Goal: Transaction & Acquisition: Purchase product/service

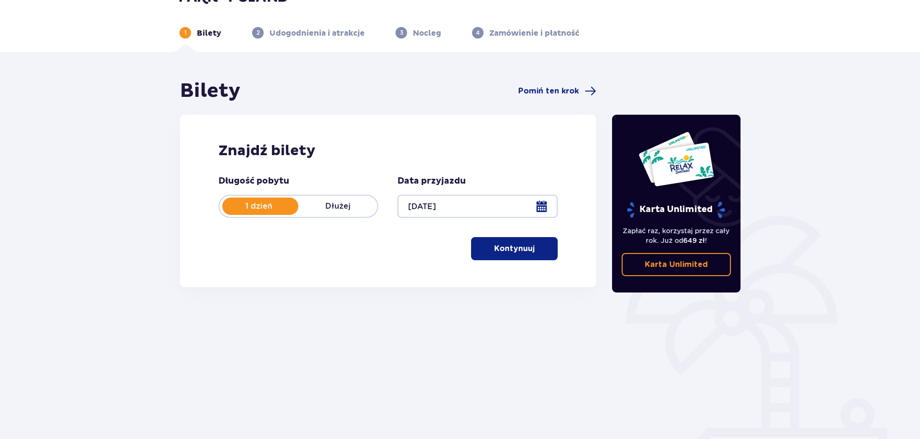
scroll to position [52, 0]
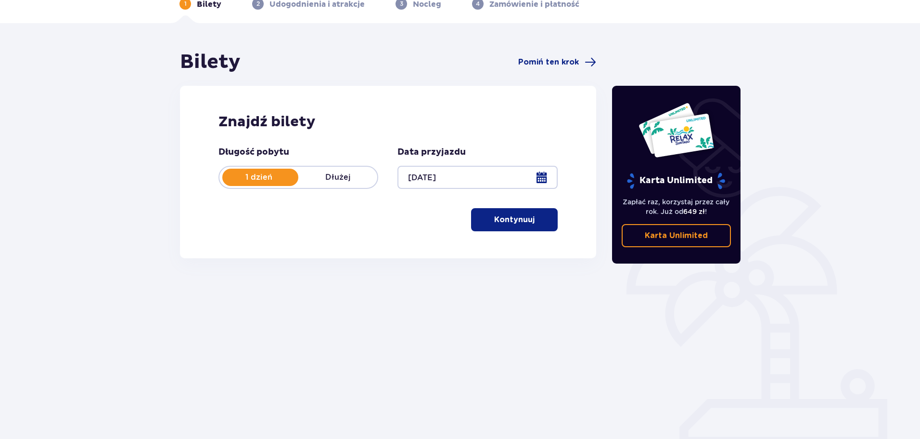
click at [511, 218] on p "Kontynuuj" at bounding box center [514, 219] width 40 height 11
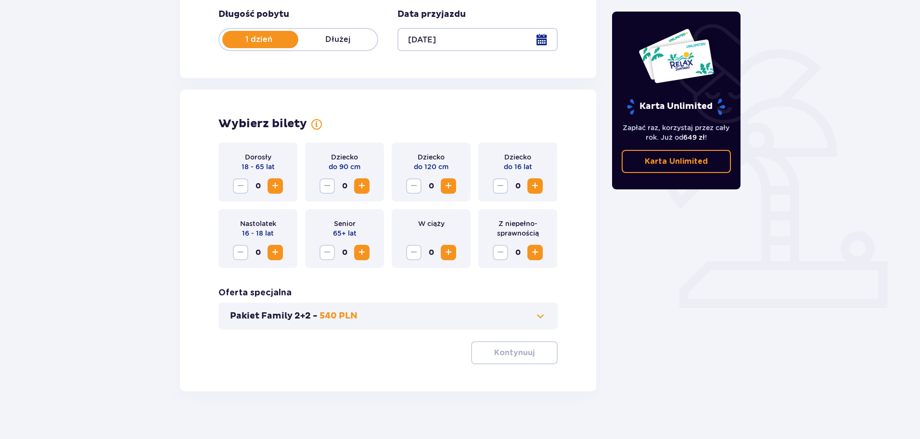
scroll to position [200, 0]
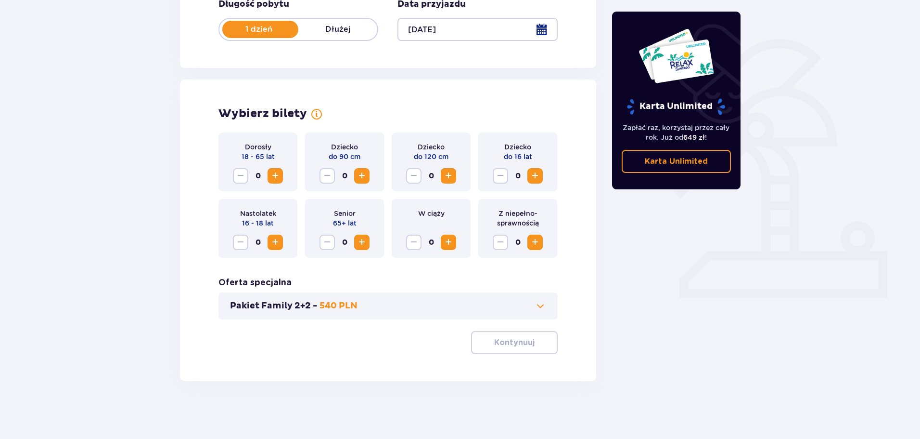
click at [278, 176] on span "Increase" at bounding box center [276, 176] width 12 height 12
click at [451, 177] on span "Increase" at bounding box center [449, 176] width 12 height 12
click at [538, 179] on span "Increase" at bounding box center [535, 176] width 12 height 12
click at [496, 340] on p "Kontynuuj" at bounding box center [514, 342] width 40 height 11
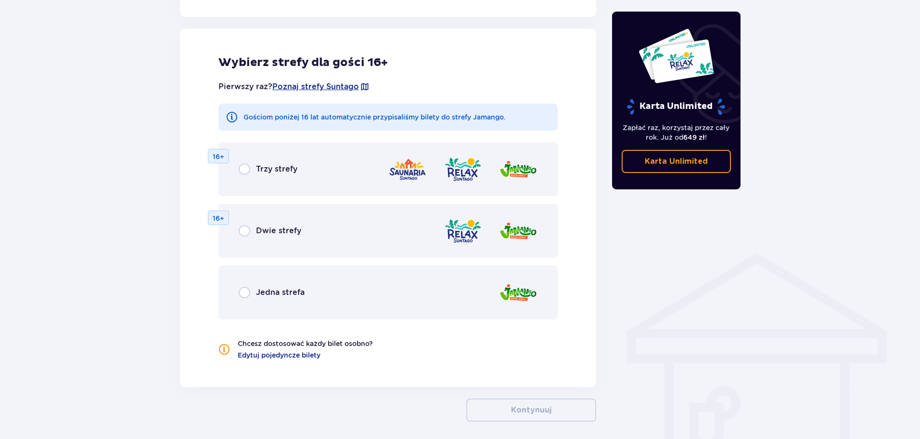
scroll to position [534, 0]
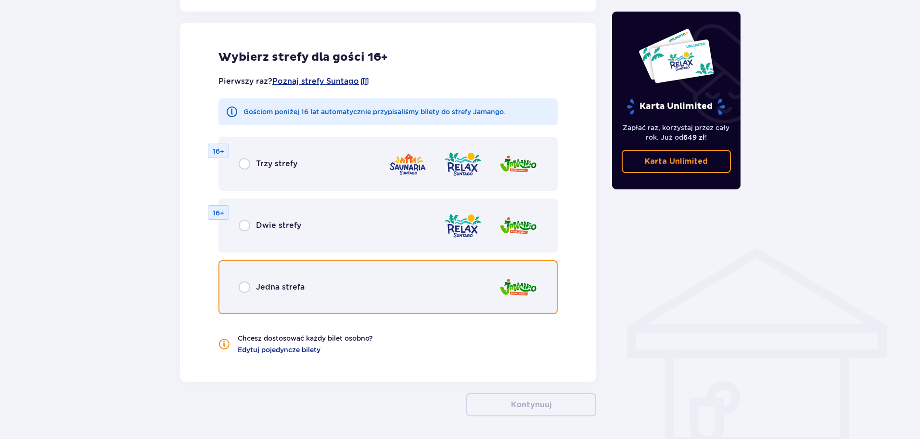
click at [243, 288] on input "radio" at bounding box center [245, 287] width 12 height 12
radio input "true"
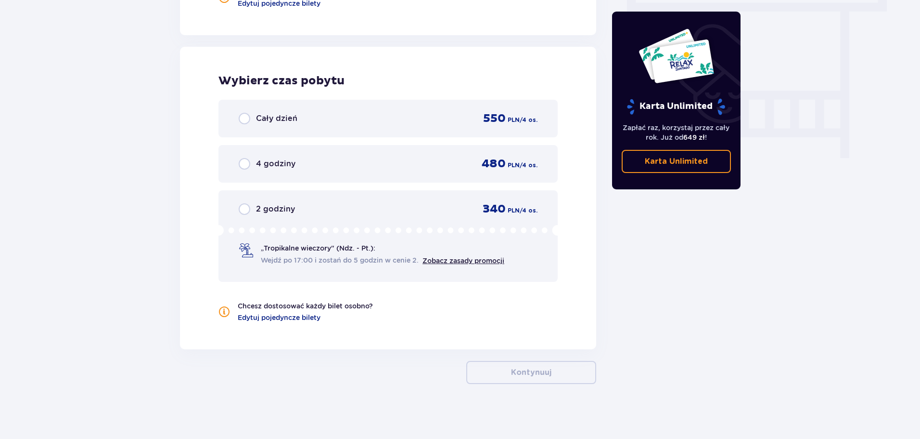
scroll to position [883, 0]
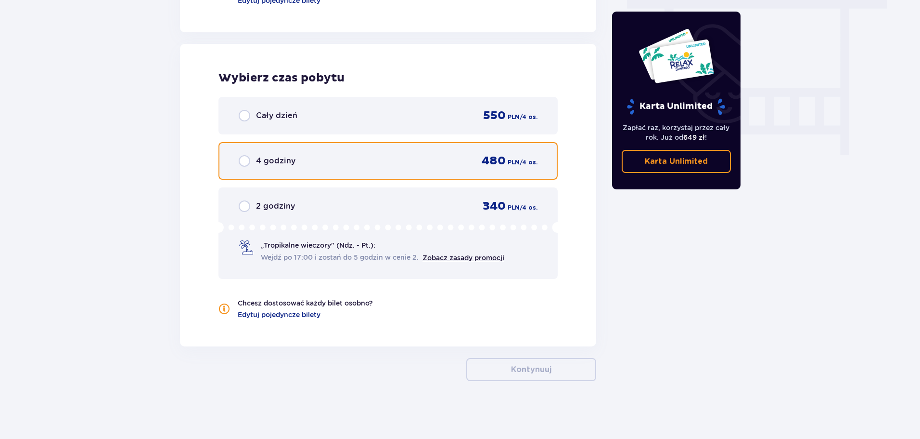
click at [246, 161] on input "radio" at bounding box center [245, 161] width 12 height 12
radio input "true"
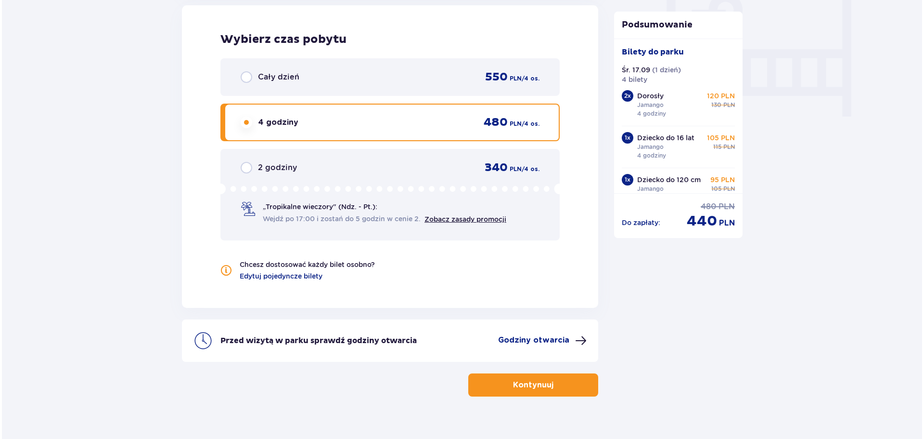
scroll to position [937, 0]
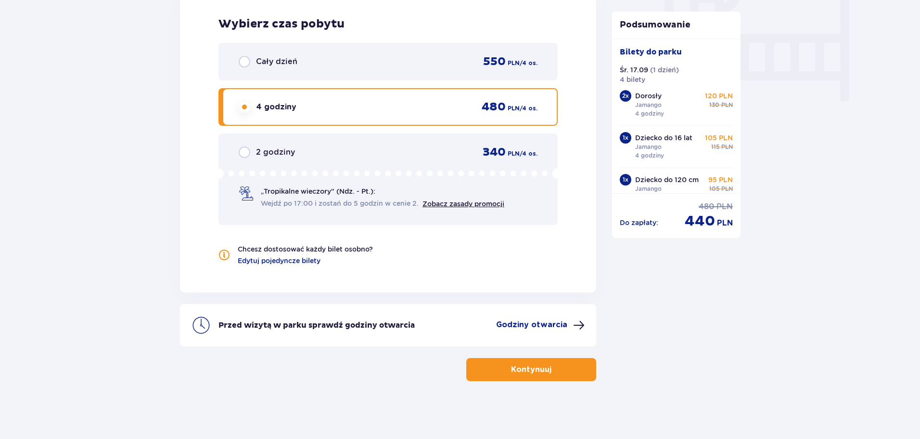
click at [534, 328] on p "Godziny otwarcia" at bounding box center [531, 324] width 71 height 11
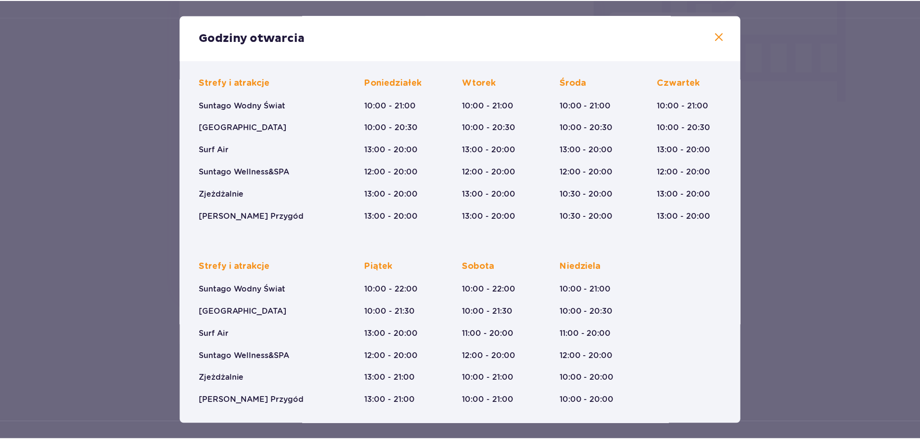
scroll to position [61, 0]
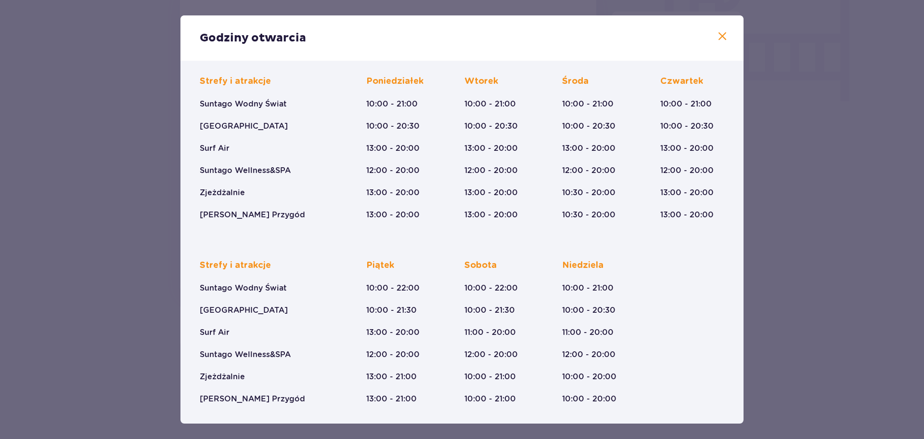
click at [718, 37] on span at bounding box center [723, 37] width 12 height 12
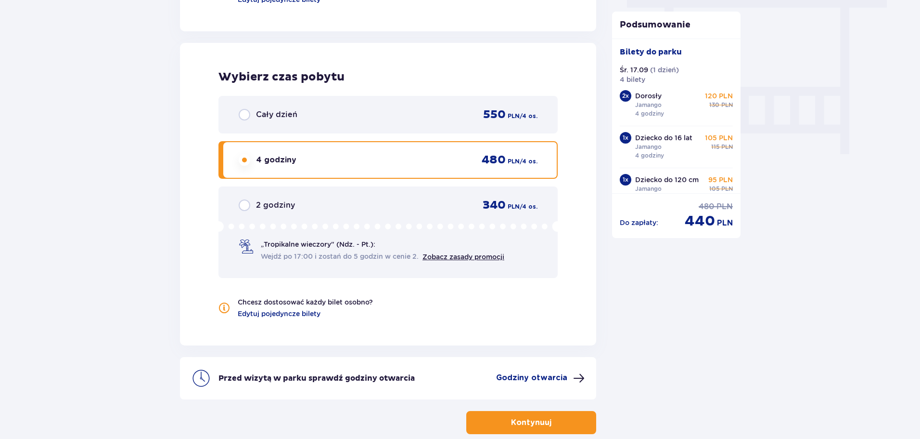
scroll to position [889, 0]
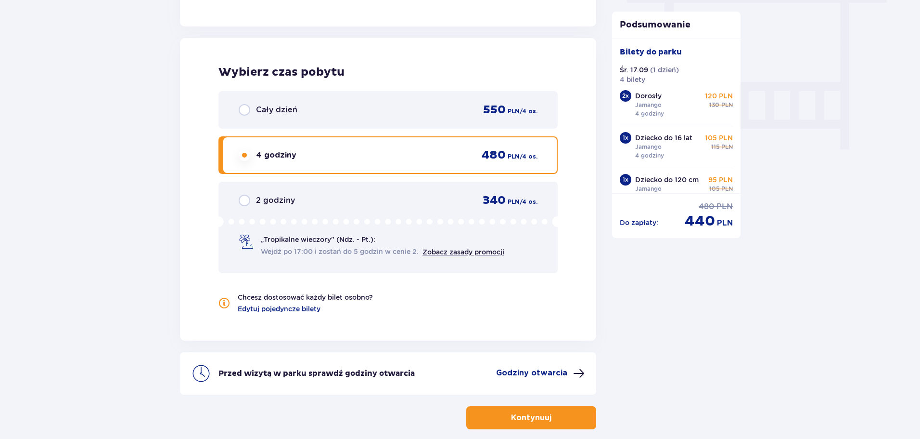
click at [326, 114] on div "Cały dzień 550 PLN / 4 os." at bounding box center [388, 110] width 299 height 14
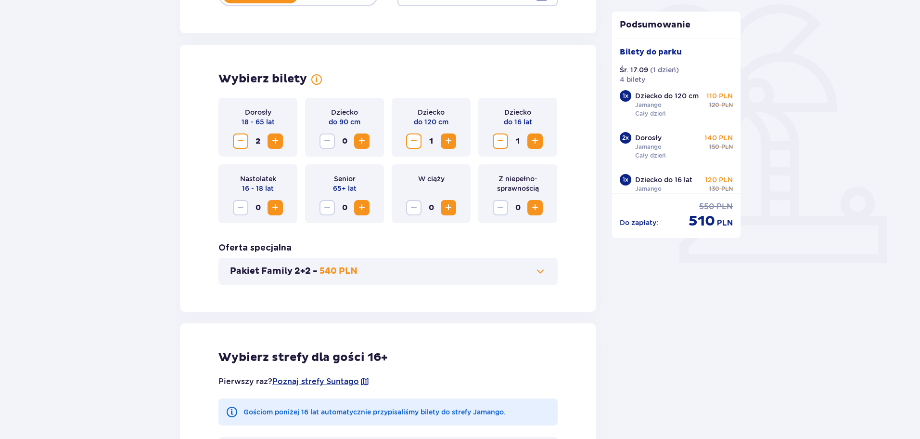
scroll to position [241, 0]
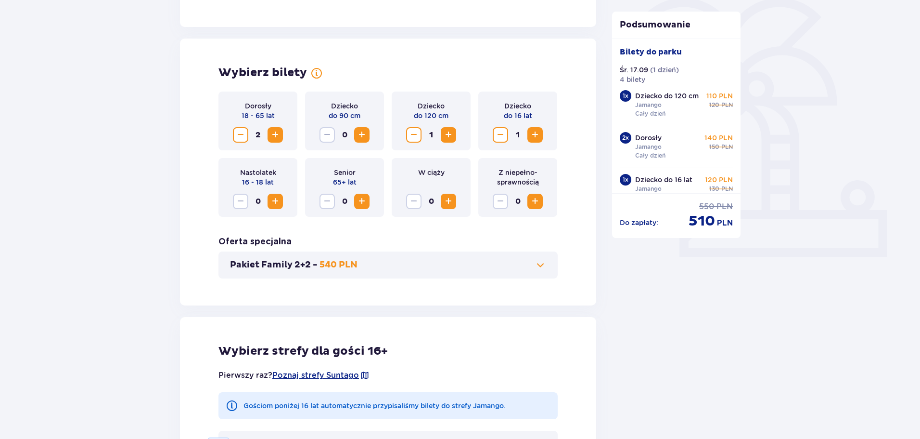
click at [540, 261] on span at bounding box center [541, 265] width 12 height 12
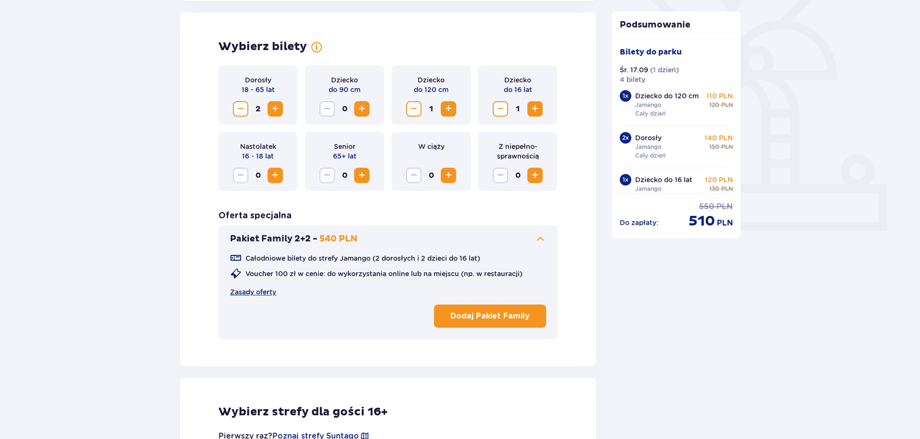
scroll to position [268, 0]
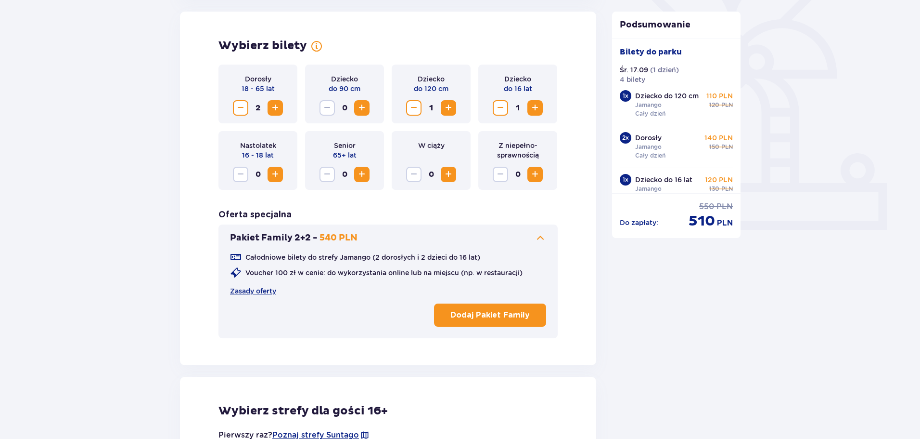
click at [537, 237] on span at bounding box center [541, 238] width 12 height 12
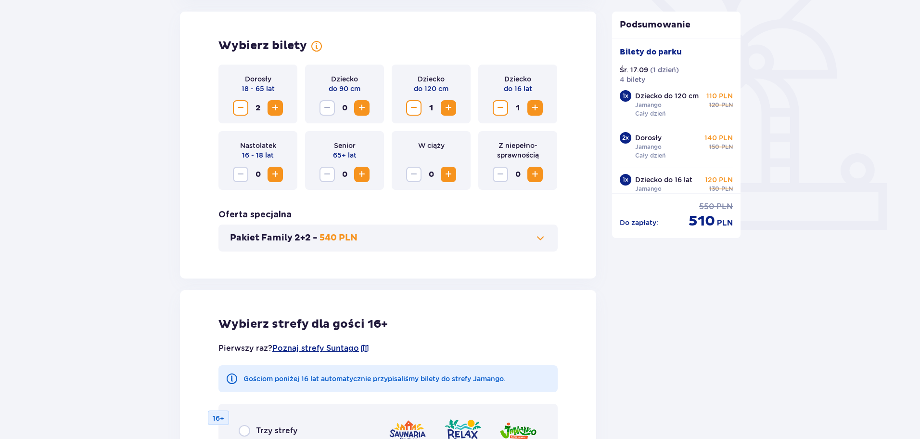
click at [551, 240] on div "Pakiet Family 2+2 - 540 PLN" at bounding box center [388, 237] width 339 height 27
click at [540, 238] on span at bounding box center [541, 238] width 12 height 12
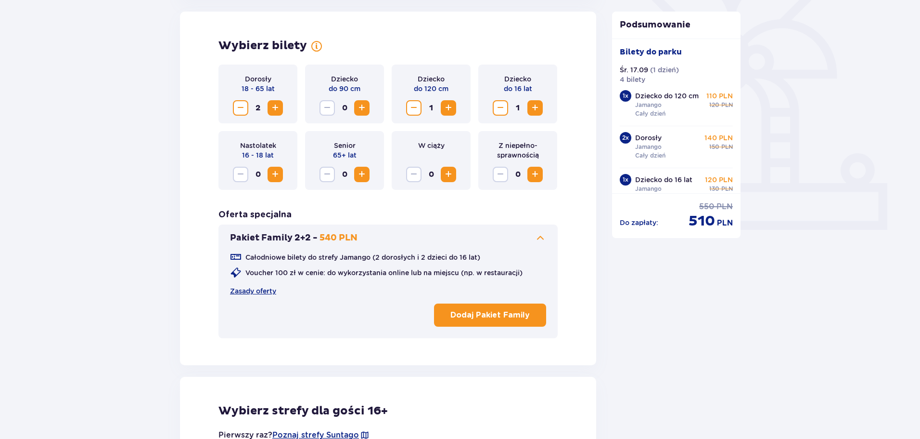
click at [531, 236] on button "Pakiet Family 2+2 - 540 PLN" at bounding box center [388, 238] width 316 height 12
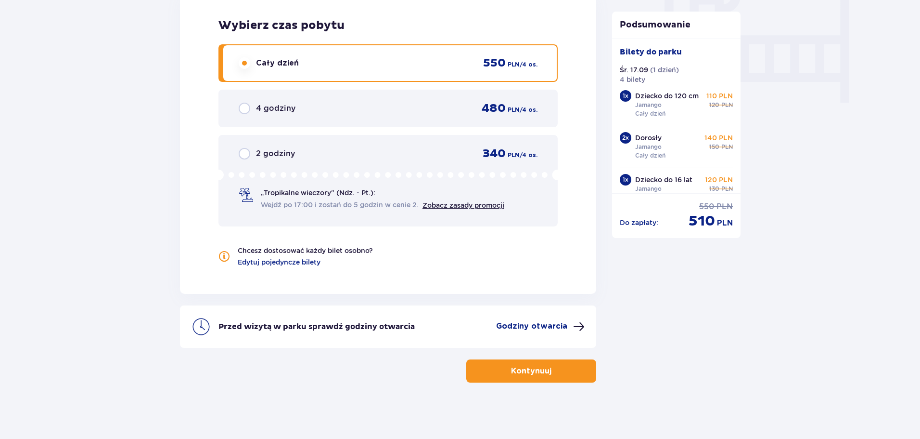
scroll to position [937, 0]
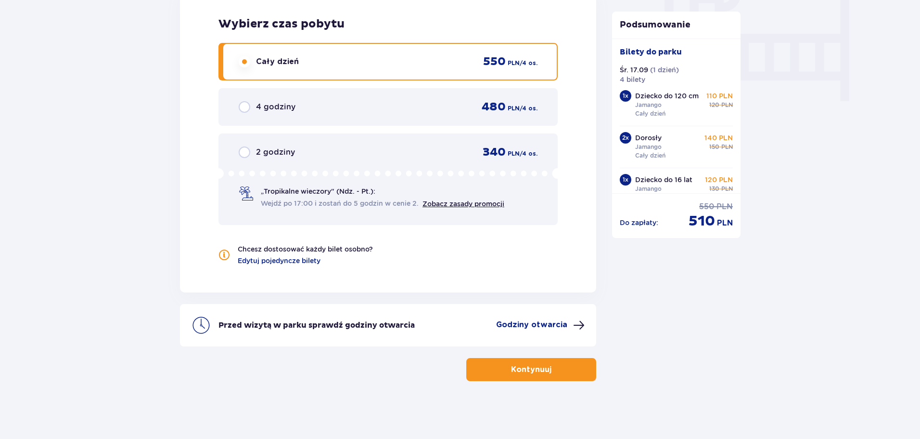
click at [555, 364] on span "button" at bounding box center [554, 369] width 12 height 12
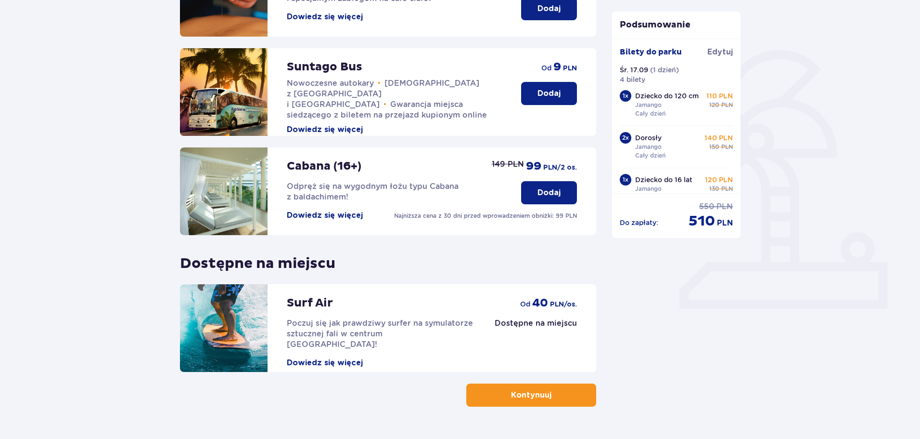
scroll to position [214, 0]
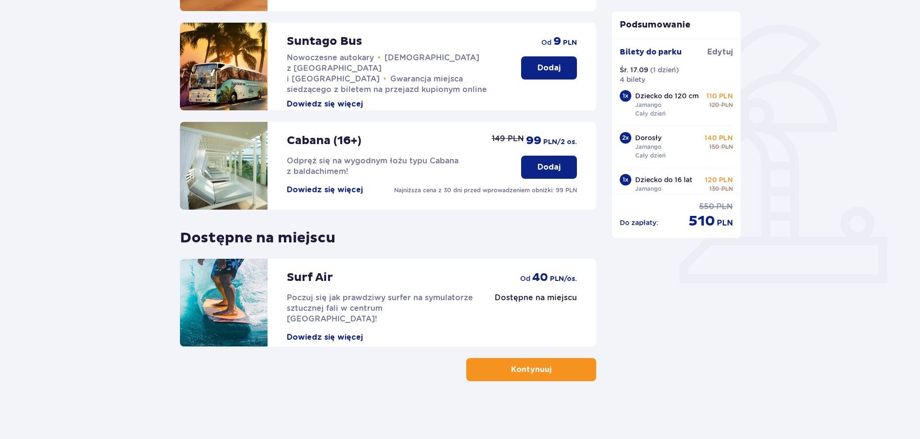
click at [541, 369] on p "Kontynuuj" at bounding box center [531, 369] width 40 height 11
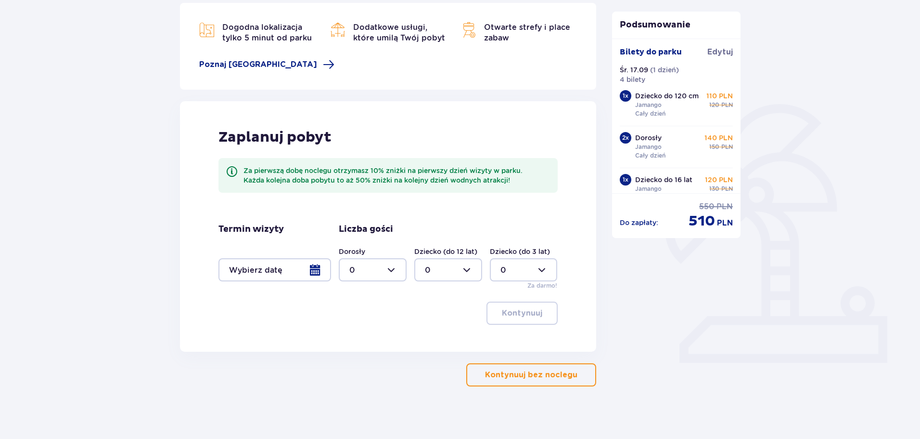
scroll to position [140, 0]
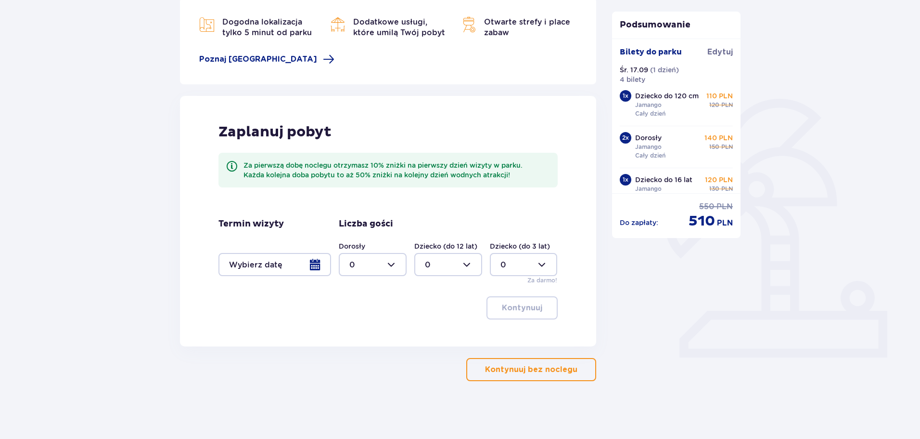
click at [559, 368] on p "Kontynuuj bez noclegu" at bounding box center [531, 369] width 92 height 11
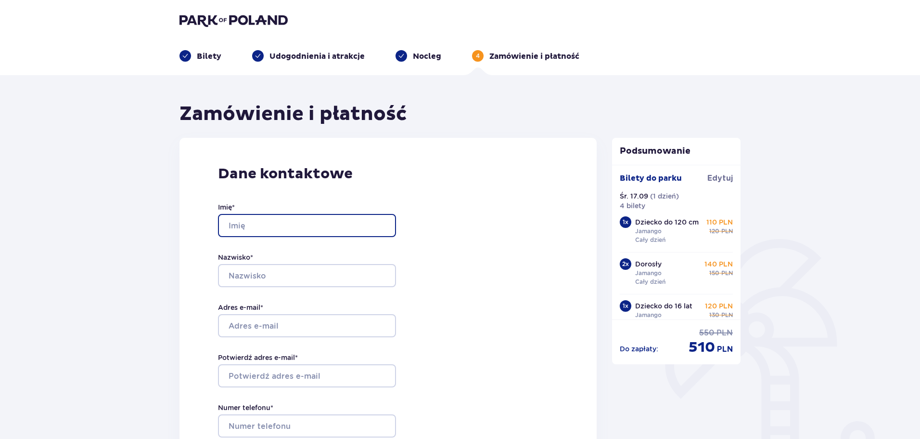
click at [287, 219] on input "Imię *" at bounding box center [307, 225] width 178 height 23
type input "Magdalena"
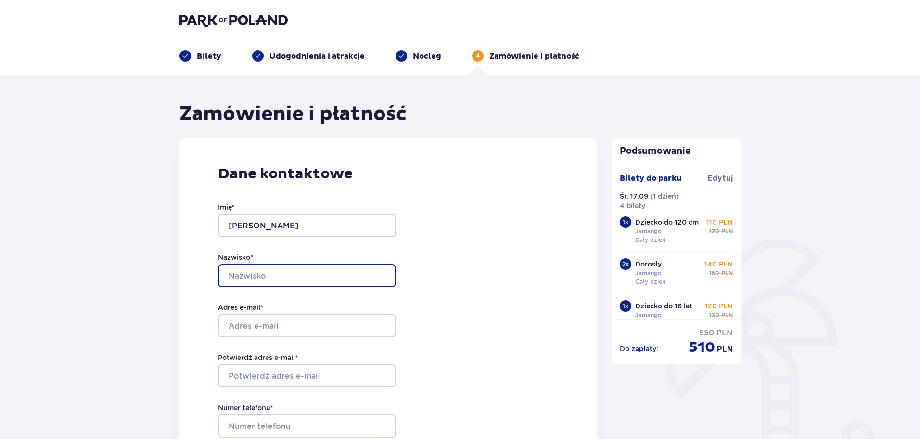
click at [258, 274] on input "Nazwisko *" at bounding box center [307, 275] width 178 height 23
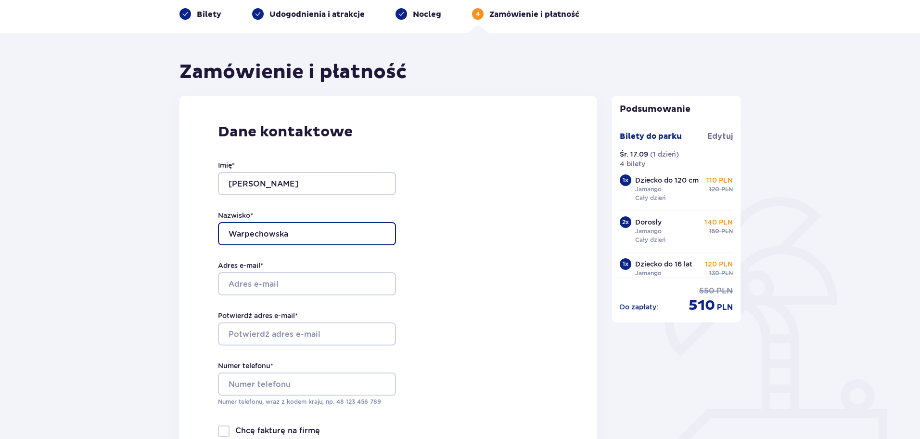
scroll to position [48, 0]
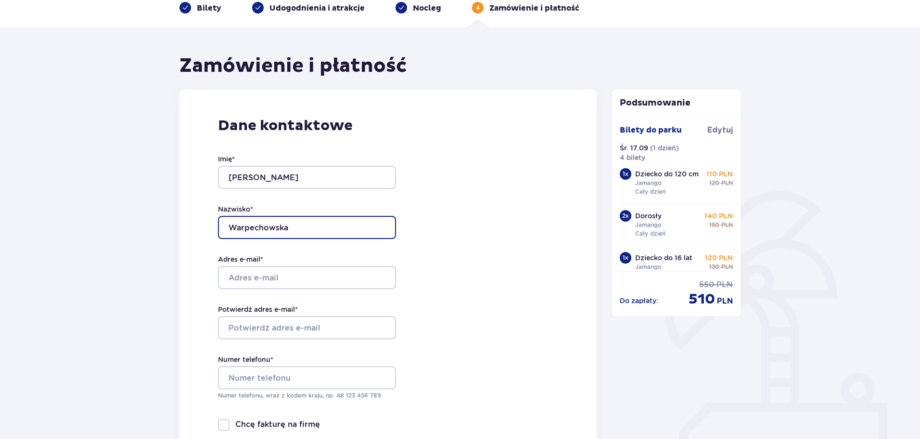
type input "Warpechowska"
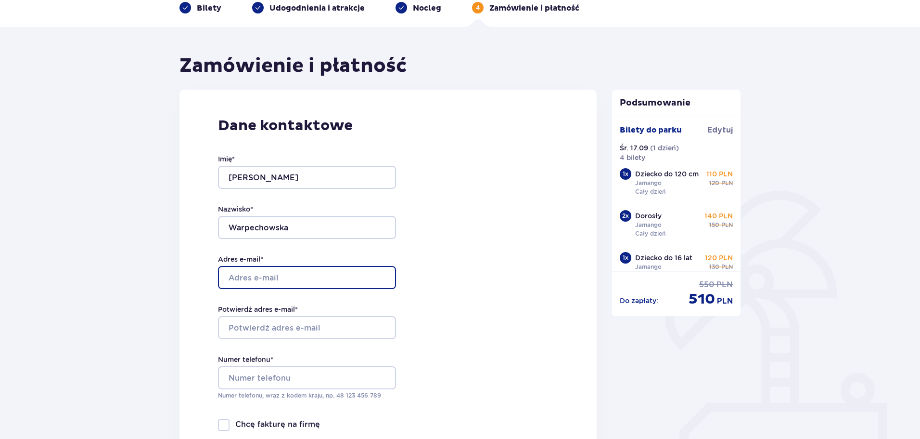
click at [243, 275] on input "Adres e-mail *" at bounding box center [307, 277] width 178 height 23
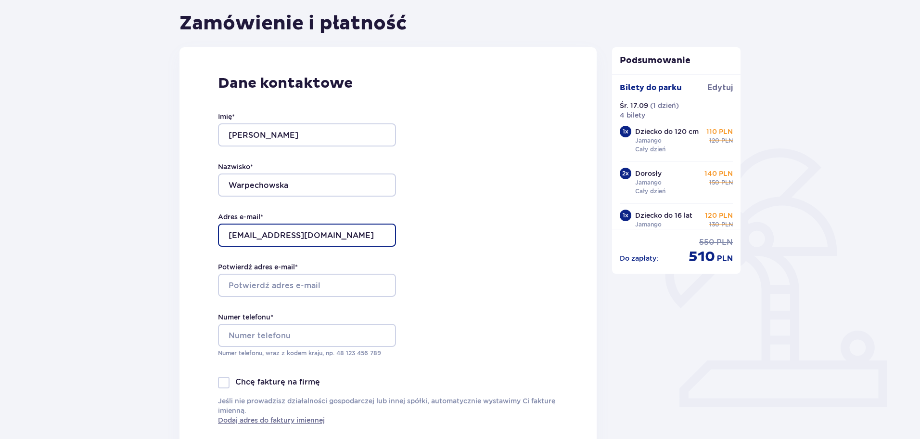
scroll to position [96, 0]
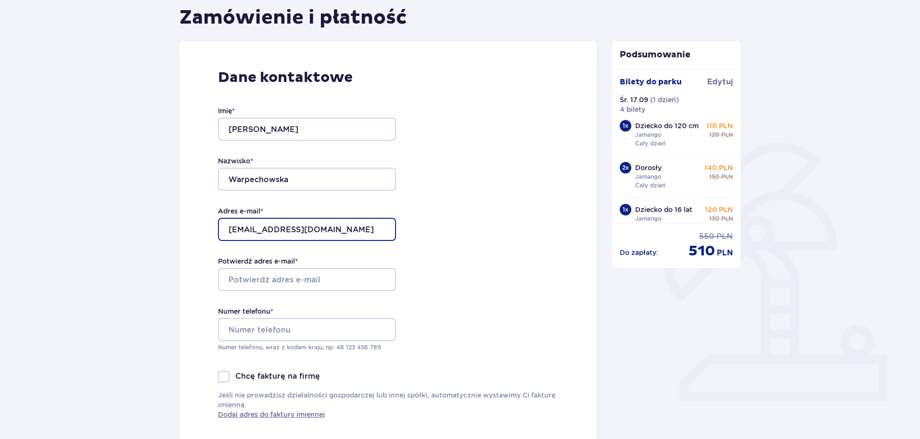
type input "magda.gm14@gmail.com"
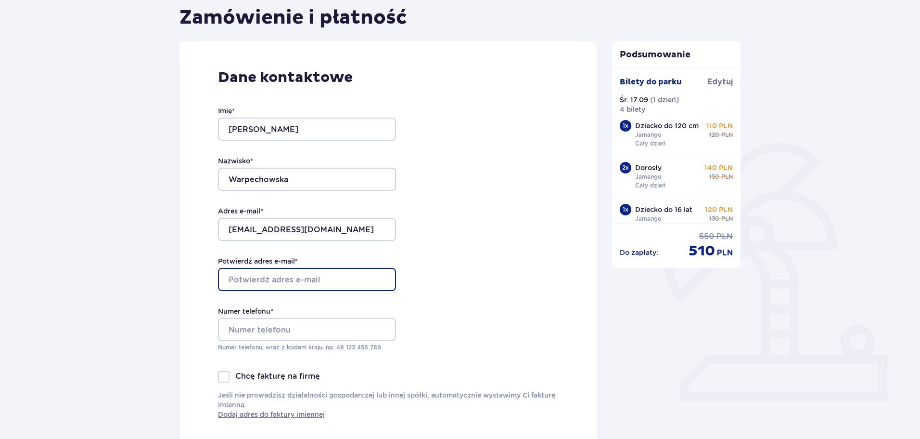
click at [255, 281] on input "Potwierdź adres e-mail *" at bounding box center [307, 279] width 178 height 23
type input "magda.gm14@gmail.com"
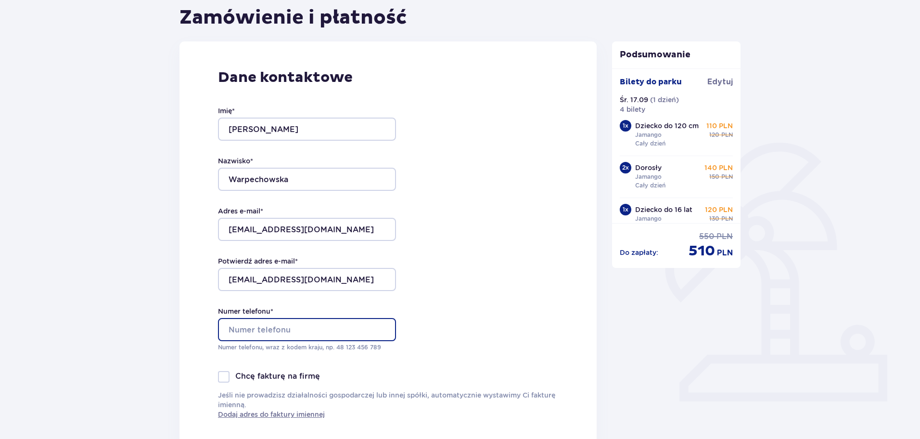
click at [245, 321] on input "Numer telefonu *" at bounding box center [307, 329] width 178 height 23
click at [289, 329] on input "Numer telefonu *" at bounding box center [307, 329] width 178 height 23
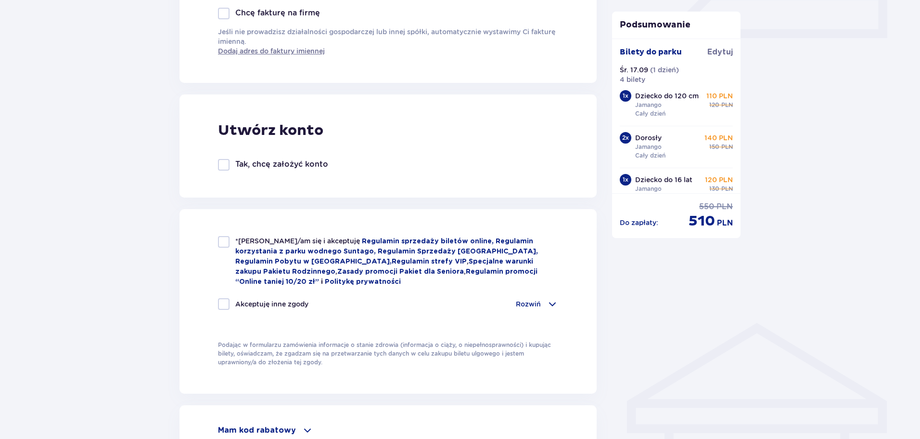
scroll to position [481, 0]
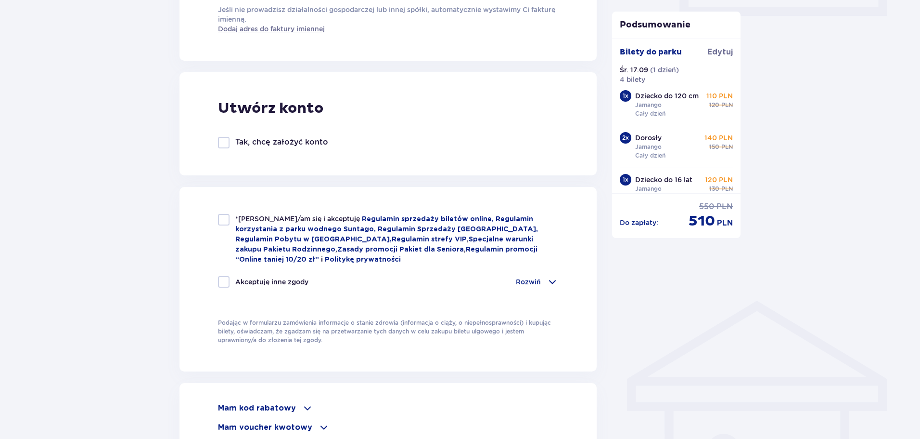
type input "668501005"
click at [222, 218] on div at bounding box center [224, 220] width 12 height 12
checkbox input "true"
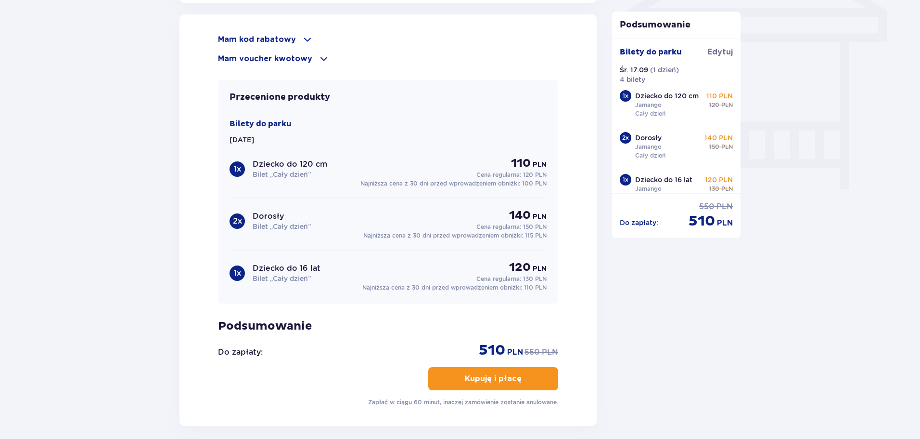
scroll to position [844, 0]
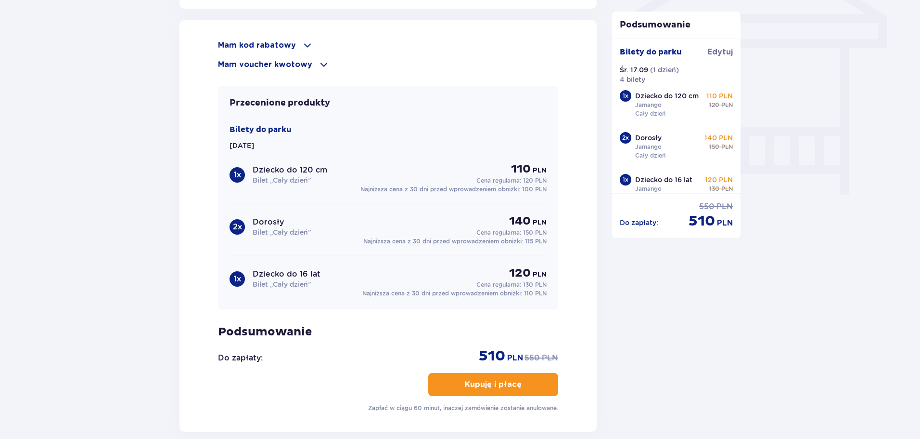
click at [534, 380] on button "Kupuję i płacę" at bounding box center [493, 384] width 130 height 23
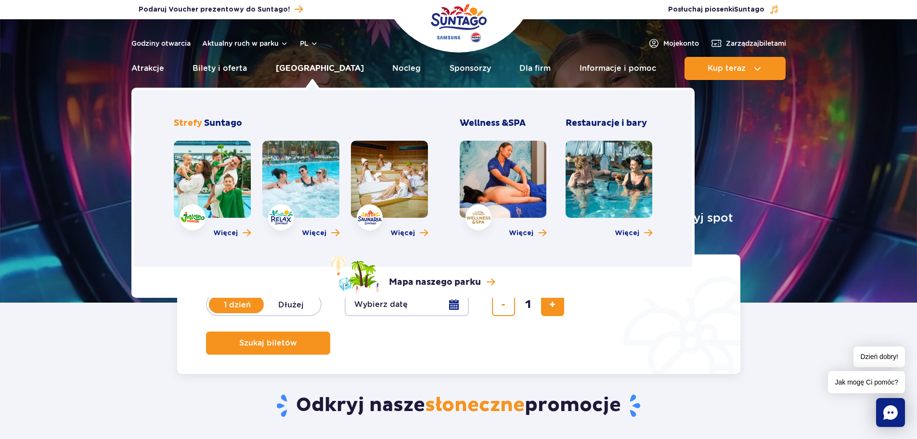
click at [308, 67] on link "[GEOGRAPHIC_DATA]" at bounding box center [320, 68] width 88 height 23
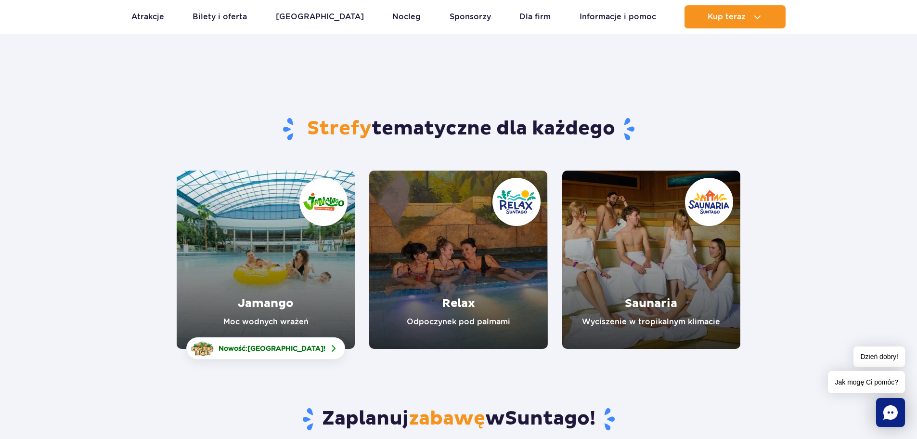
scroll to position [48, 0]
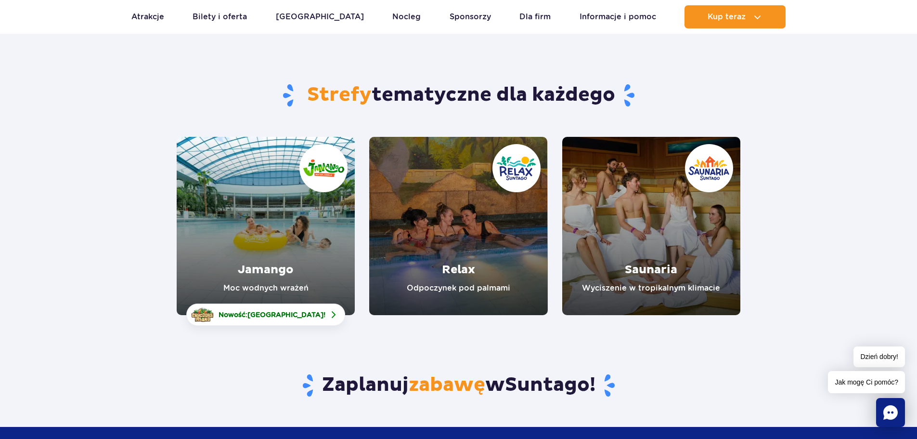
click at [271, 233] on link "Jamango" at bounding box center [266, 226] width 178 height 178
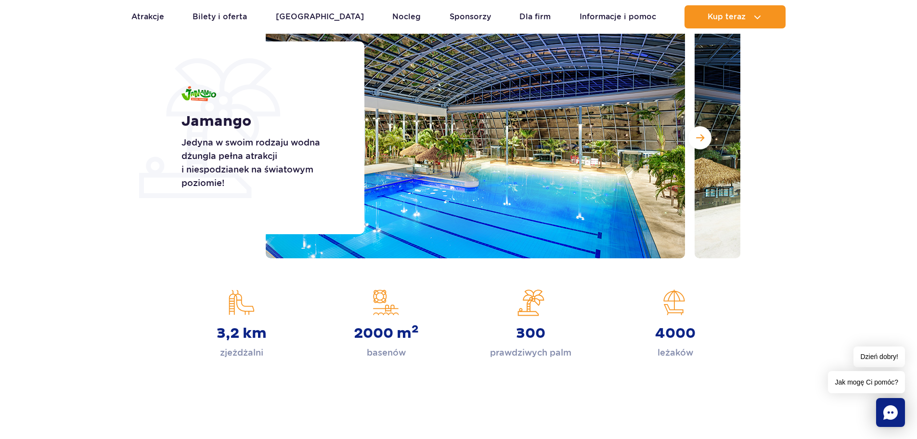
scroll to position [144, 0]
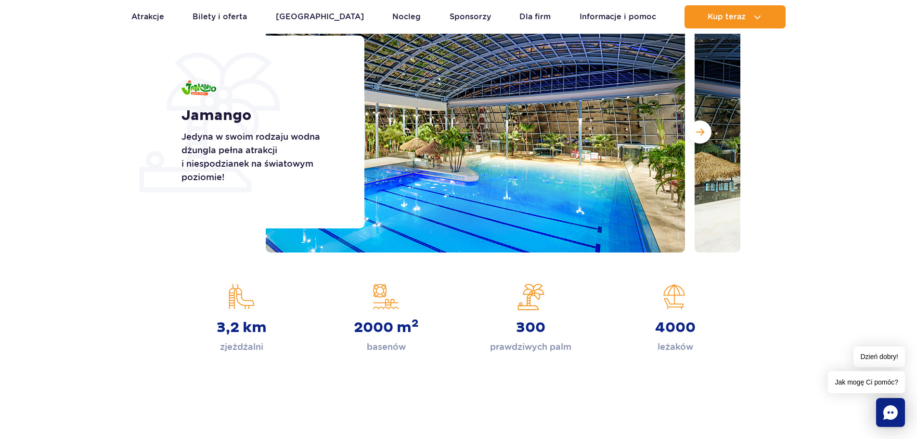
click at [697, 143] on img at bounding box center [904, 132] width 419 height 241
click at [698, 142] on button "Następny slajd" at bounding box center [699, 131] width 23 height 23
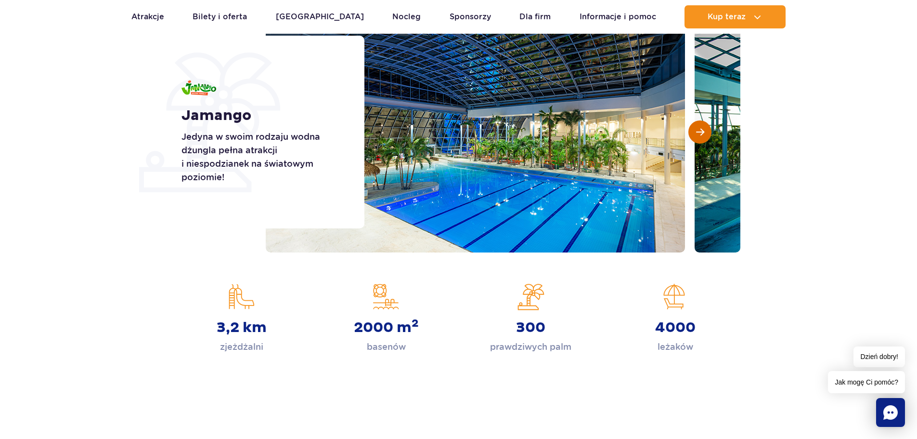
click at [697, 142] on button "Następny slajd" at bounding box center [699, 131] width 23 height 23
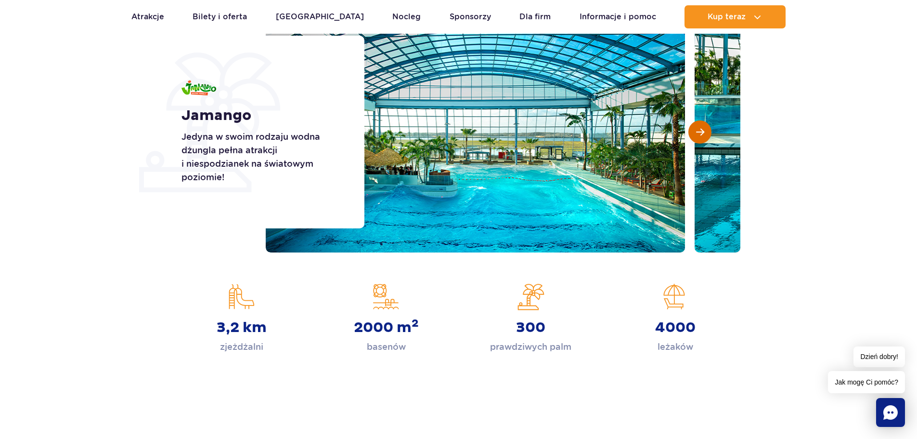
click at [697, 142] on button "Następny slajd" at bounding box center [699, 131] width 23 height 23
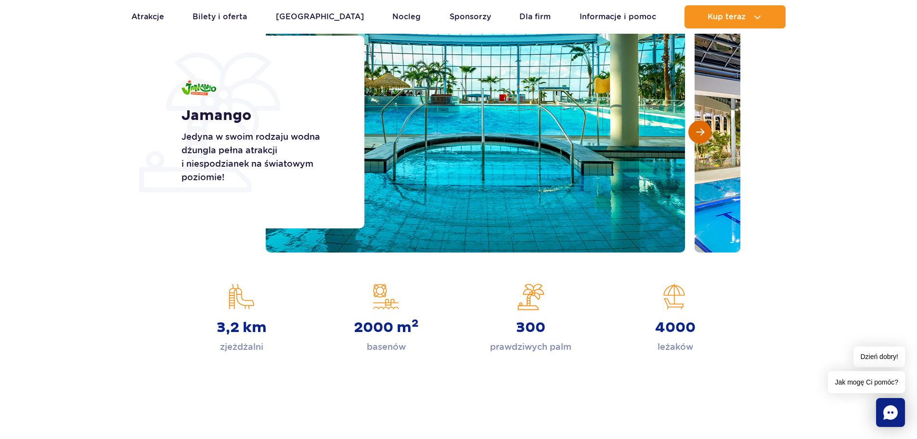
click at [697, 142] on button "Następny slajd" at bounding box center [699, 131] width 23 height 23
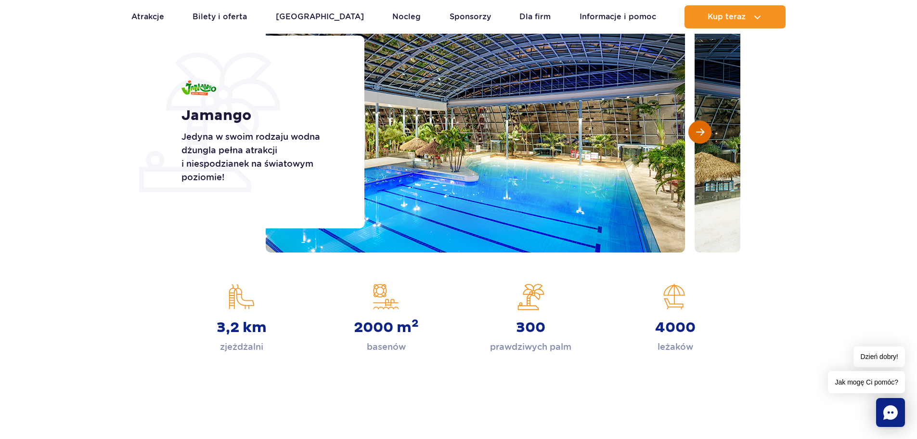
click at [697, 142] on button "Następny slajd" at bounding box center [699, 131] width 23 height 23
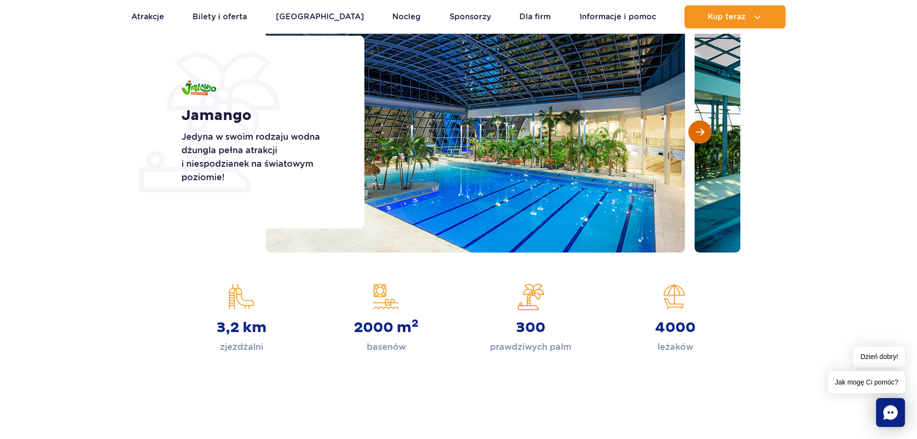
click at [697, 142] on button "Następny slajd" at bounding box center [699, 131] width 23 height 23
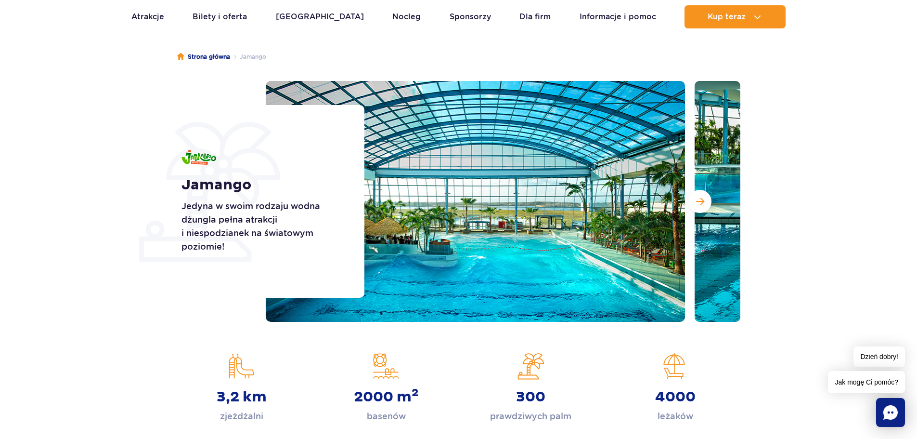
scroll to position [0, 0]
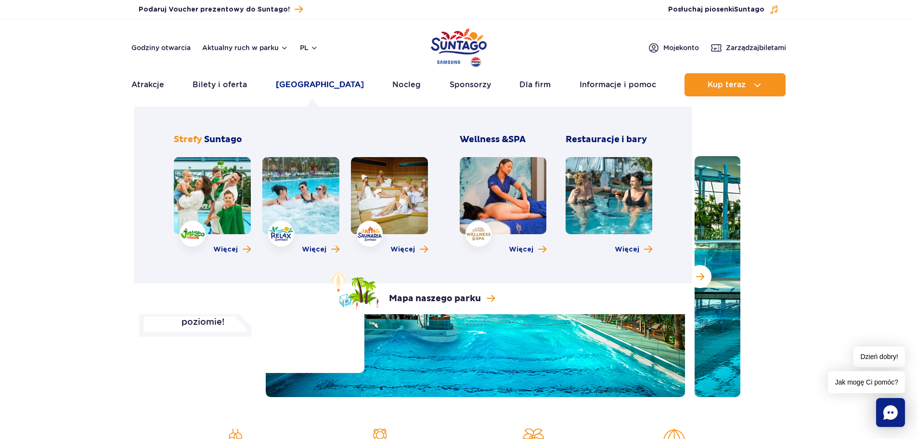
click at [307, 86] on link "[GEOGRAPHIC_DATA]" at bounding box center [320, 84] width 88 height 23
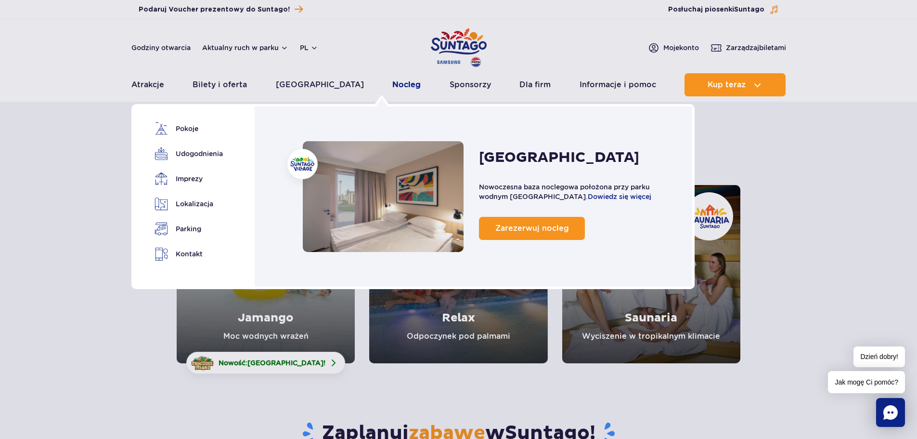
click at [392, 85] on link "Nocleg" at bounding box center [406, 84] width 28 height 23
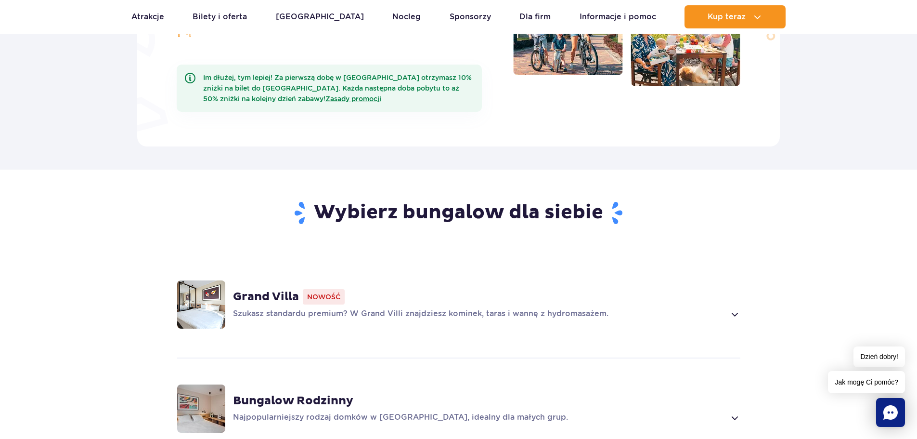
scroll to position [529, 0]
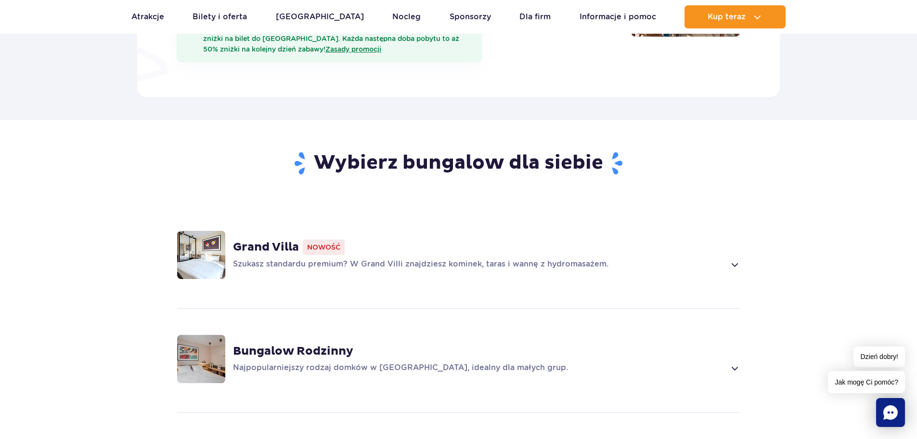
click at [735, 258] on span at bounding box center [734, 264] width 11 height 12
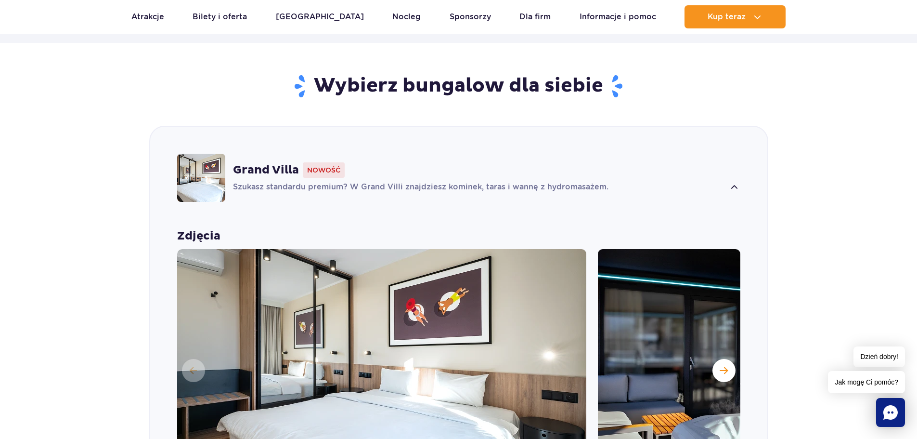
scroll to position [674, 0]
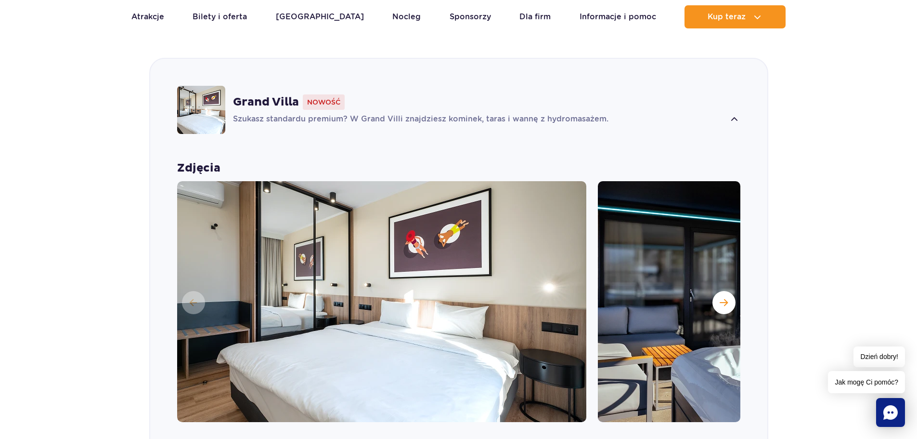
click at [735, 114] on span at bounding box center [734, 120] width 11 height 12
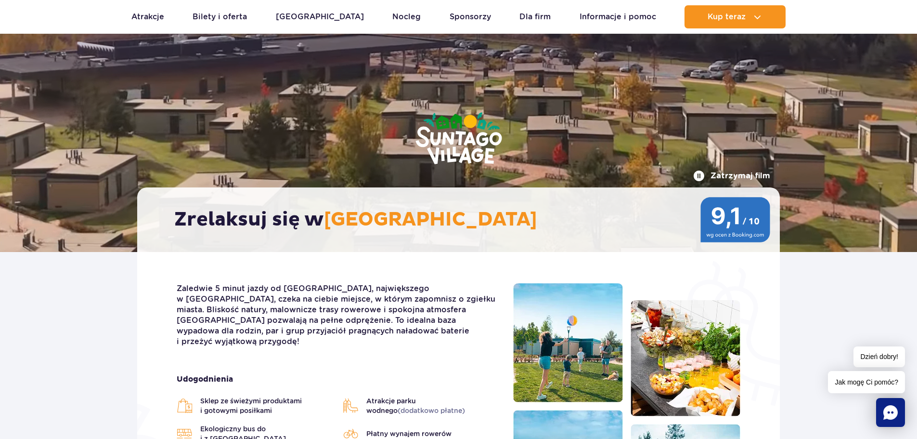
scroll to position [0, 0]
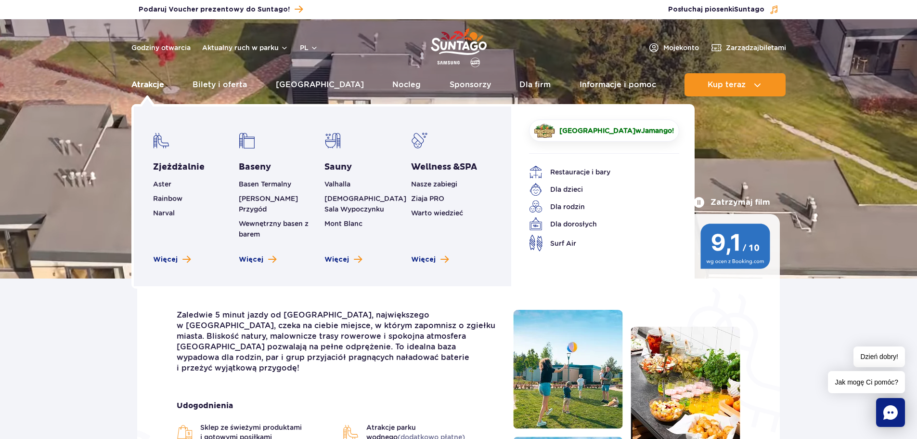
click at [154, 87] on link "Atrakcje" at bounding box center [147, 84] width 33 height 23
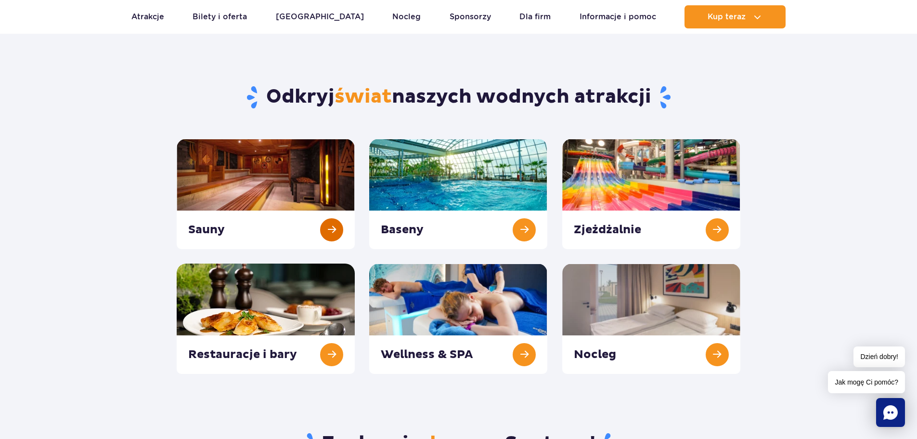
scroll to position [48, 0]
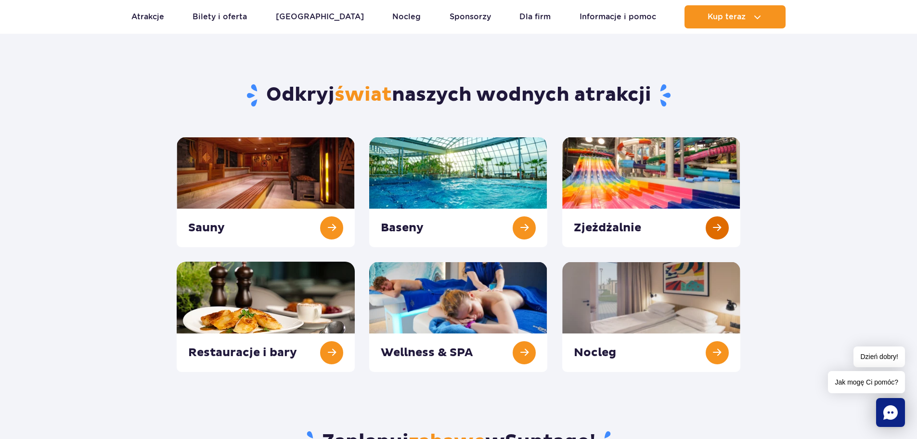
click at [637, 191] on link at bounding box center [651, 192] width 178 height 110
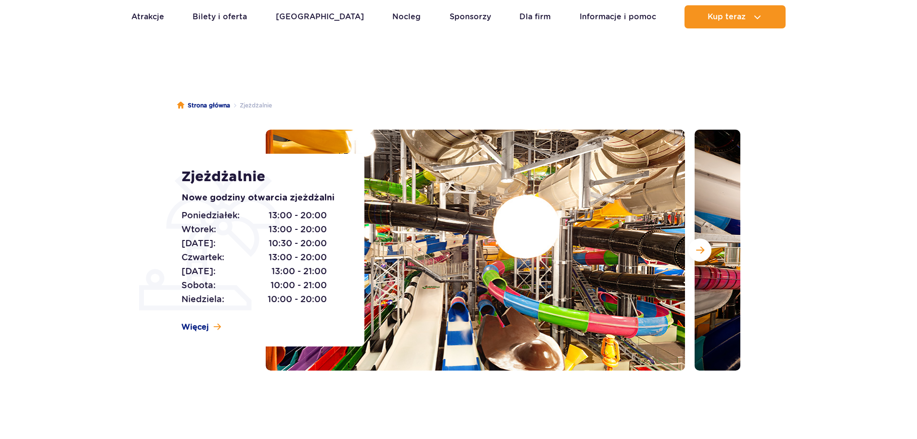
scroll to position [96, 0]
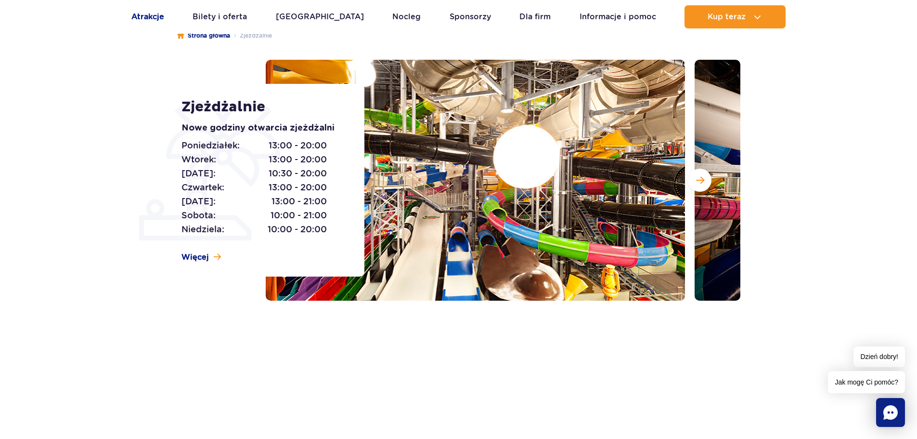
click at [150, 17] on link "Atrakcje" at bounding box center [147, 16] width 33 height 23
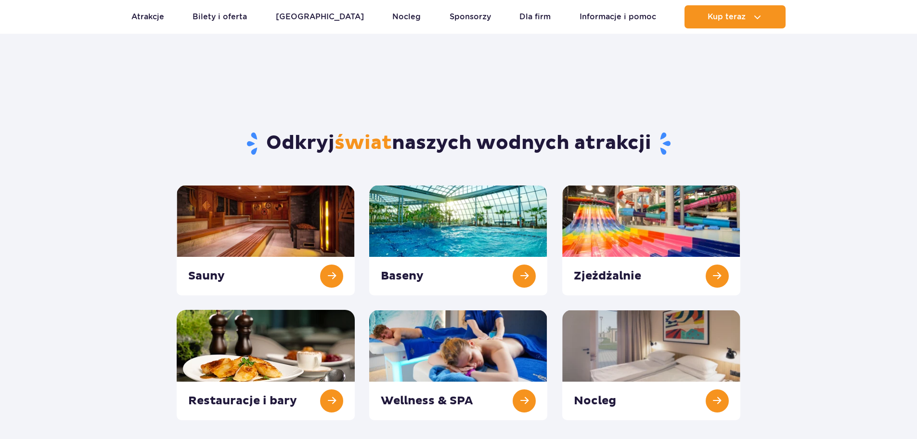
scroll to position [96, 0]
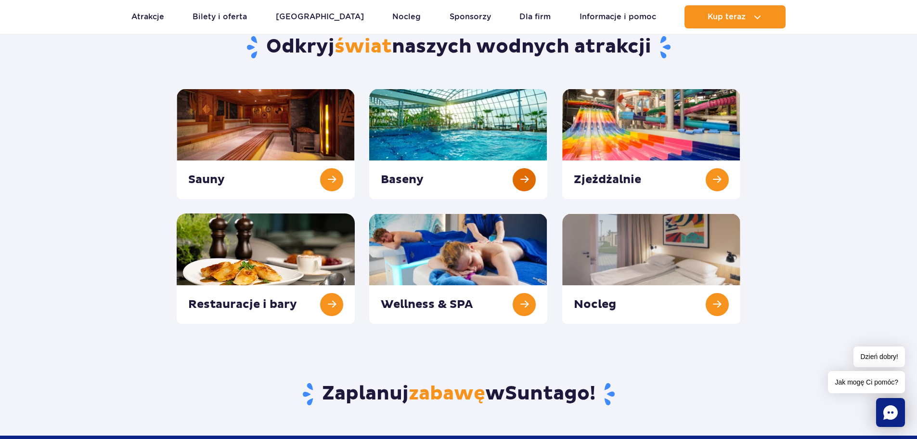
click at [426, 134] on link at bounding box center [458, 144] width 178 height 110
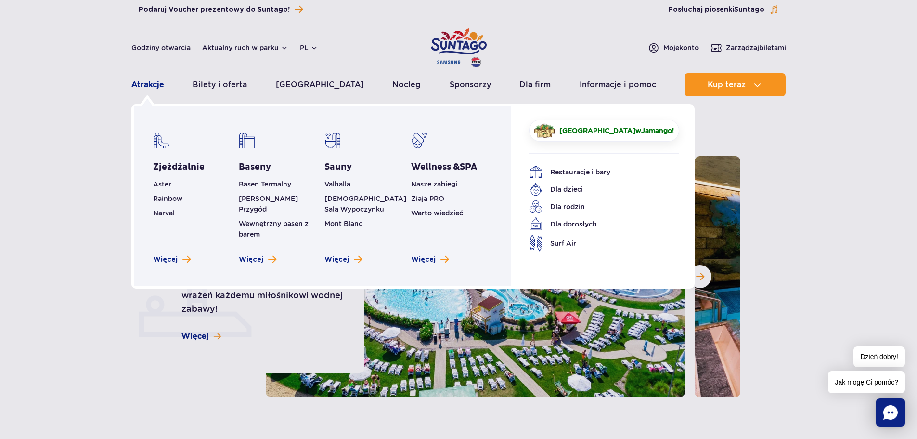
click at [156, 84] on link "Atrakcje" at bounding box center [147, 84] width 33 height 23
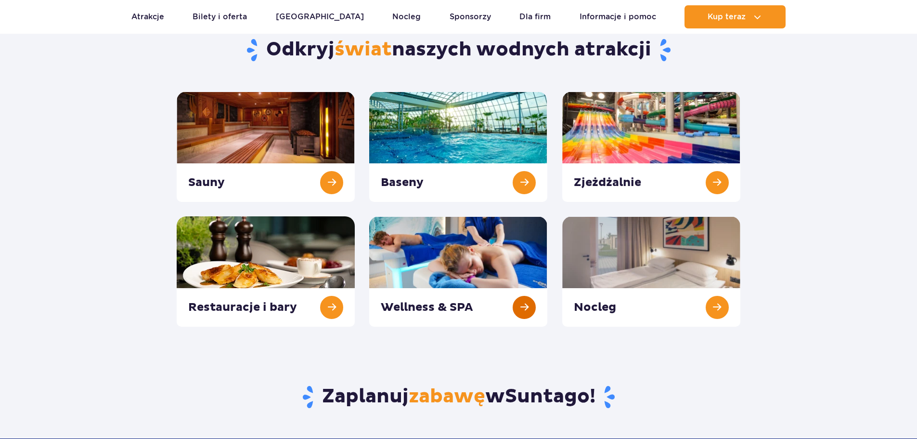
scroll to position [96, 0]
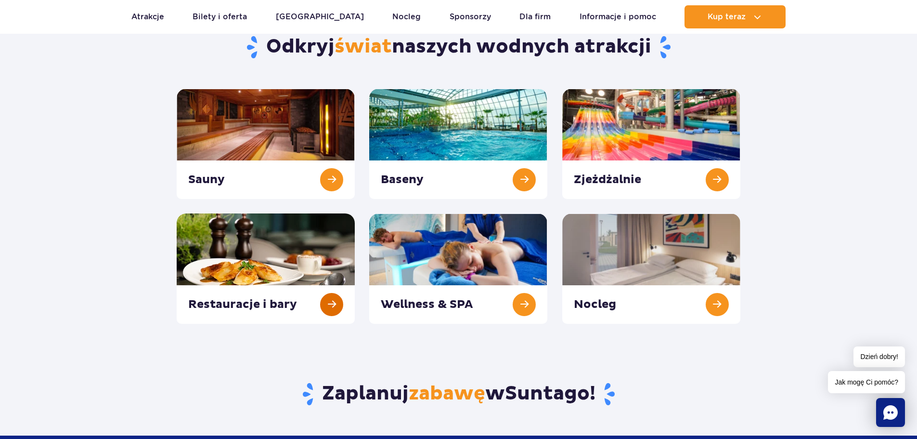
click at [341, 262] on link at bounding box center [266, 268] width 178 height 110
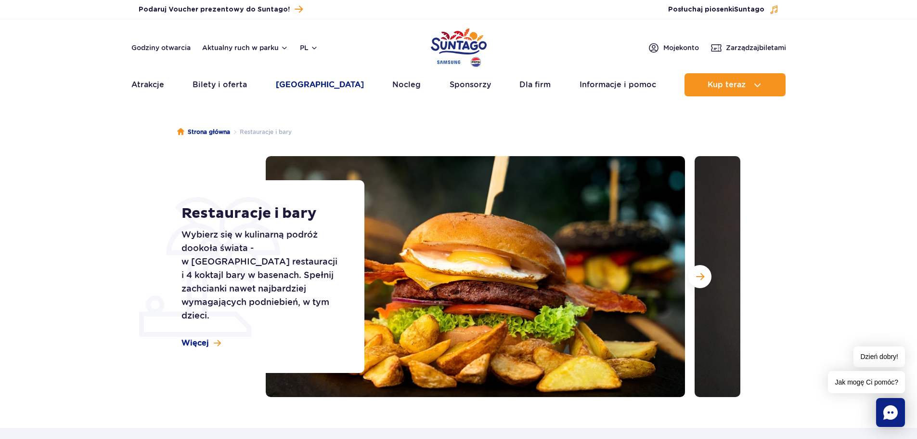
click at [306, 86] on link "[GEOGRAPHIC_DATA]" at bounding box center [320, 84] width 88 height 23
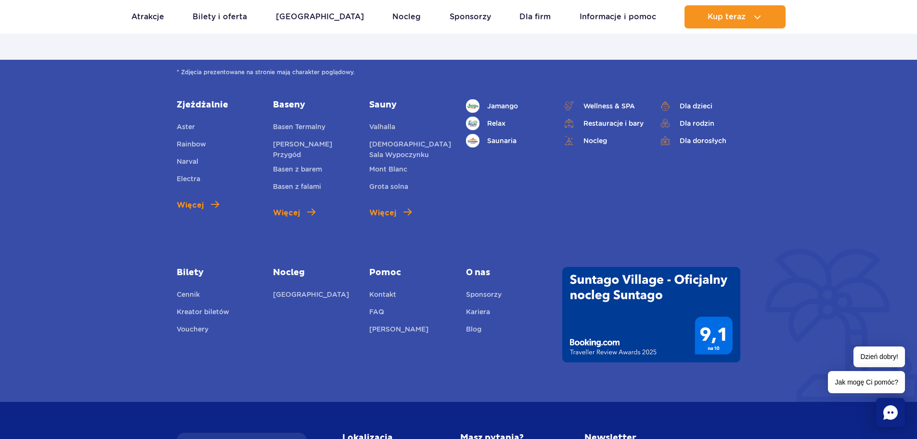
scroll to position [645, 0]
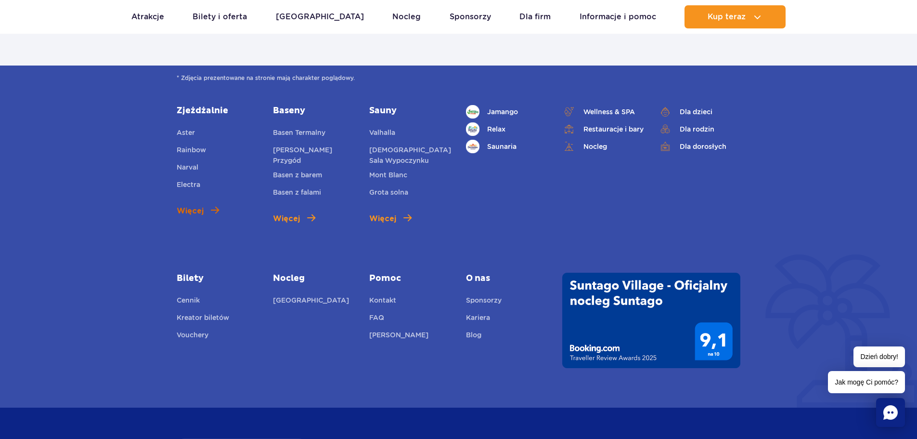
click at [194, 208] on span "Więcej" at bounding box center [190, 211] width 27 height 12
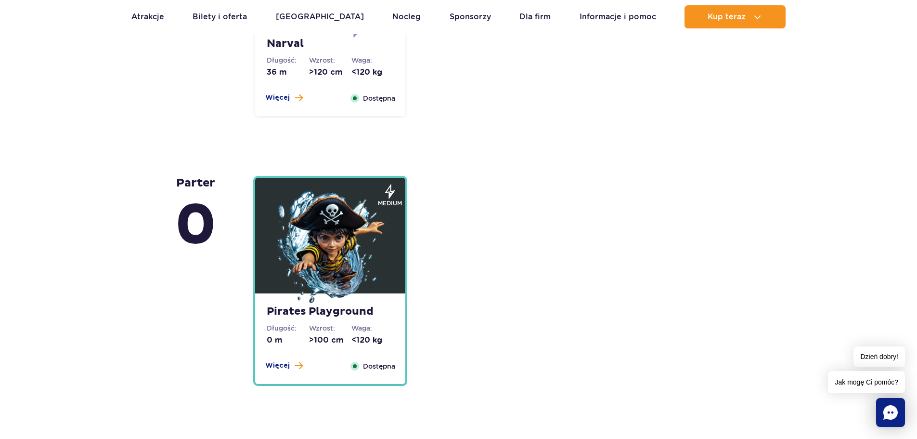
scroll to position [2262, 0]
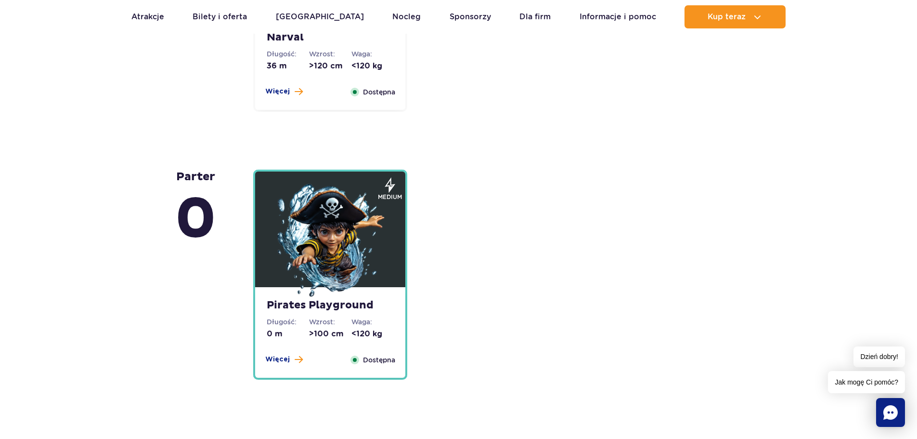
click at [338, 236] on img at bounding box center [330, 241] width 116 height 116
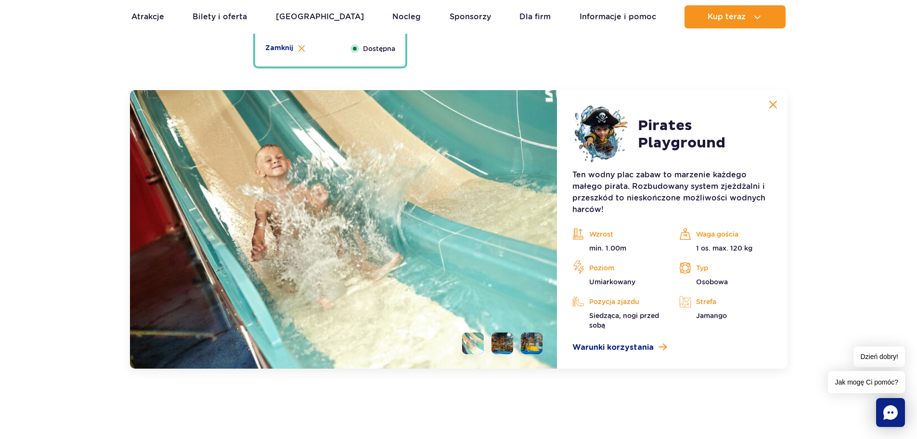
scroll to position [2606, 0]
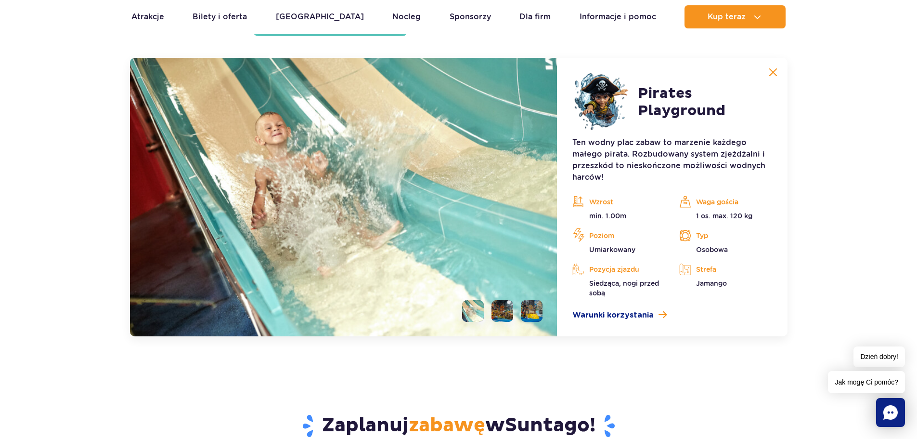
click at [774, 69] on img at bounding box center [773, 72] width 9 height 9
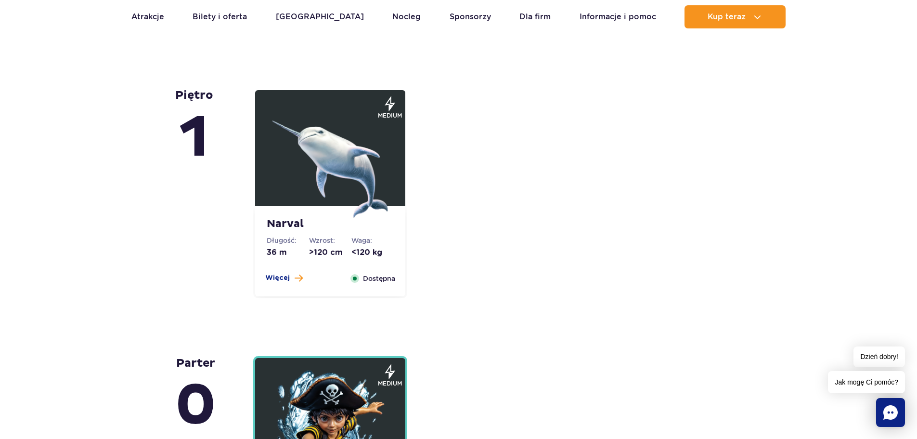
click at [328, 202] on img at bounding box center [330, 160] width 116 height 116
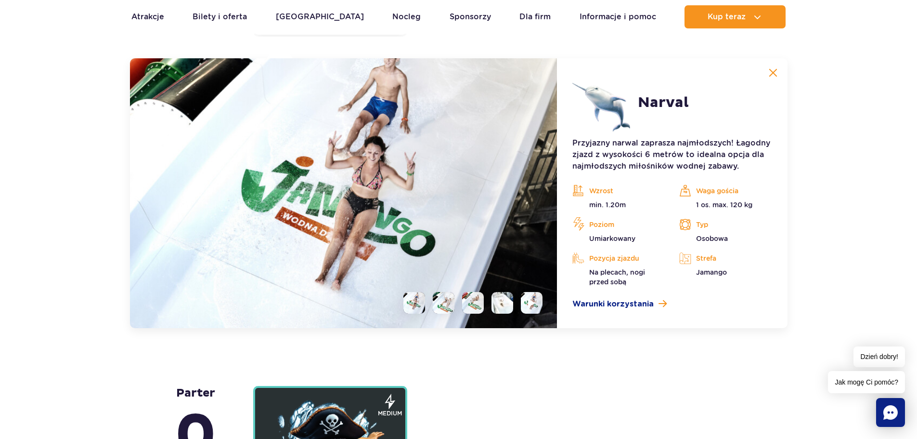
scroll to position [2338, 0]
click at [772, 76] on img at bounding box center [773, 72] width 9 height 9
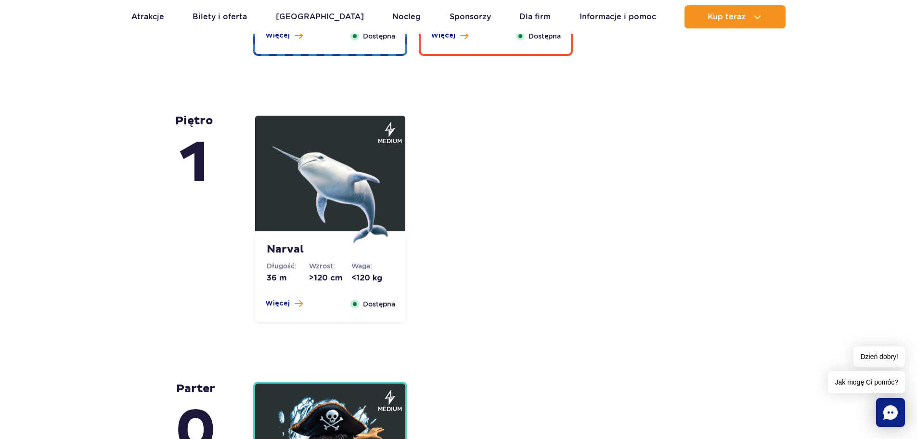
scroll to position [2049, 0]
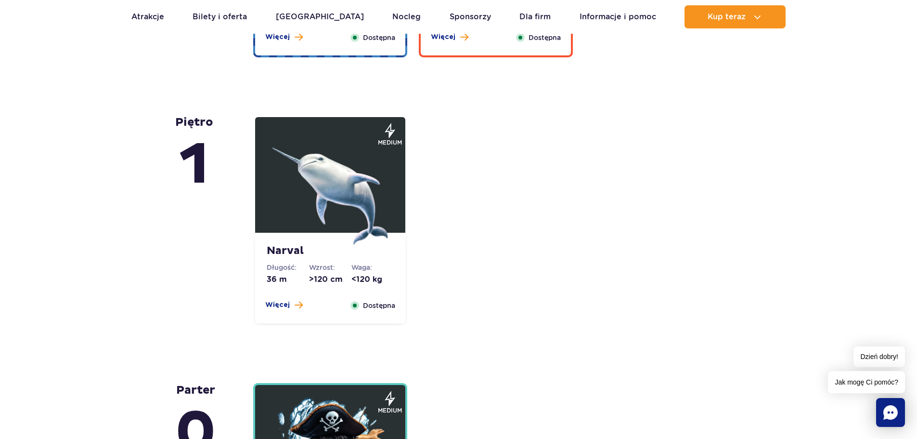
click at [329, 277] on dd ">120 cm" at bounding box center [330, 279] width 42 height 11
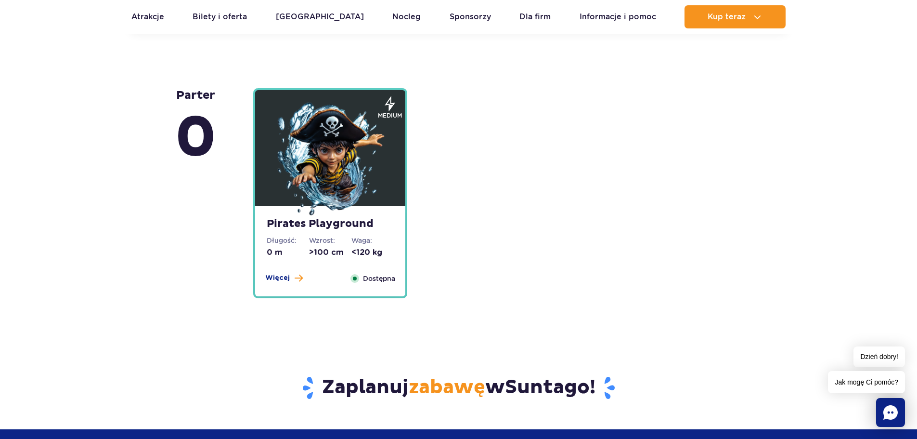
scroll to position [2675, 0]
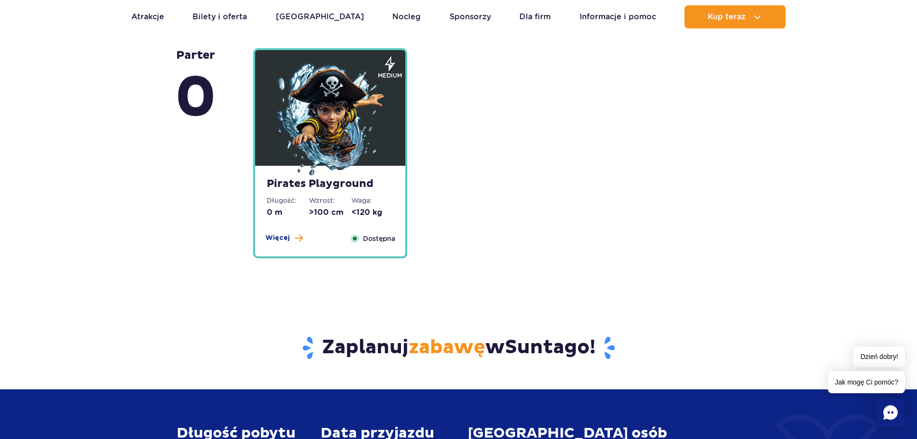
click at [322, 178] on div "Pirates Playground Długość: 0 m Wzrost: >100 cm Waga: <120 kg Więcej Zamknij Do…" at bounding box center [330, 153] width 154 height 210
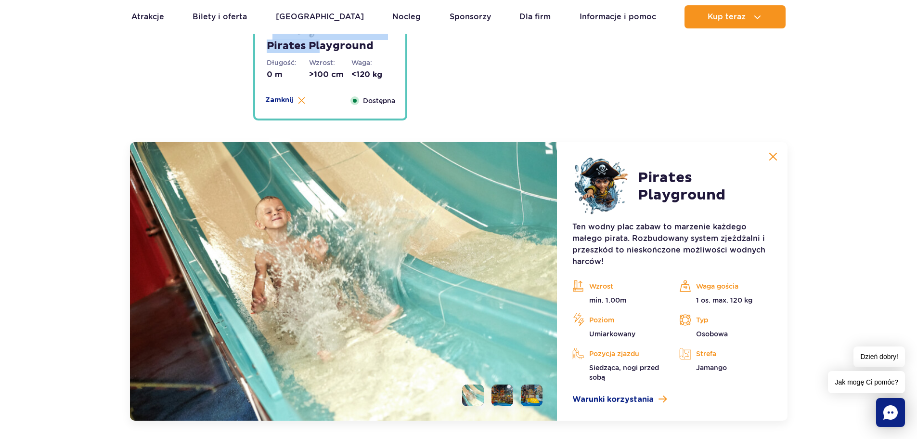
scroll to position [2606, 0]
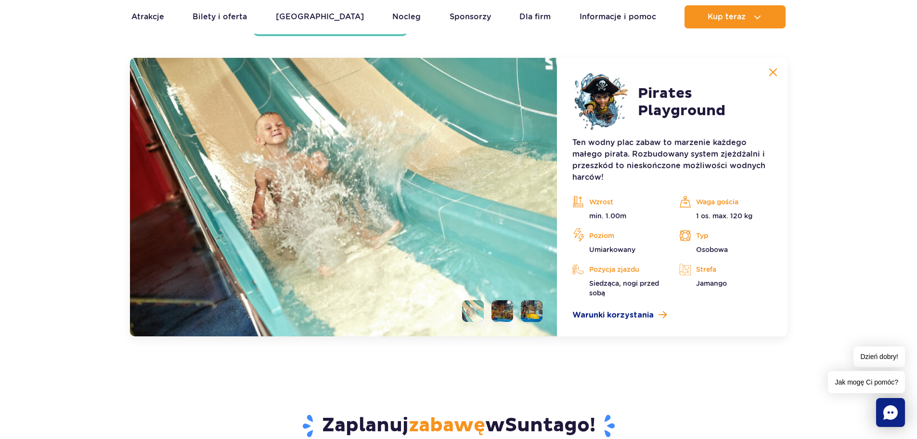
click at [506, 308] on li at bounding box center [502, 311] width 22 height 22
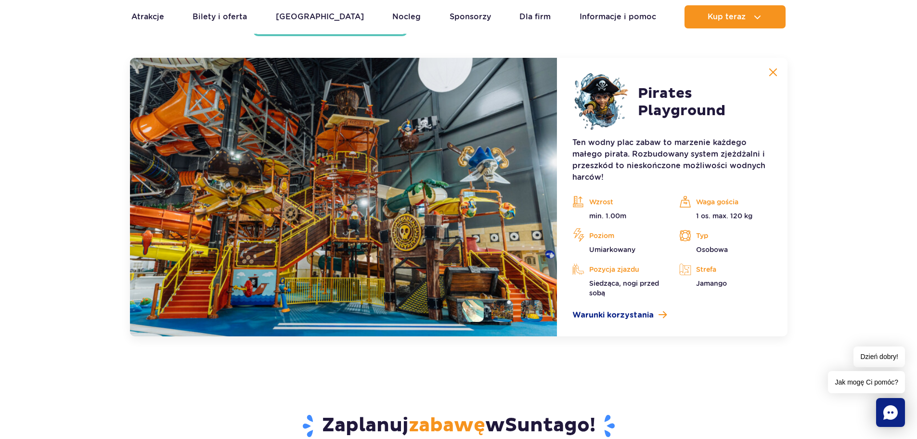
click at [529, 312] on li at bounding box center [532, 311] width 22 height 22
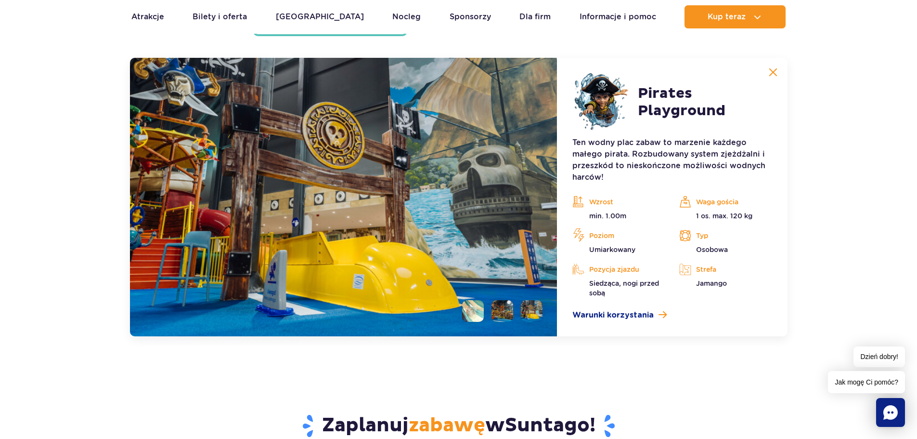
click at [479, 308] on li at bounding box center [473, 311] width 22 height 22
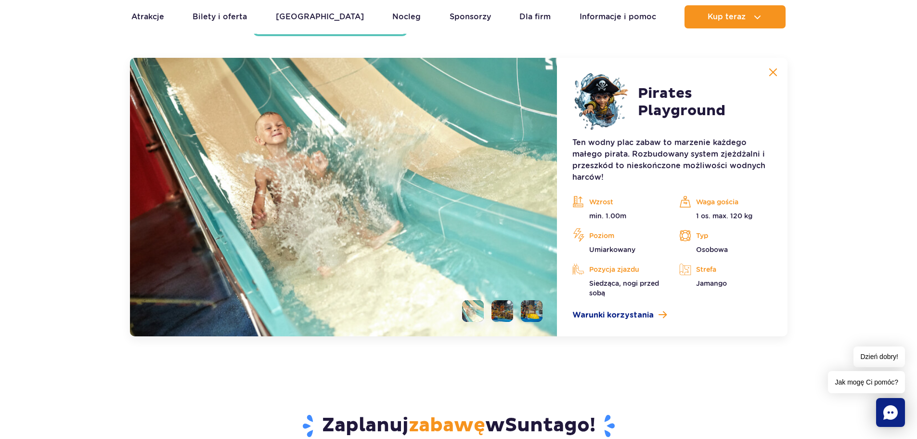
click at [508, 313] on li at bounding box center [502, 311] width 22 height 22
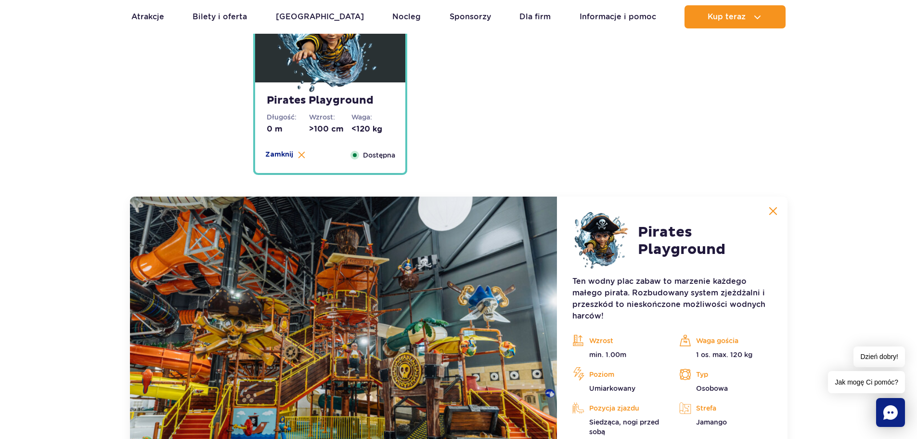
scroll to position [2461, 0]
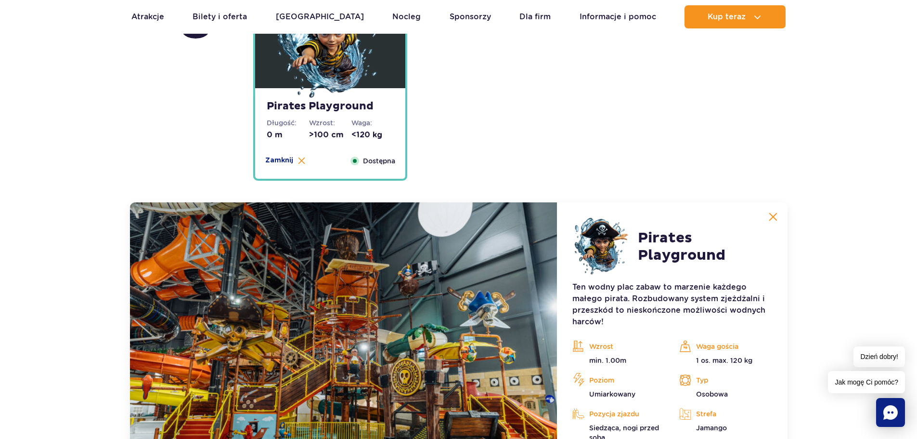
click at [770, 216] on img at bounding box center [773, 216] width 9 height 9
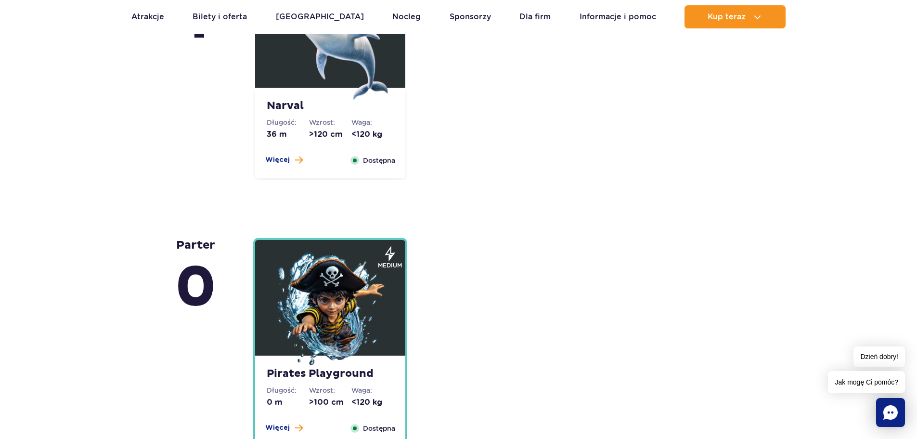
scroll to position [2124, 0]
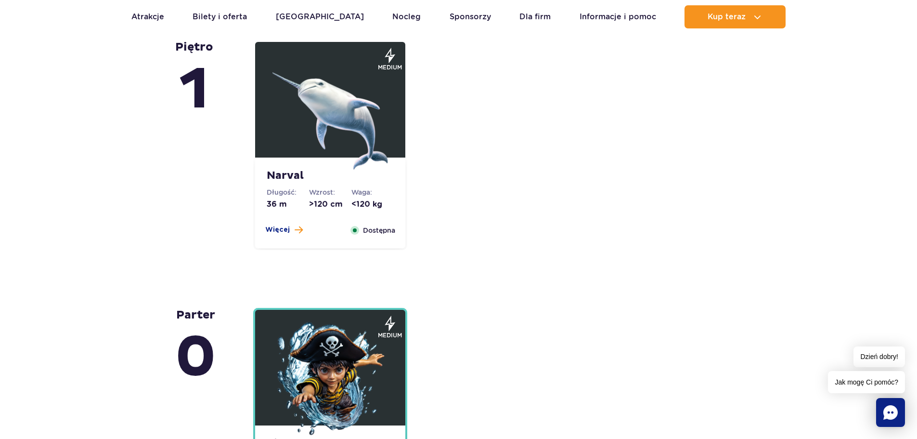
click at [390, 160] on div "Narval Długość: 36 m Wzrost: >120 cm Waga: <120 kg Więcej Zamknij Dostępna" at bounding box center [330, 202] width 150 height 90
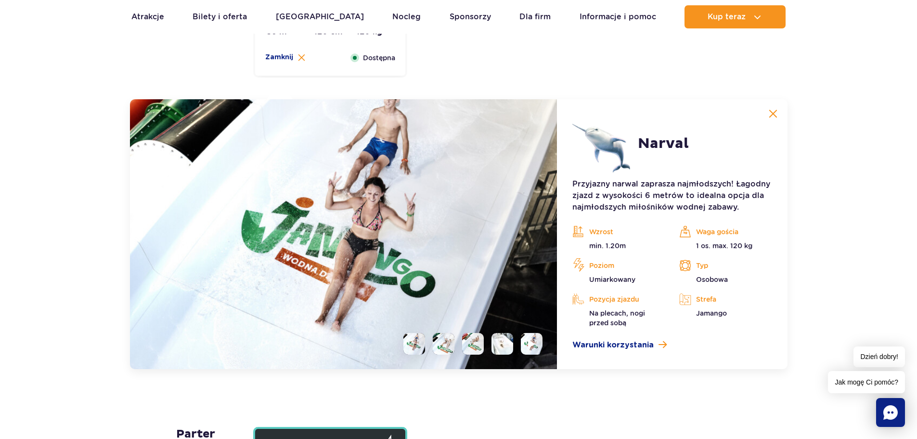
scroll to position [2290, 0]
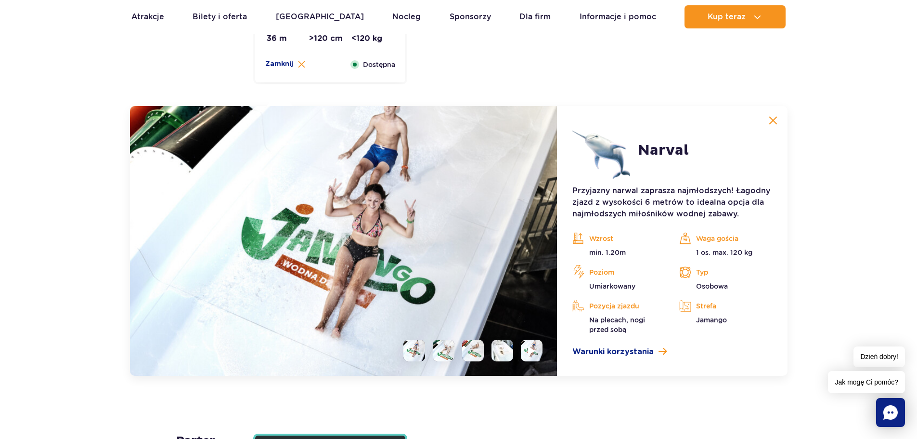
click at [771, 122] on img at bounding box center [773, 120] width 9 height 9
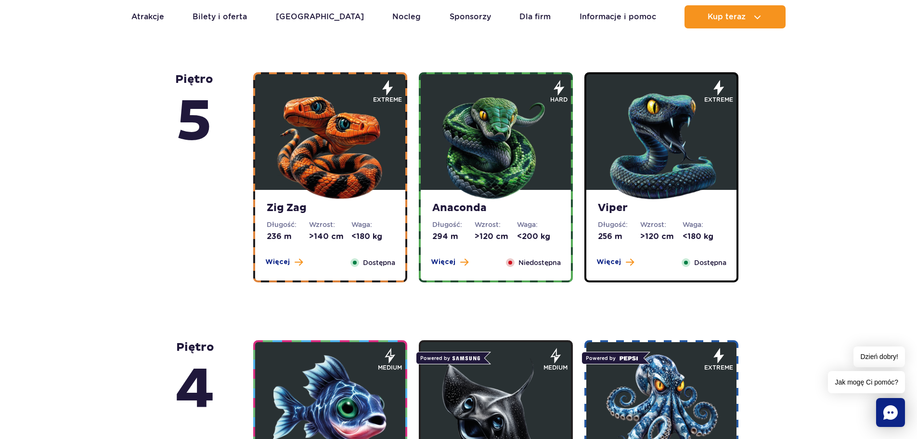
scroll to position [557, 0]
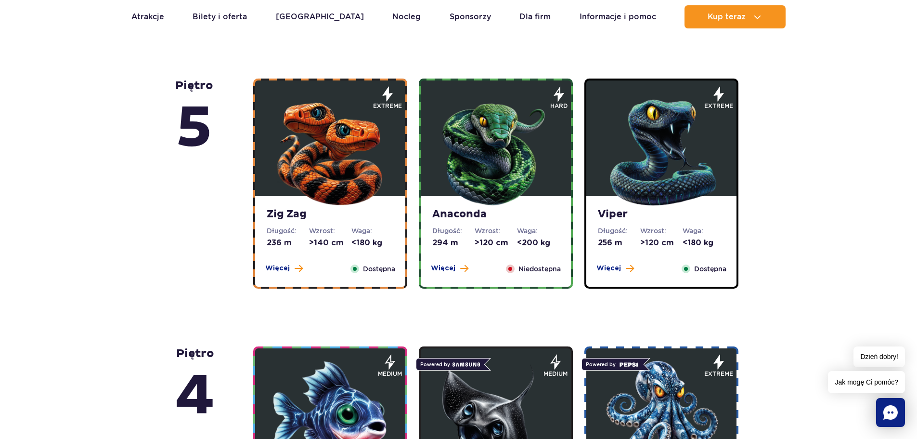
click at [361, 162] on img at bounding box center [330, 150] width 116 height 116
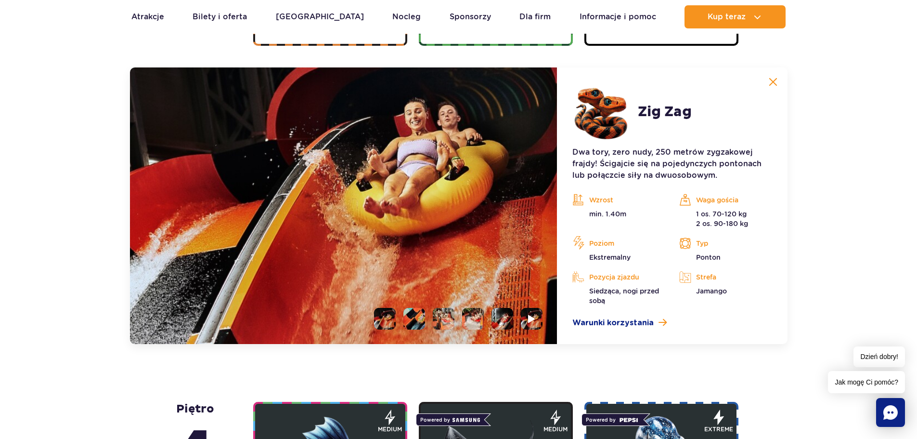
scroll to position [809, 0]
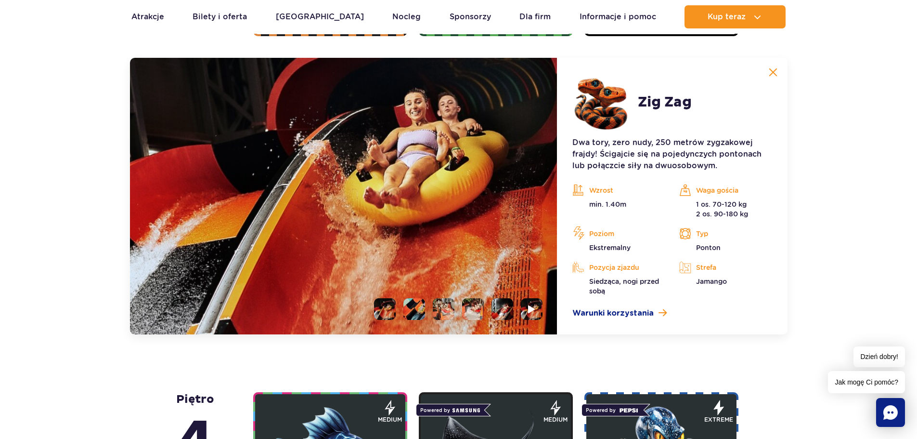
click at [775, 69] on img at bounding box center [773, 72] width 9 height 9
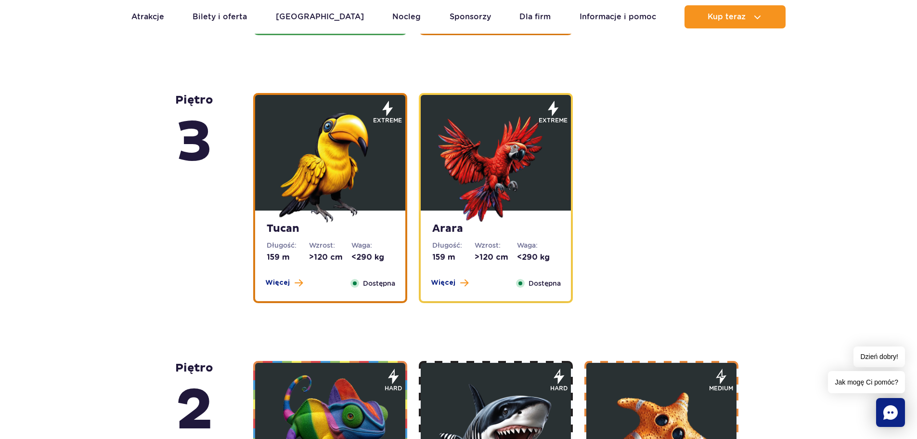
scroll to position [1387, 0]
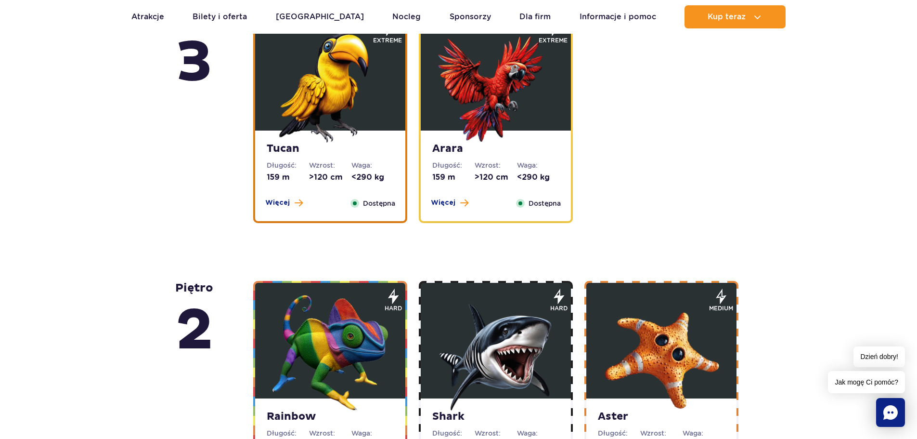
click at [345, 159] on div "Tucan Długość: 159 m Wzrost: >120 cm Waga: <290 kg Więcej Zamknij Dostępna" at bounding box center [330, 175] width 150 height 90
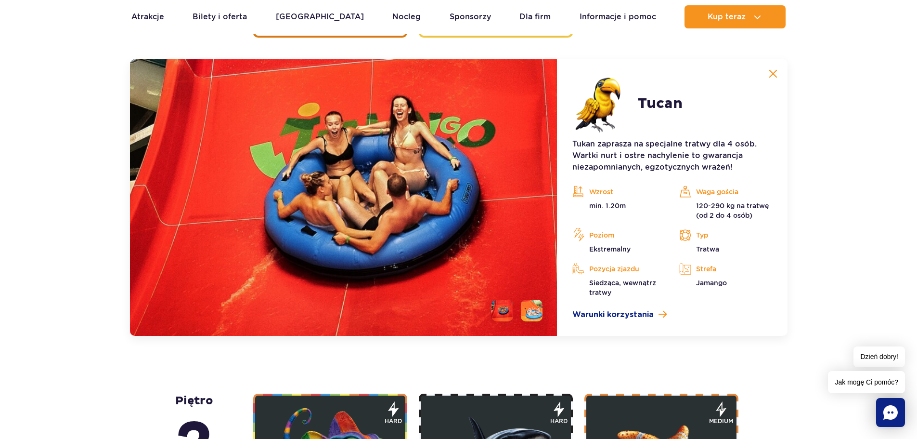
scroll to position [1574, 0]
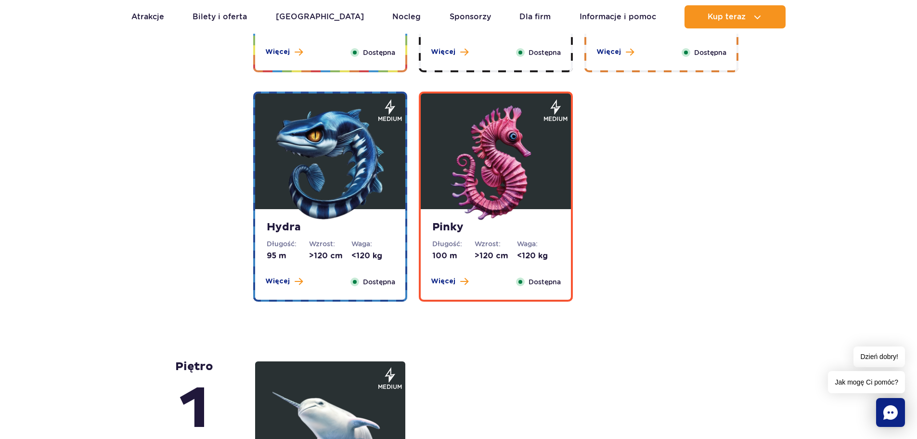
click at [342, 169] on img at bounding box center [330, 163] width 116 height 116
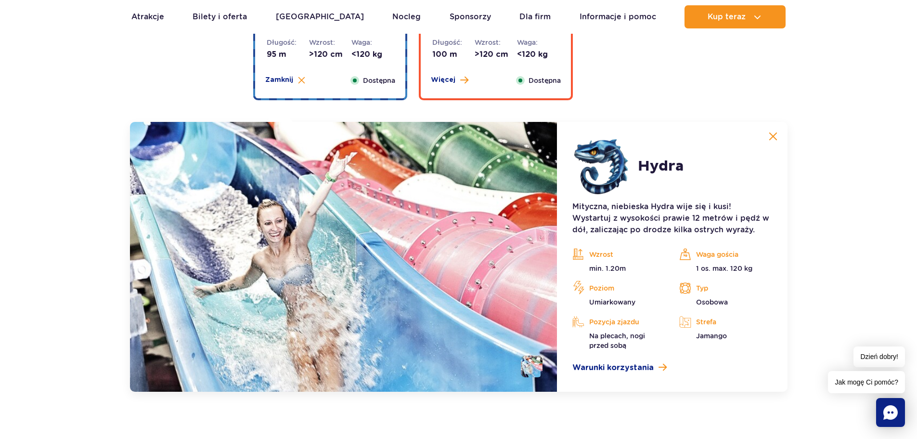
scroll to position [2070, 0]
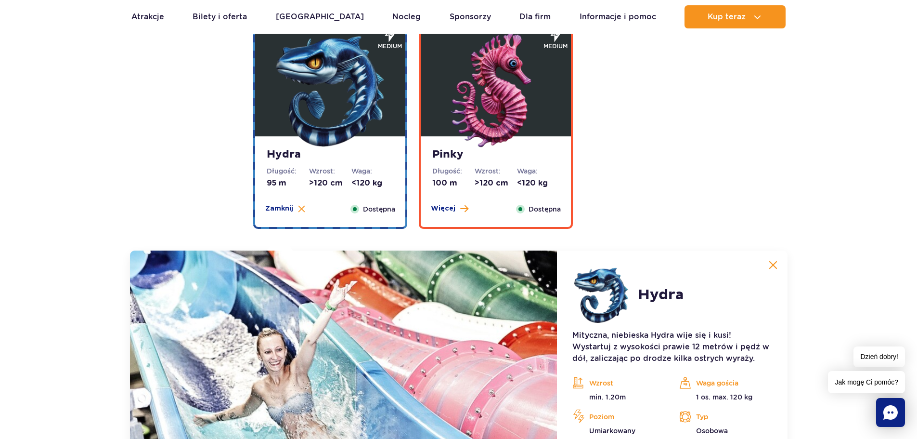
click at [479, 148] on img at bounding box center [496, 91] width 116 height 116
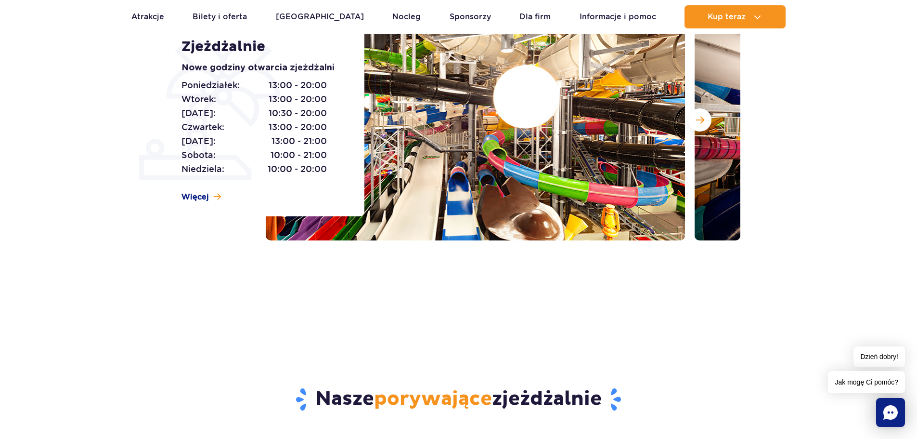
scroll to position [0, 0]
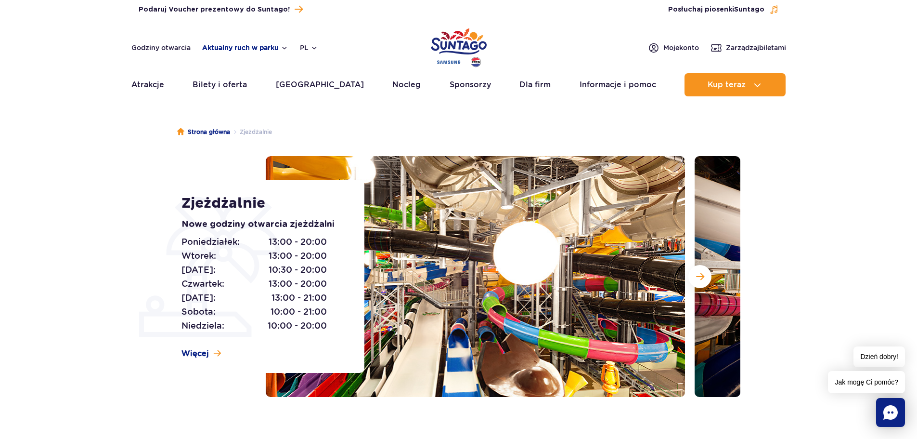
click at [280, 49] on button "Aktualny ruch w parku" at bounding box center [245, 48] width 86 height 8
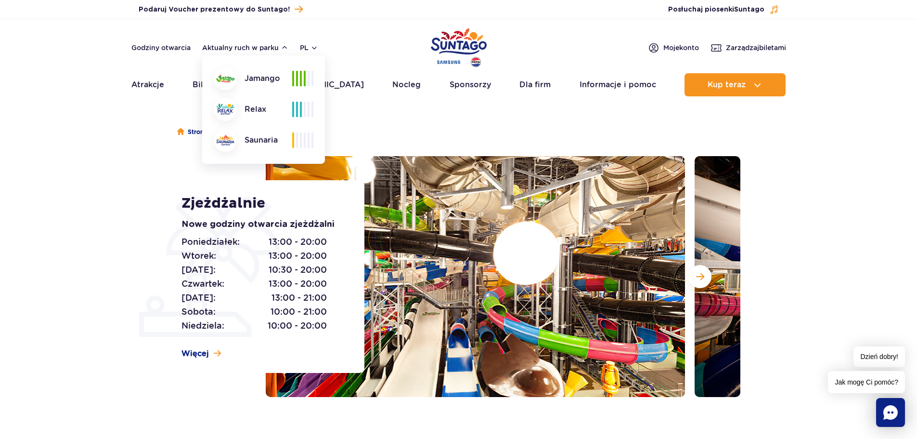
drag, startPoint x: 225, startPoint y: 81, endPoint x: 256, endPoint y: 81, distance: 31.3
click at [226, 81] on img at bounding box center [225, 79] width 18 height 8
drag, startPoint x: 288, startPoint y: 80, endPoint x: 301, endPoint y: 80, distance: 12.5
click at [297, 80] on div "Jamango Relax Saunaria" at bounding box center [264, 109] width 100 height 85
click at [301, 80] on span at bounding box center [301, 78] width 2 height 15
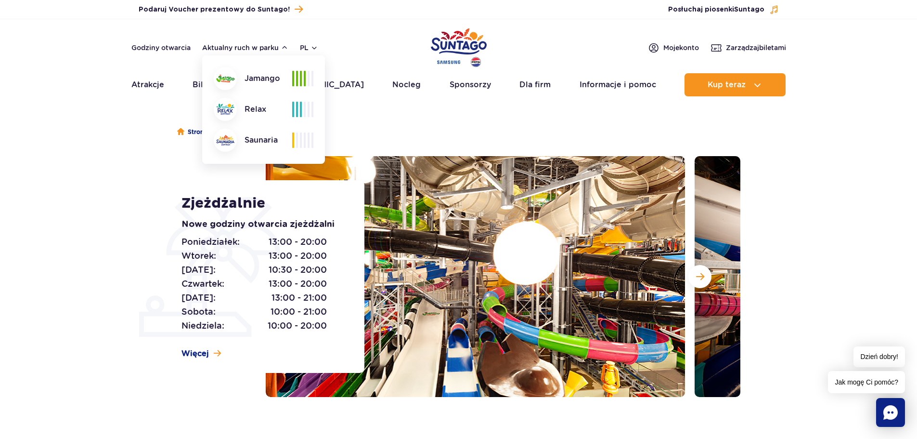
drag, startPoint x: 406, startPoint y: 119, endPoint x: 393, endPoint y: 110, distance: 15.6
click at [406, 119] on ul "Strona główna Zjeżdżalnie" at bounding box center [458, 132] width 563 height 48
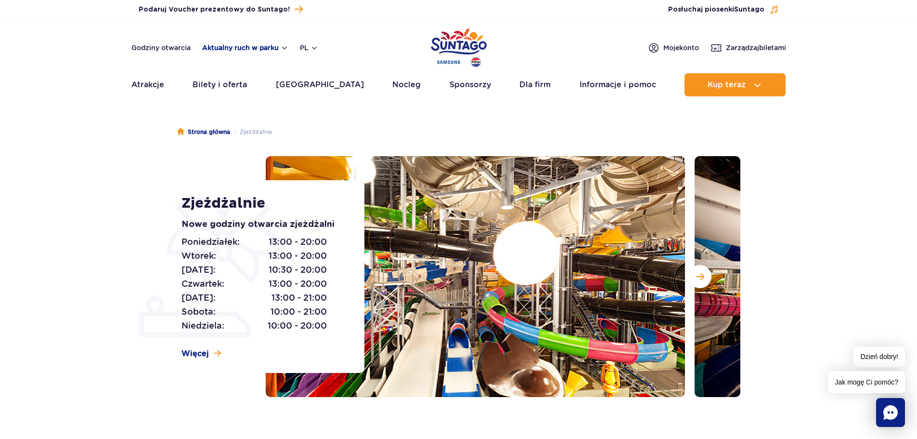
click at [277, 49] on button "Aktualny ruch w parku" at bounding box center [245, 48] width 86 height 8
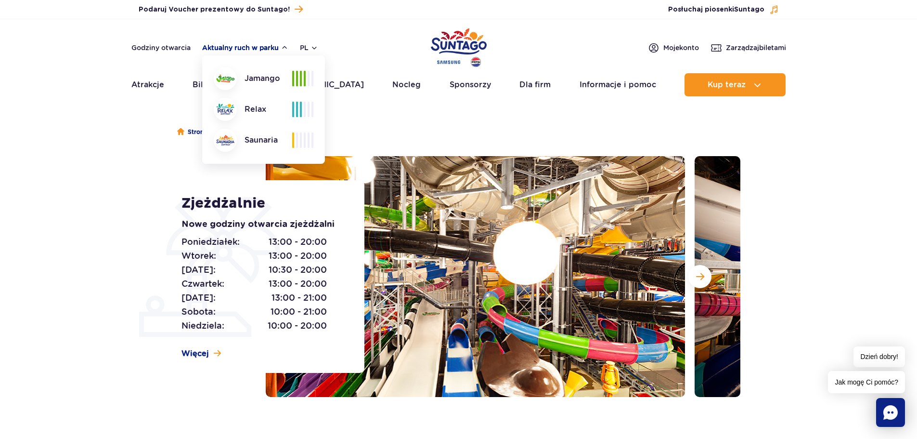
click at [277, 49] on button "Aktualny ruch w parku" at bounding box center [245, 48] width 86 height 8
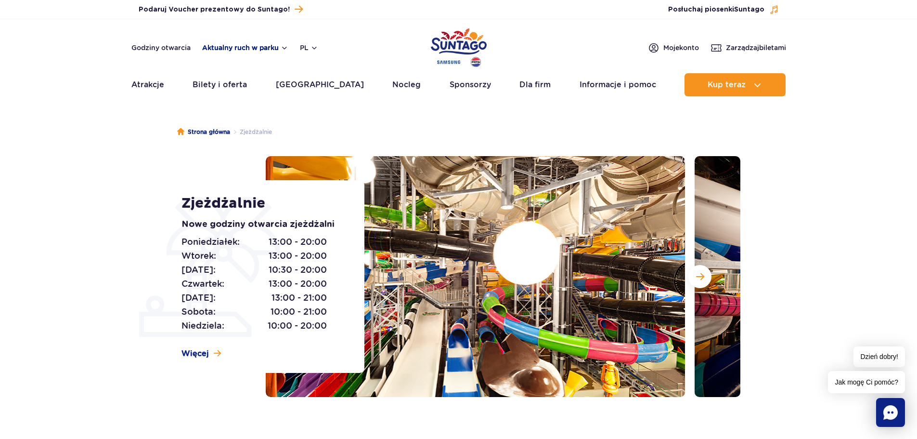
click at [277, 49] on button "Aktualny ruch w parku" at bounding box center [245, 48] width 86 height 8
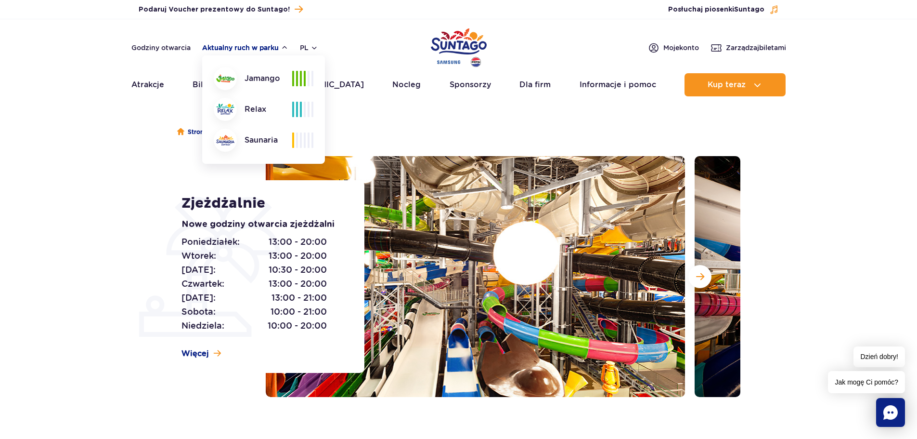
click at [277, 49] on button "Aktualny ruch w parku" at bounding box center [245, 48] width 86 height 8
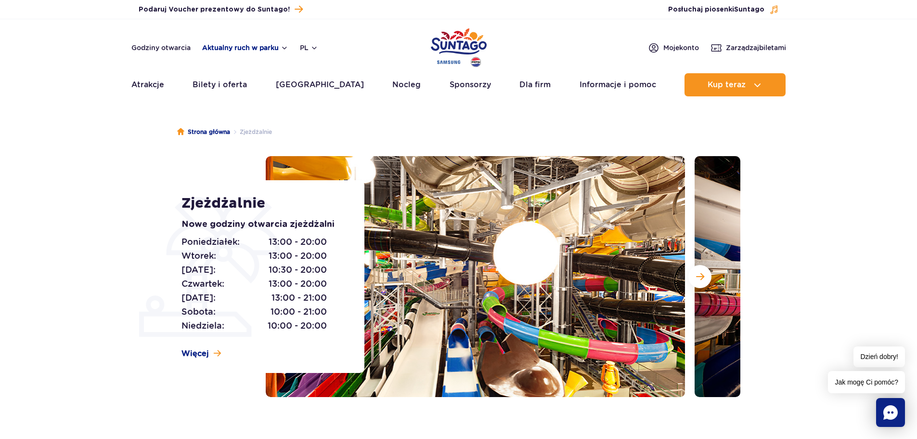
click at [242, 48] on button "Aktualny ruch w parku" at bounding box center [245, 48] width 86 height 8
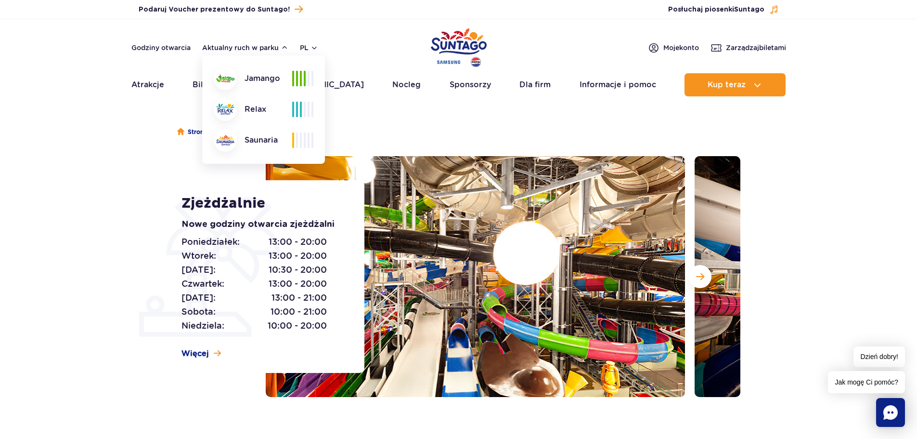
click at [307, 82] on div at bounding box center [302, 78] width 21 height 15
click at [276, 75] on div "Jamango" at bounding box center [253, 78] width 78 height 23
drag, startPoint x: 269, startPoint y: 78, endPoint x: 287, endPoint y: 79, distance: 18.3
click at [269, 78] on div "Jamango" at bounding box center [253, 78] width 78 height 23
click at [304, 78] on span at bounding box center [305, 78] width 2 height 15
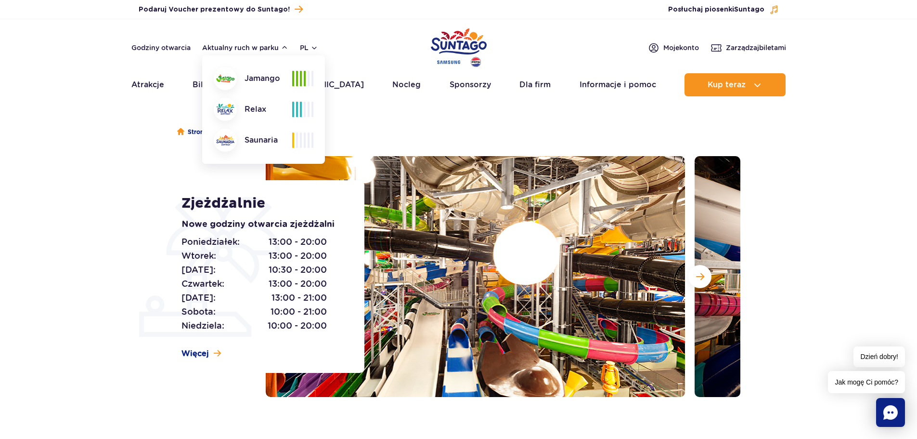
click at [311, 83] on span at bounding box center [312, 78] width 2 height 15
click at [374, 44] on div "Godziny otwarcia Aktualny ruch w parku Aktualny ruch w parku Jamango Relax Saun…" at bounding box center [458, 48] width 655 height 12
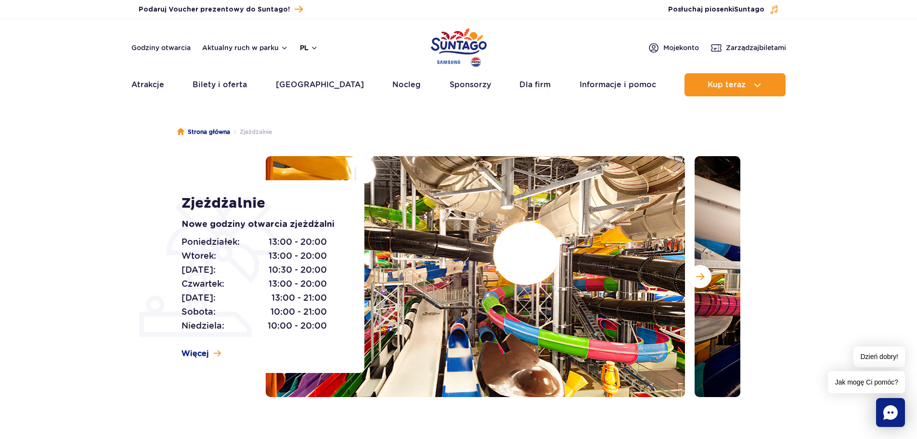
click at [308, 50] on button "pl" at bounding box center [309, 48] width 18 height 10
click at [174, 44] on link "Godziny otwarcia" at bounding box center [160, 48] width 59 height 10
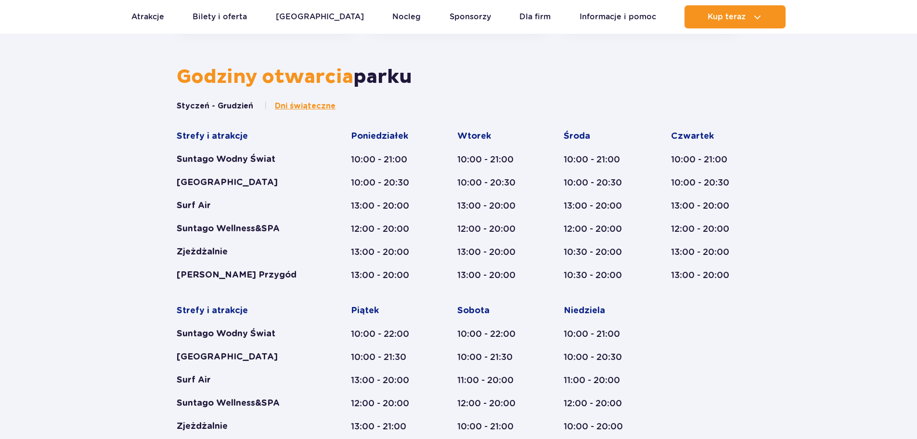
scroll to position [398, 0]
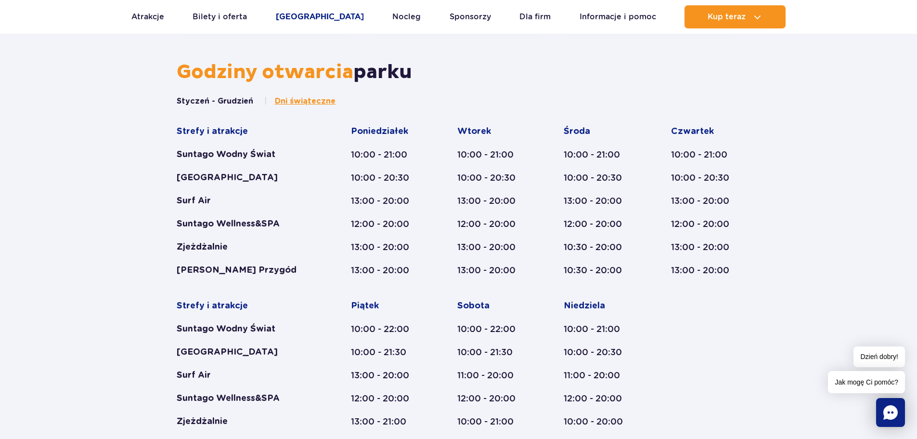
click at [309, 13] on link "[GEOGRAPHIC_DATA]" at bounding box center [320, 16] width 88 height 23
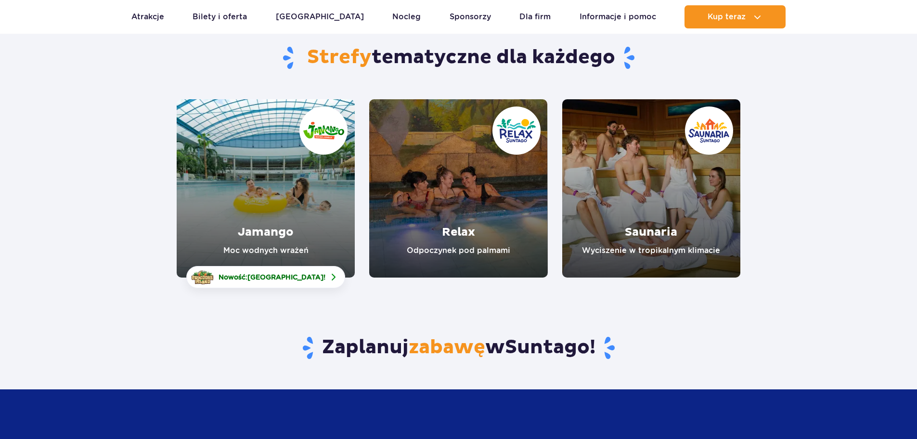
scroll to position [96, 0]
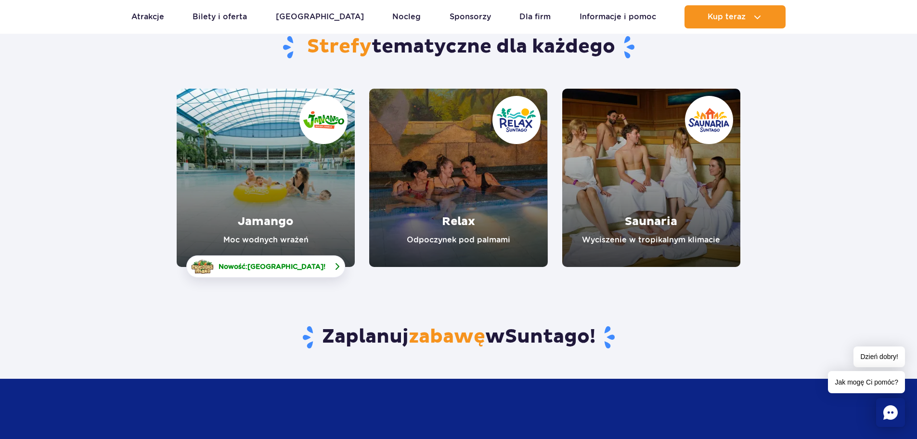
click at [298, 268] on span "[GEOGRAPHIC_DATA]" at bounding box center [285, 266] width 76 height 8
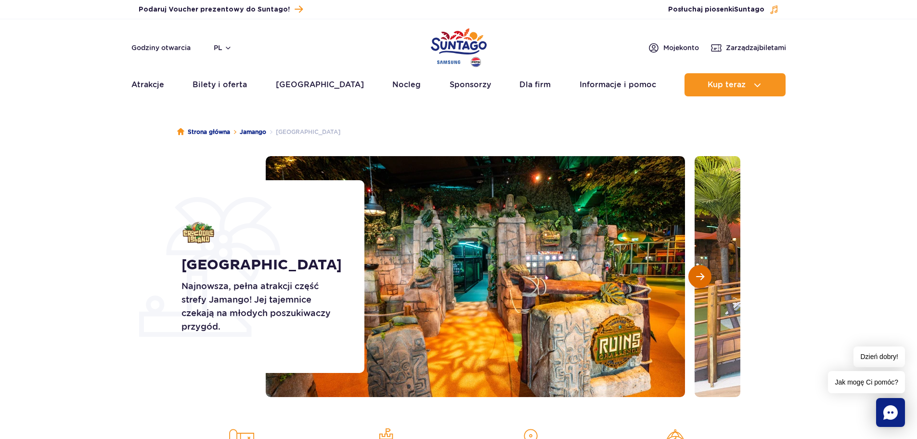
click at [697, 281] on button "Następny slajd" at bounding box center [699, 276] width 23 height 23
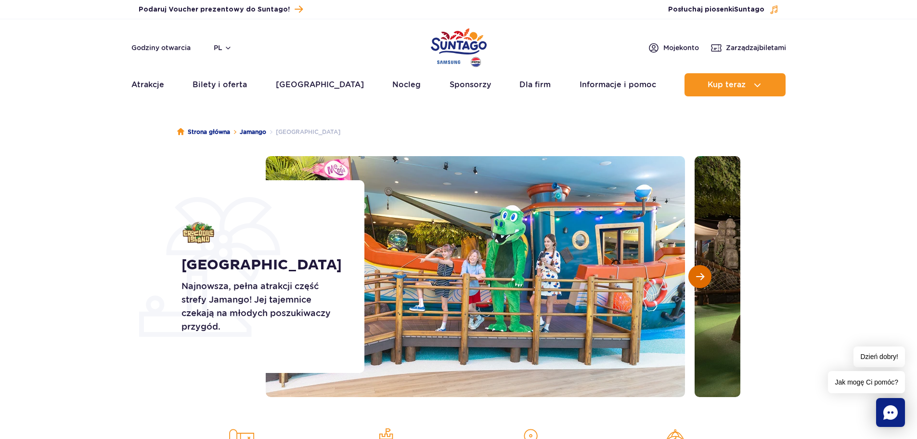
click at [697, 281] on button "Następny slajd" at bounding box center [699, 276] width 23 height 23
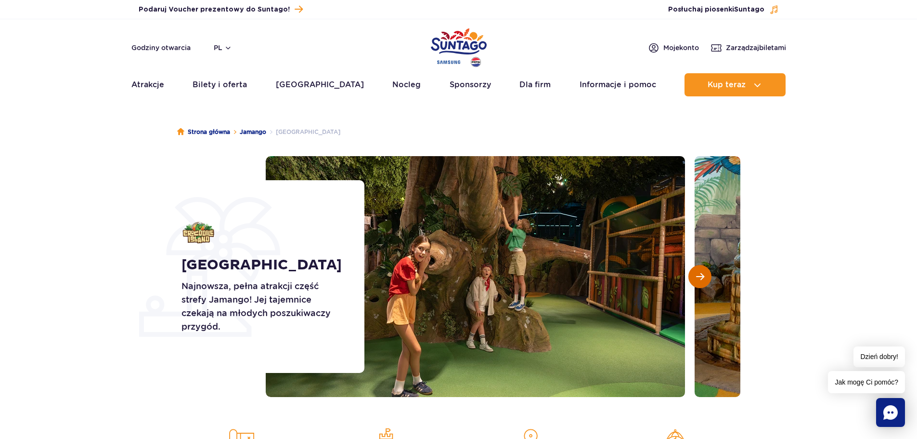
click at [697, 281] on button "Następny slajd" at bounding box center [699, 276] width 23 height 23
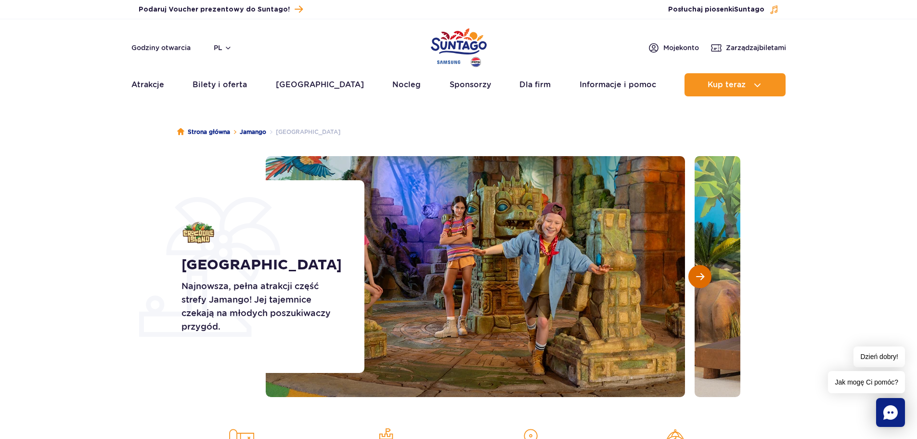
click at [697, 281] on button "Następny slajd" at bounding box center [699, 276] width 23 height 23
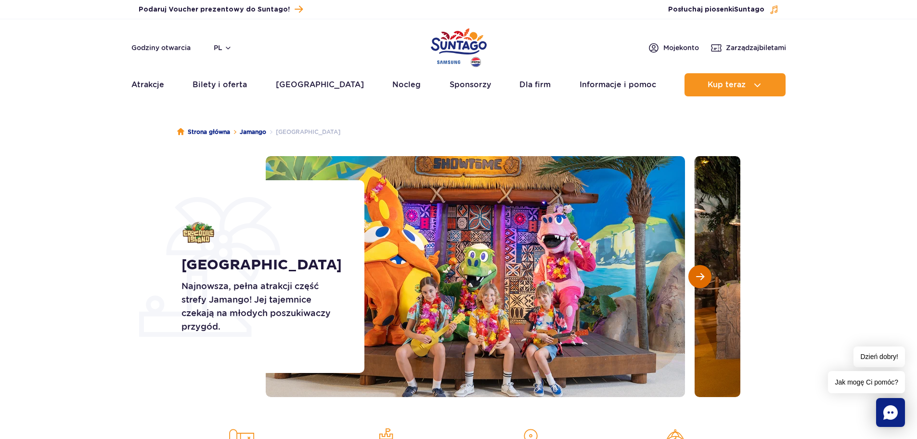
click at [697, 281] on button "Następny slajd" at bounding box center [699, 276] width 23 height 23
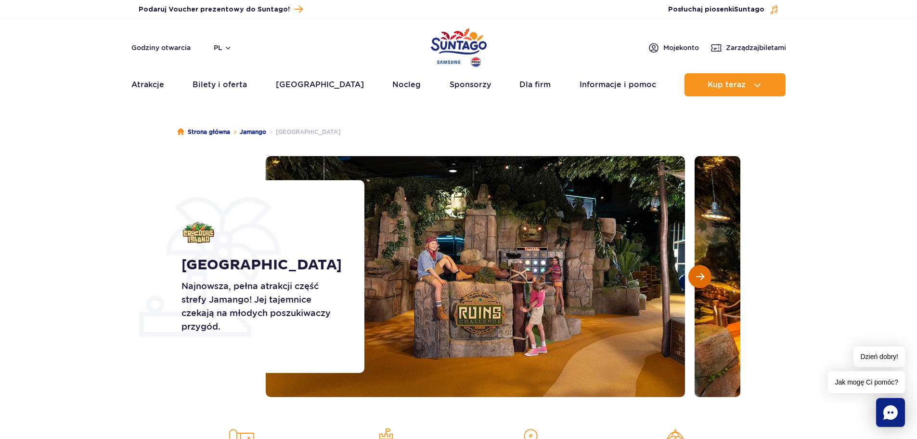
click at [697, 281] on button "Następny slajd" at bounding box center [699, 276] width 23 height 23
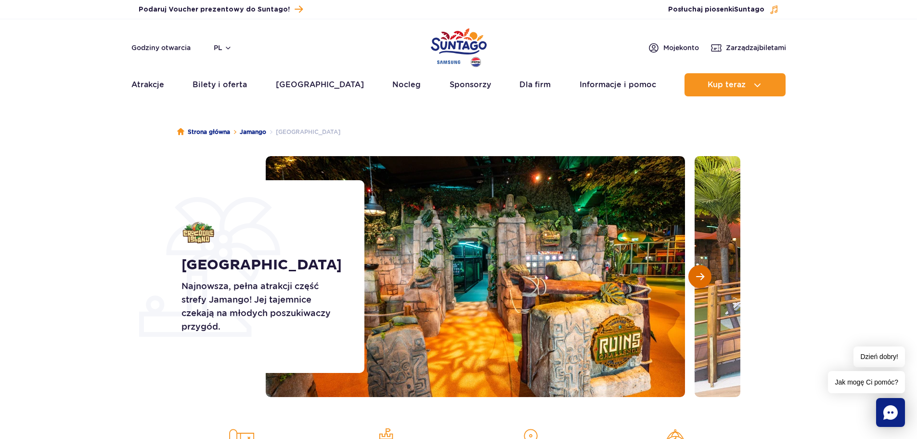
click at [697, 281] on button "Następny slajd" at bounding box center [699, 276] width 23 height 23
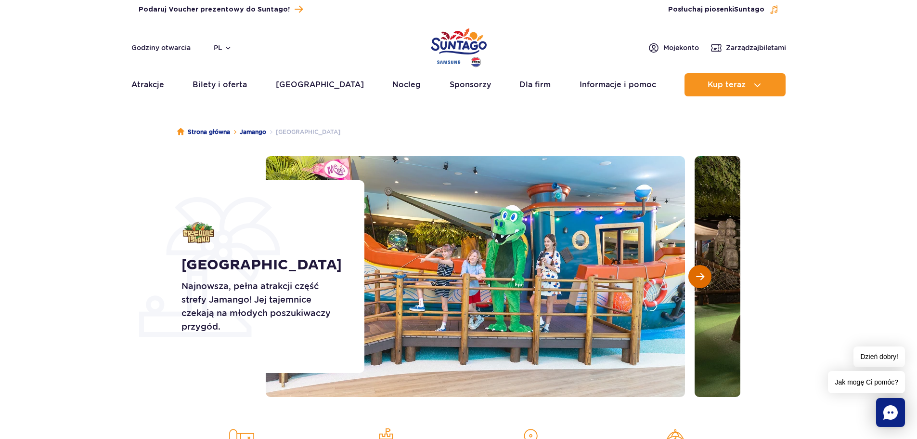
click at [697, 281] on button "Następny slajd" at bounding box center [699, 276] width 23 height 23
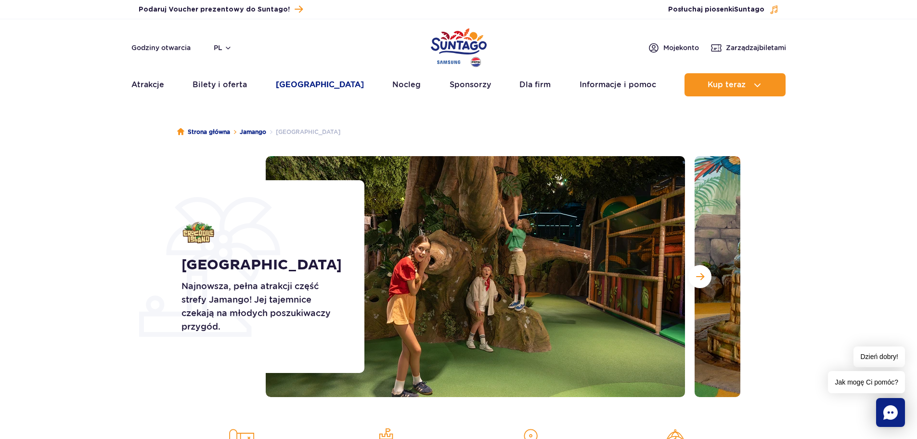
click at [304, 86] on link "[GEOGRAPHIC_DATA]" at bounding box center [320, 84] width 88 height 23
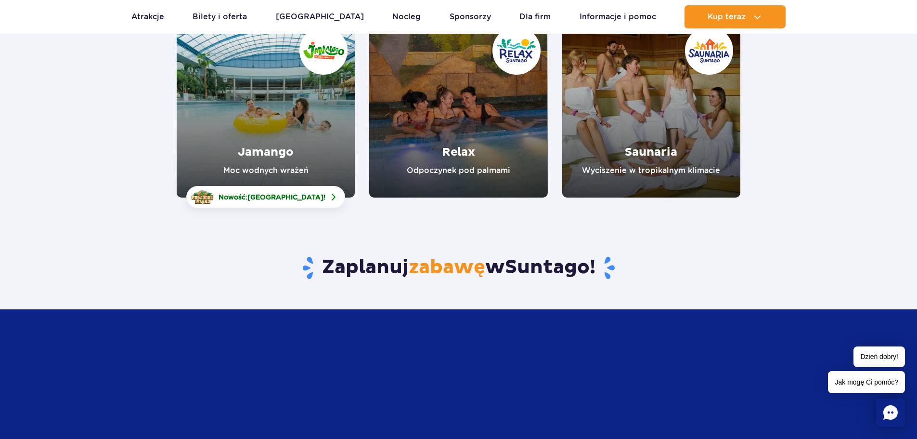
scroll to position [193, 0]
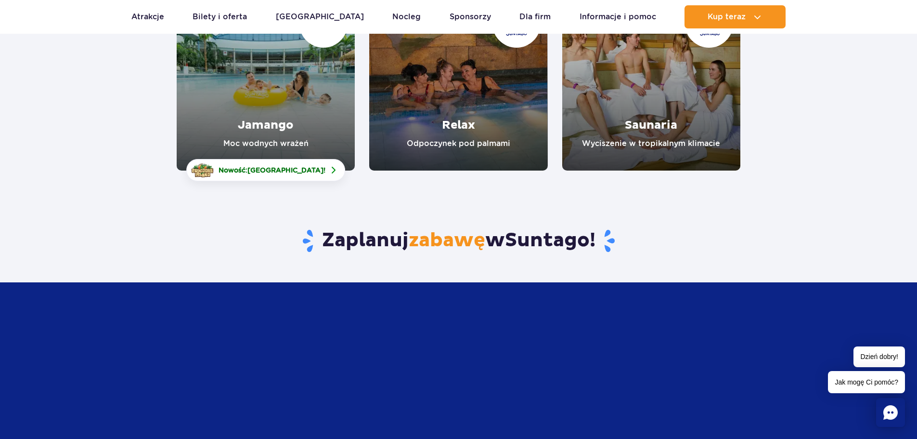
click at [294, 95] on link "Jamango" at bounding box center [266, 81] width 178 height 178
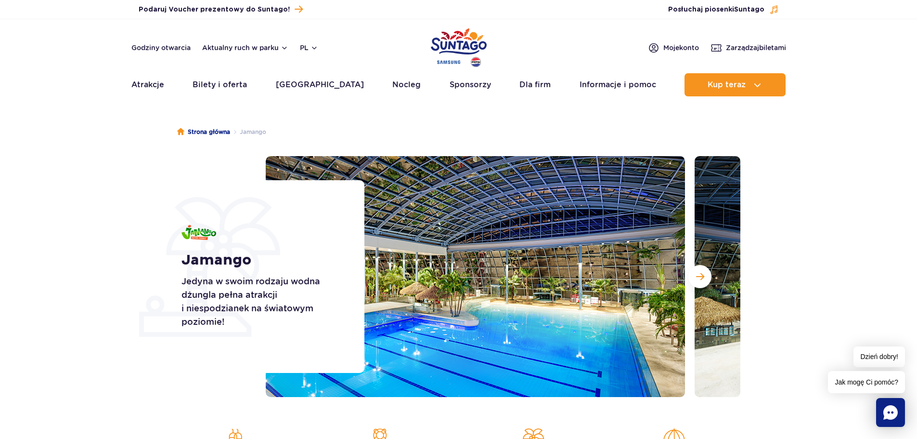
click at [226, 52] on div "Godziny otwarcia Aktualny ruch w parku pl PL EN UA" at bounding box center [224, 48] width 187 height 12
click at [216, 50] on button "Aktualny ruch w parku" at bounding box center [245, 48] width 86 height 8
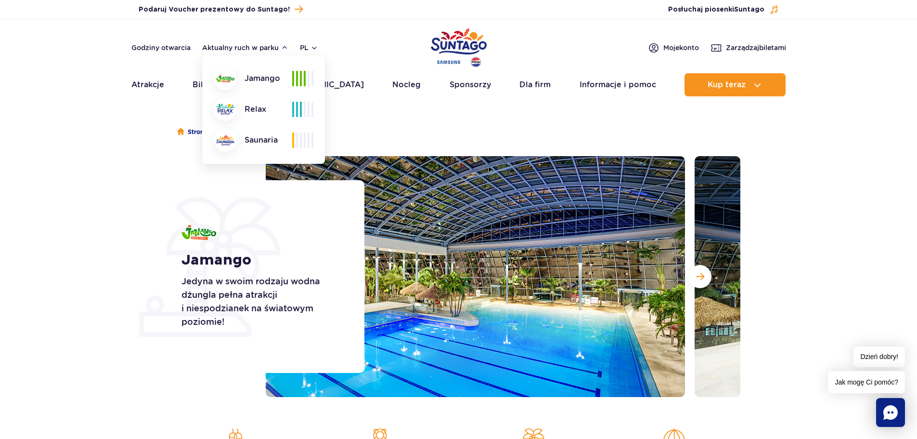
click at [342, 28] on header "Godziny otwarcia Aktualny ruch w parku Aktualny ruch w parku Jamango Relax Saun…" at bounding box center [458, 60] width 917 height 82
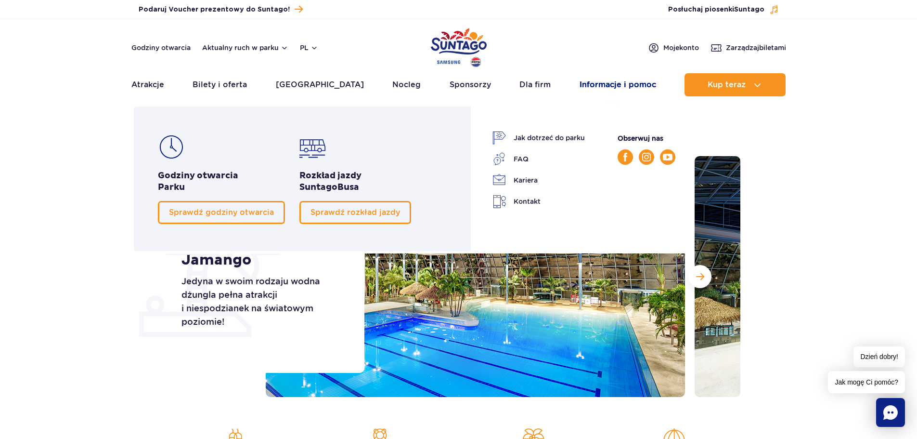
click at [589, 86] on link "Informacje i pomoc" at bounding box center [618, 84] width 77 height 23
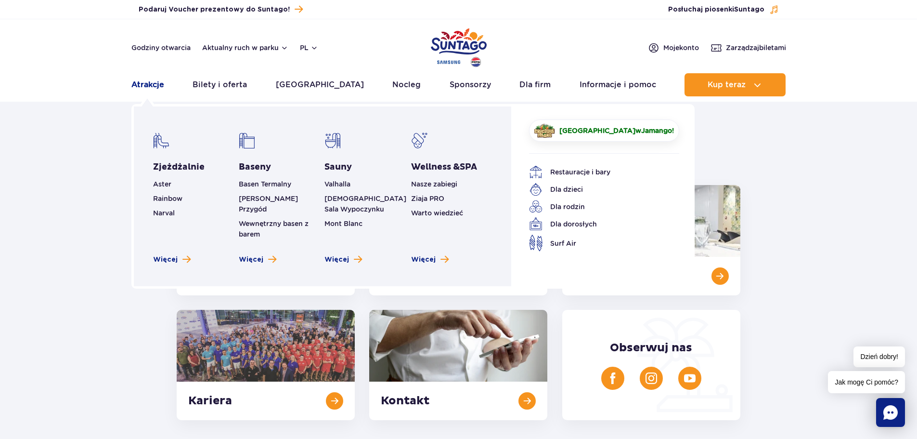
click at [152, 87] on link "Atrakcje" at bounding box center [147, 84] width 33 height 23
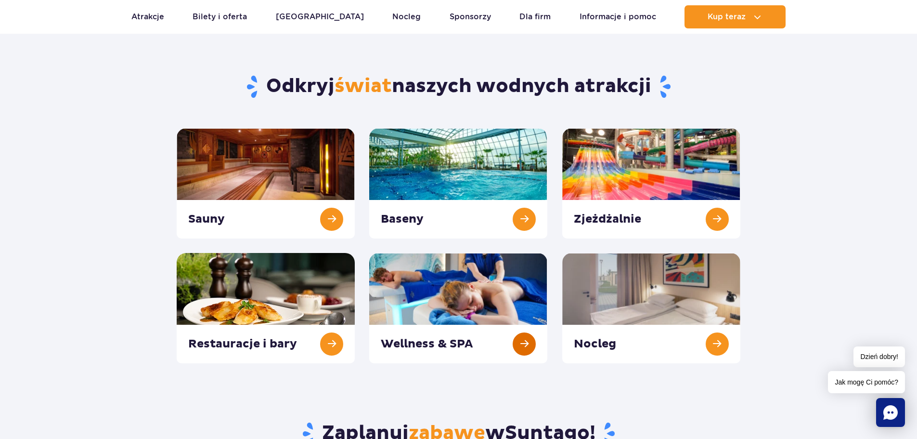
scroll to position [96, 0]
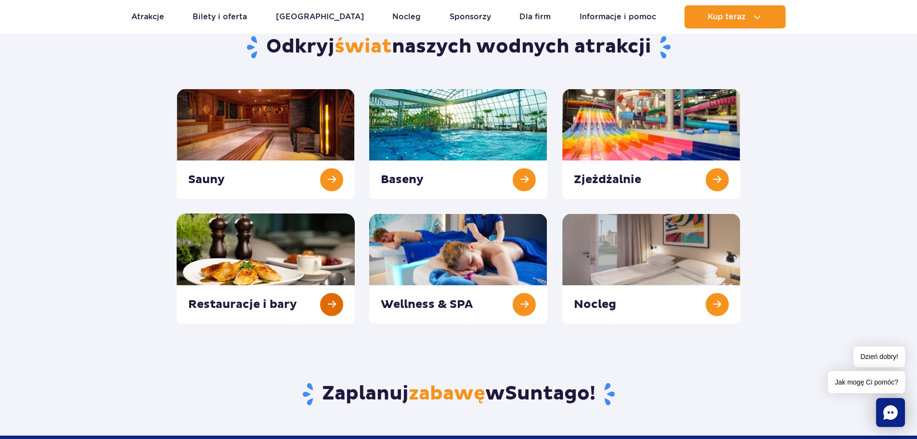
click at [322, 233] on link at bounding box center [266, 268] width 178 height 110
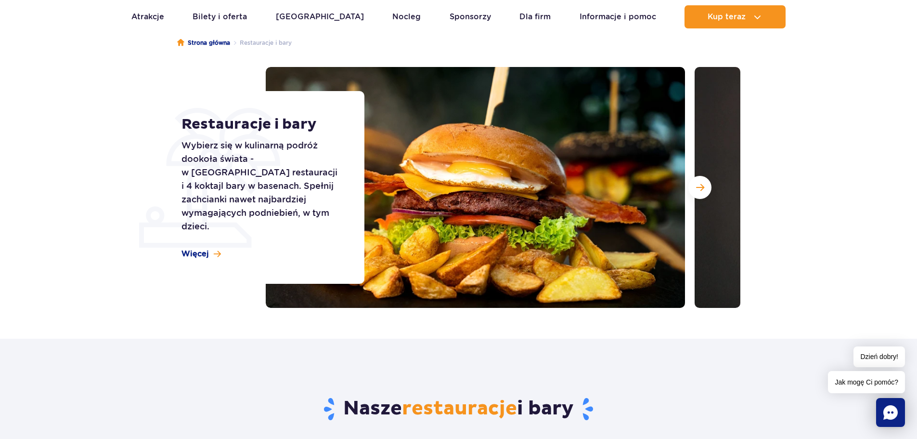
scroll to position [96, 0]
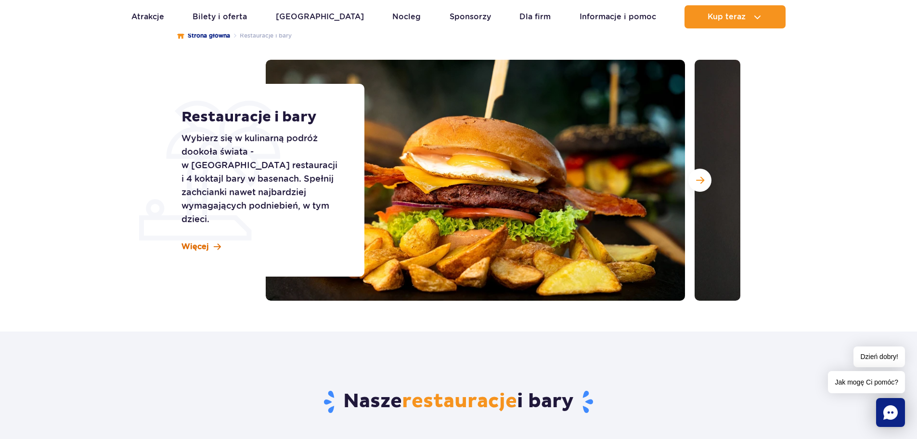
click at [207, 241] on span "Więcej" at bounding box center [194, 246] width 27 height 11
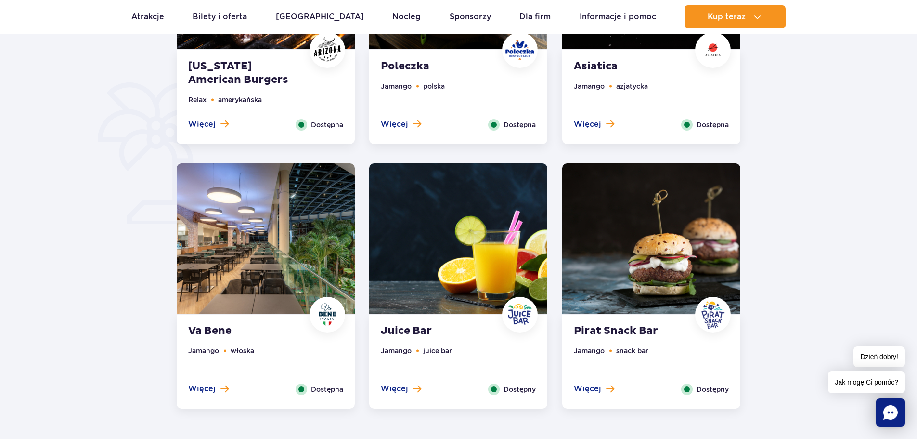
scroll to position [716, 0]
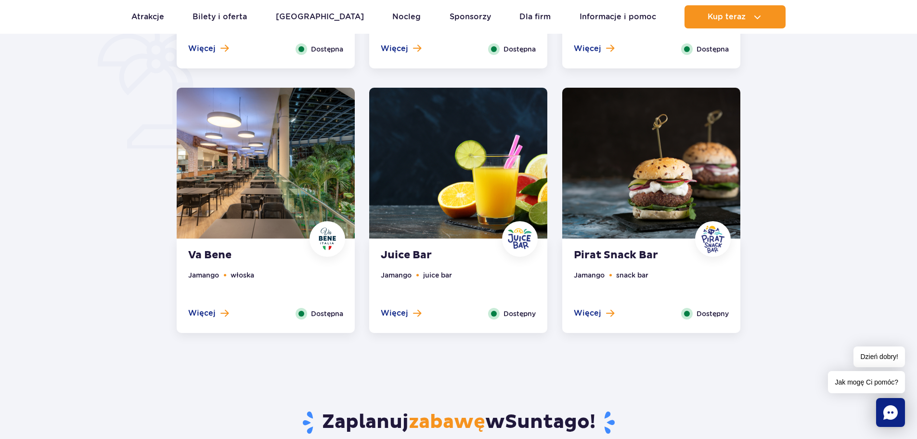
click at [429, 217] on img at bounding box center [458, 163] width 178 height 151
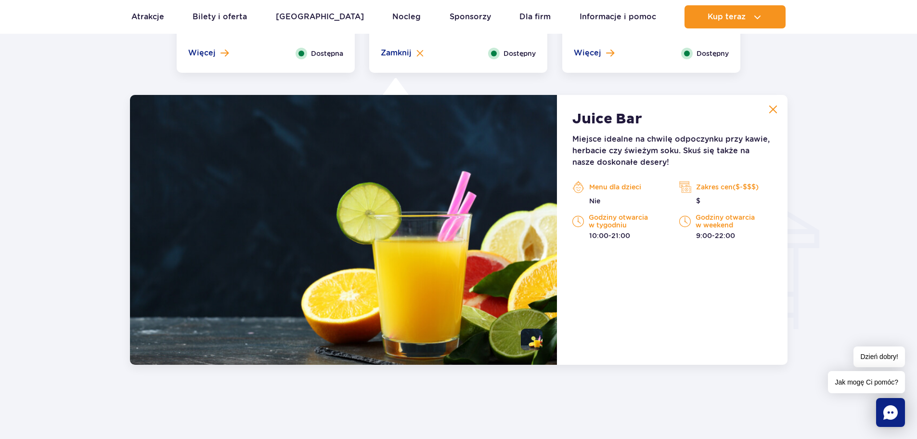
scroll to position [1013, 0]
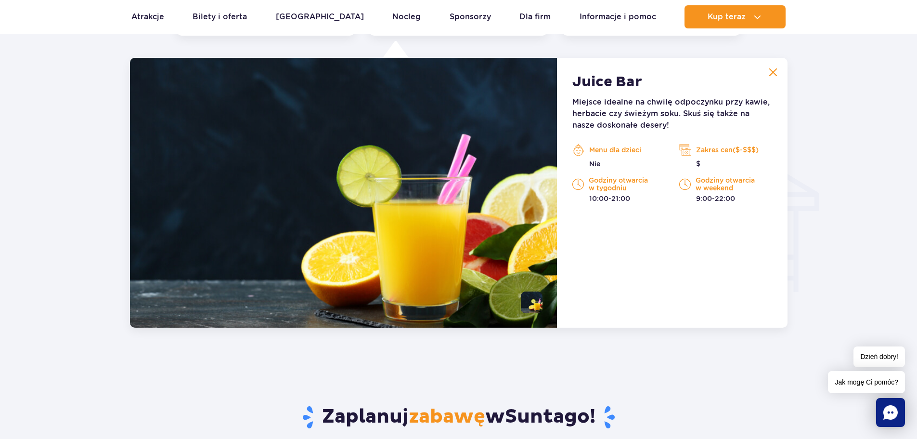
click at [774, 67] on button at bounding box center [772, 72] width 19 height 19
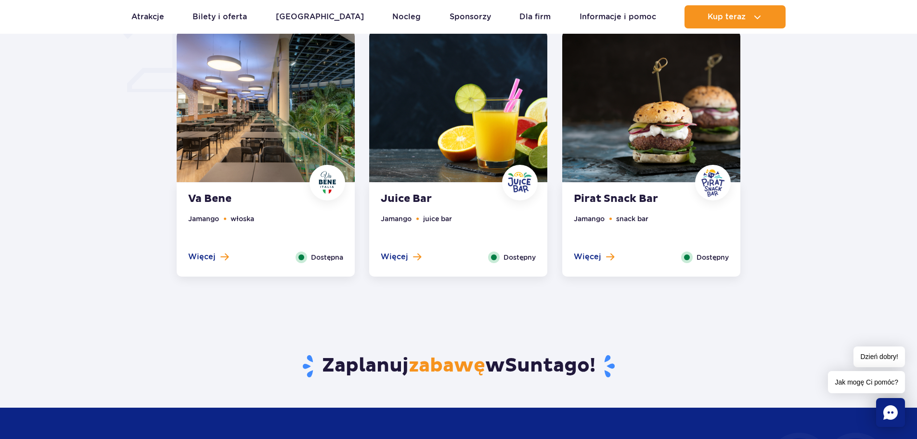
click at [642, 168] on img at bounding box center [651, 106] width 178 height 151
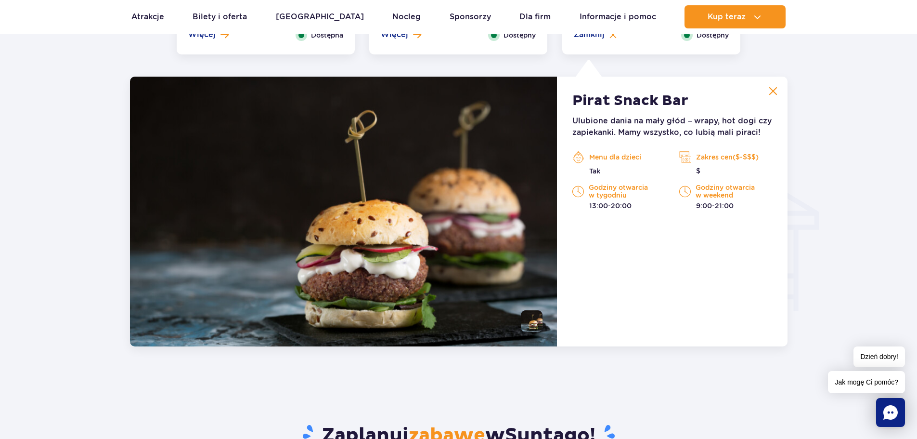
scroll to position [1013, 0]
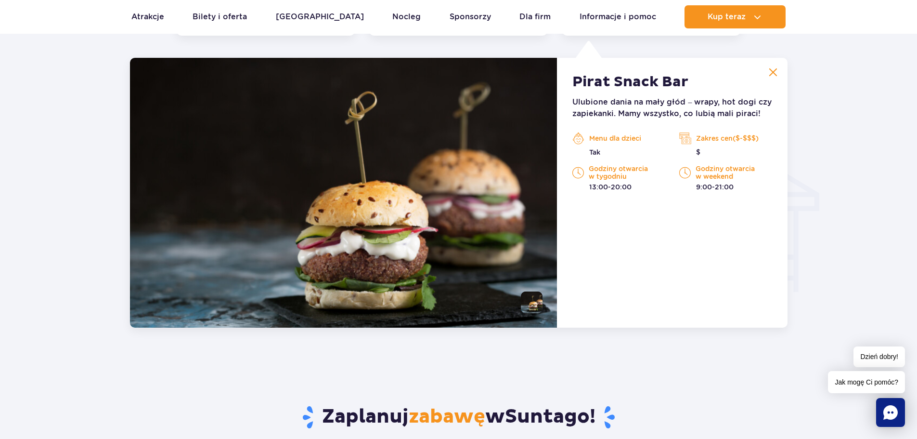
click at [771, 73] on img at bounding box center [773, 72] width 9 height 9
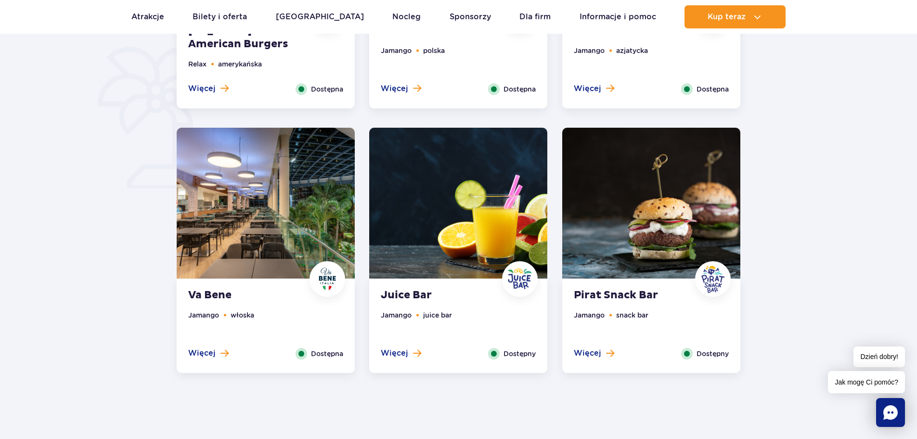
click at [322, 206] on img at bounding box center [266, 203] width 178 height 151
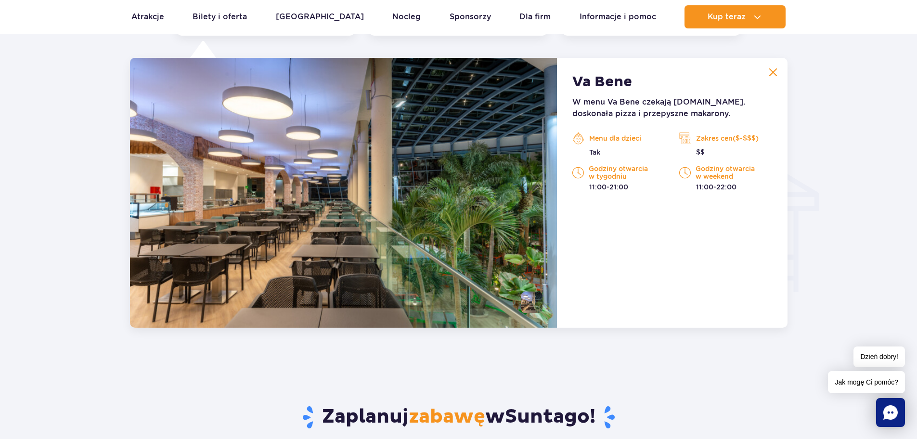
click at [772, 72] on img at bounding box center [773, 72] width 9 height 9
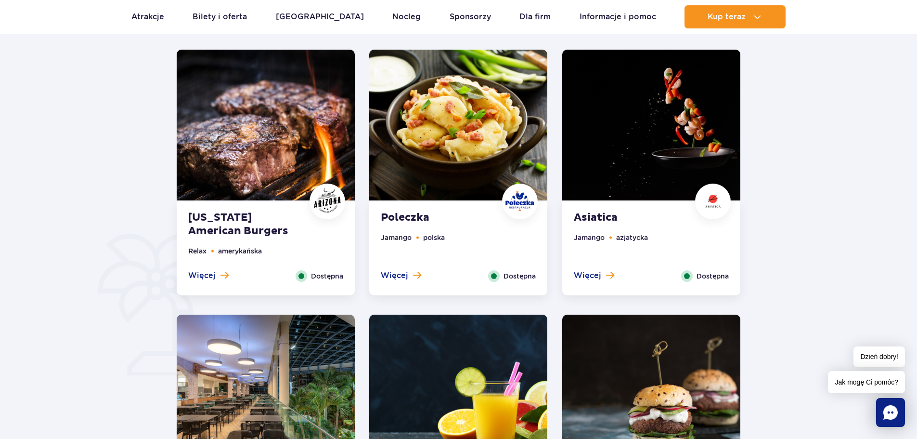
scroll to position [484, 0]
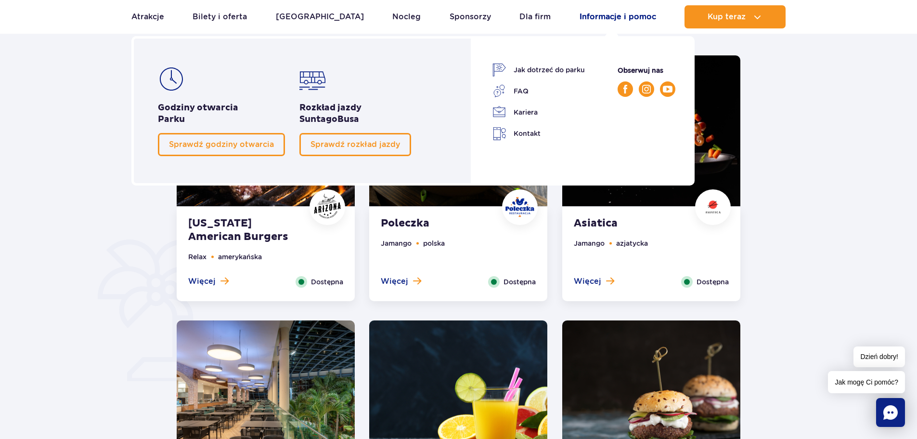
click at [614, 15] on link "Informacje i pomoc" at bounding box center [618, 16] width 77 height 23
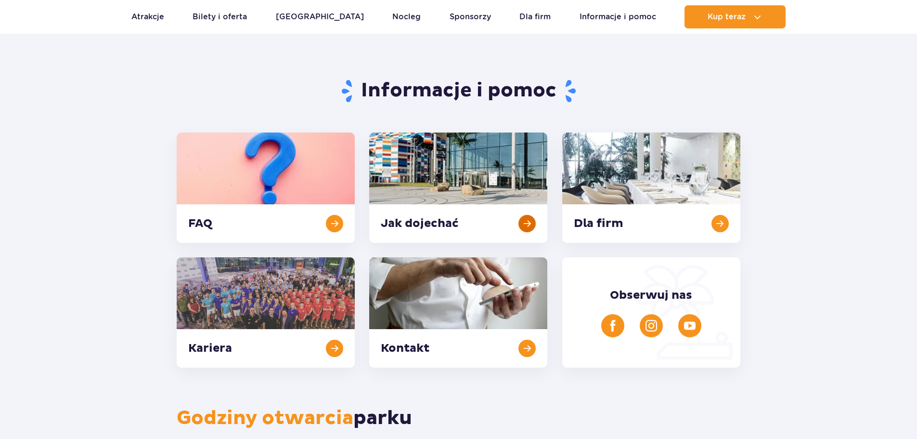
scroll to position [96, 0]
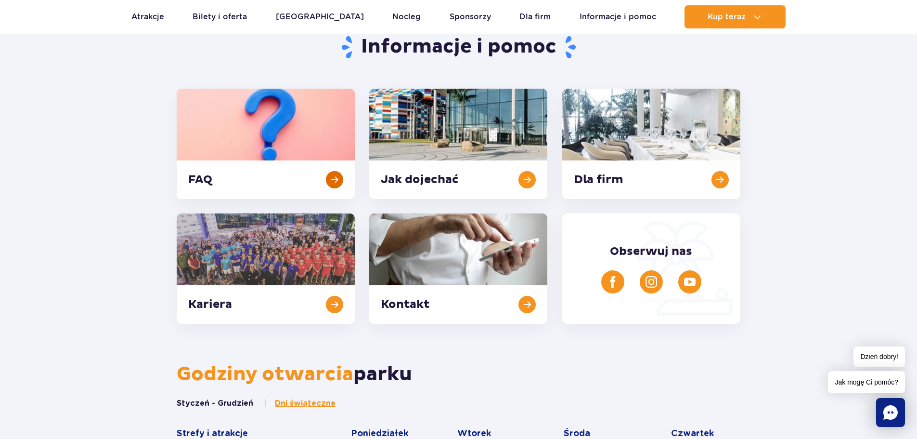
click at [288, 148] on link at bounding box center [266, 144] width 178 height 110
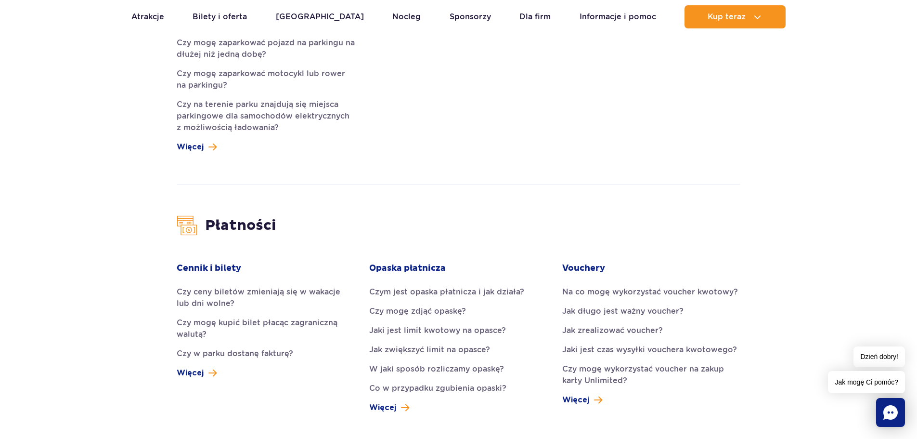
scroll to position [866, 0]
click at [464, 324] on link "Jaki jest limit kwotowy na opasce?" at bounding box center [458, 330] width 178 height 12
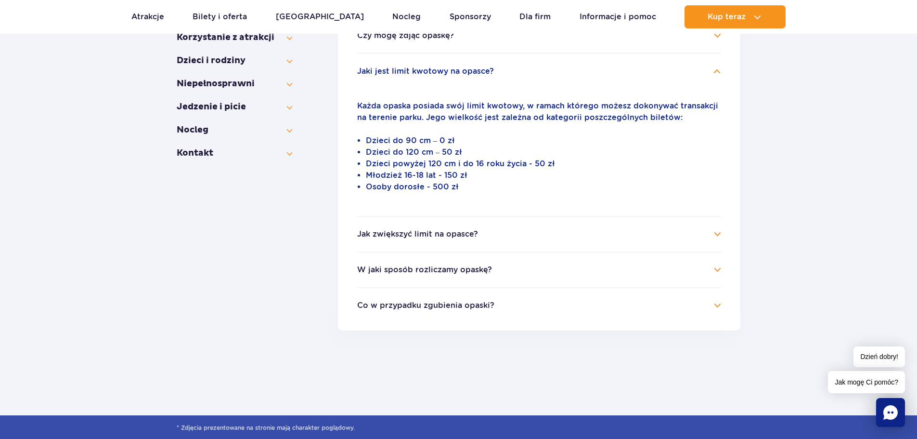
click at [443, 275] on h4 "W jaki sposób rozliczamy opaskę?" at bounding box center [539, 270] width 364 height 12
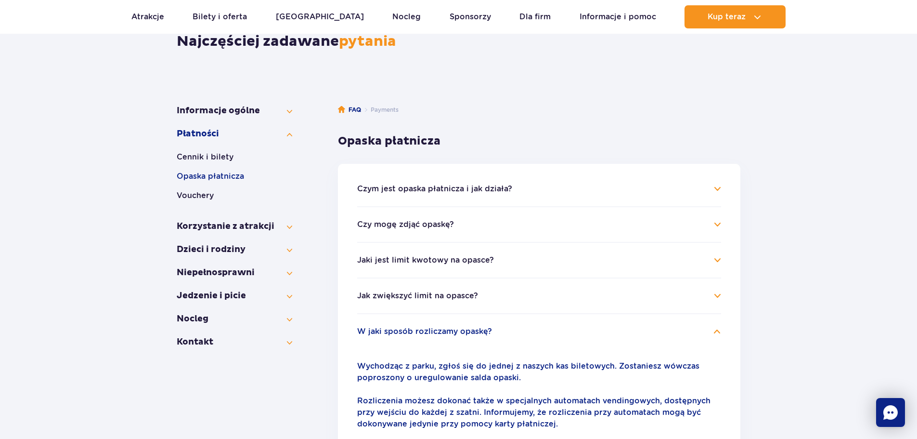
scroll to position [94, 0]
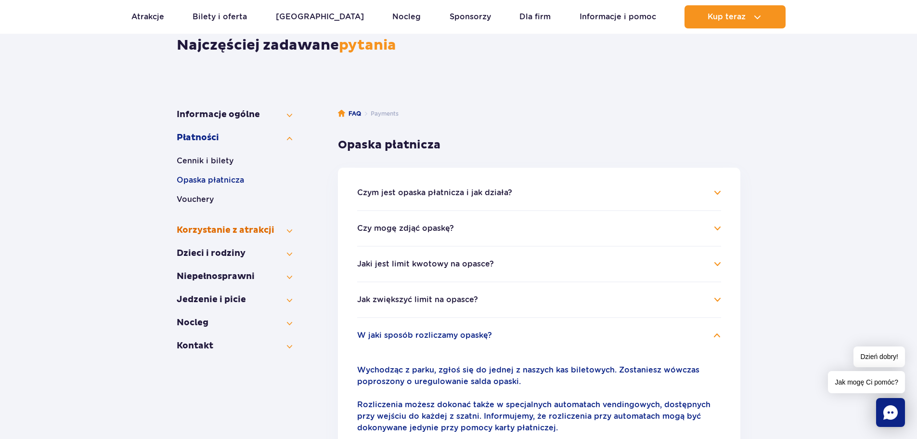
click at [266, 227] on button "Korzystanie z atrakcji" at bounding box center [235, 230] width 116 height 12
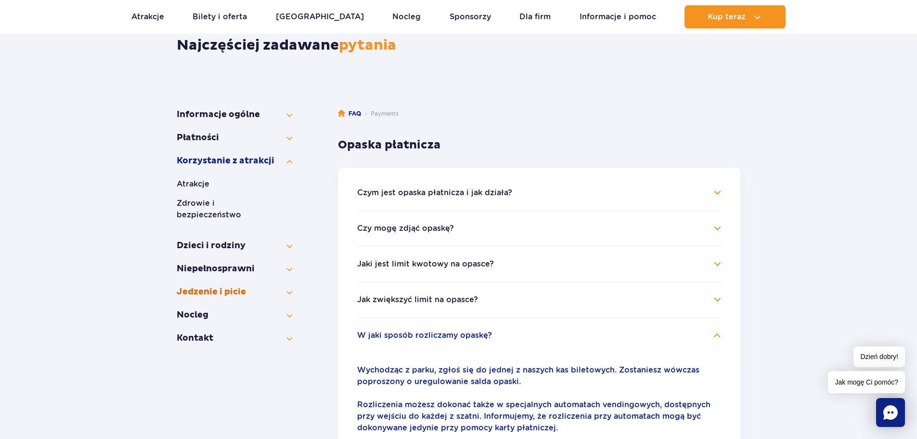
click at [224, 286] on button "Jedzenie i picie" at bounding box center [235, 292] width 116 height 12
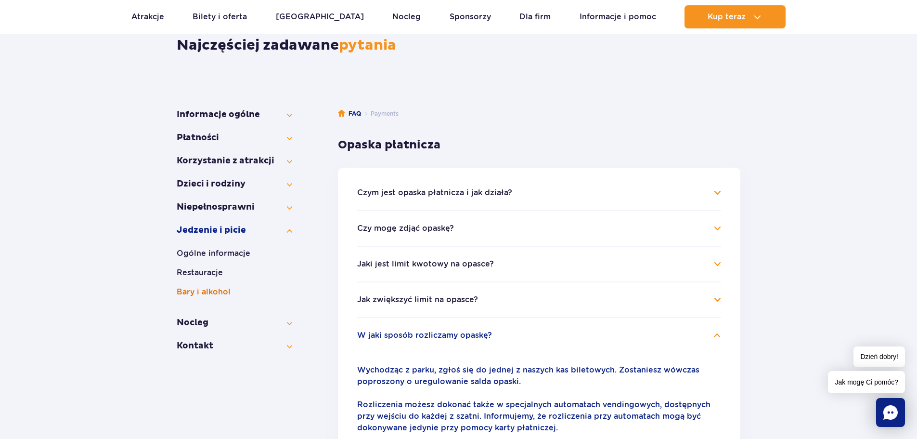
click at [210, 289] on button "Bary i alkohol" at bounding box center [235, 292] width 116 height 12
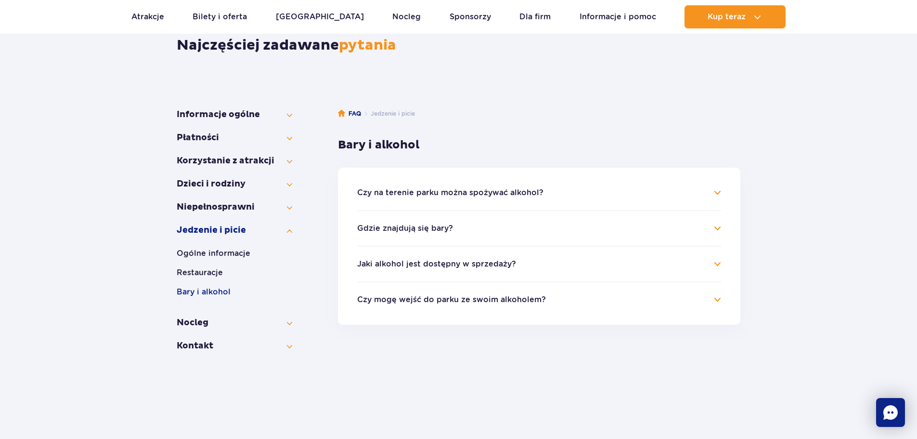
click at [461, 199] on li "Czy na terenie parku można spożywać alkohol? Na terenie parku wodnego jest możl…" at bounding box center [539, 198] width 364 height 23
click at [452, 194] on button "Czy na terenie parku można spożywać alkohol?" at bounding box center [450, 192] width 186 height 9
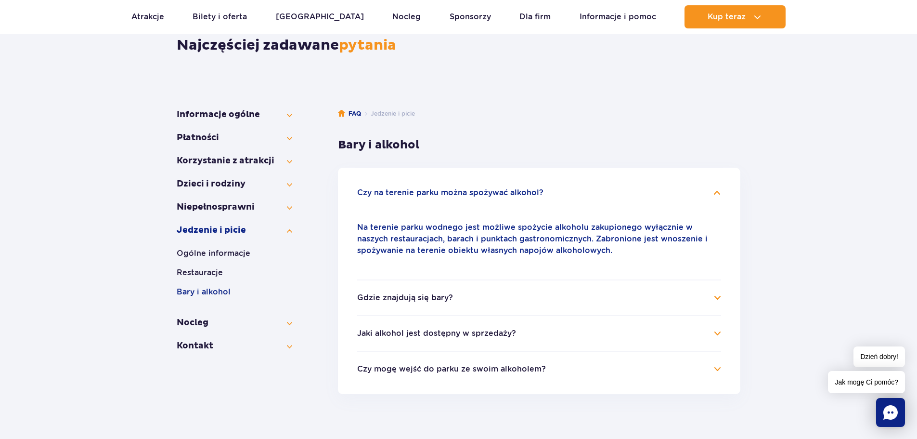
click at [439, 302] on h4 "Gdzie znajdują się bary?" at bounding box center [539, 298] width 364 height 12
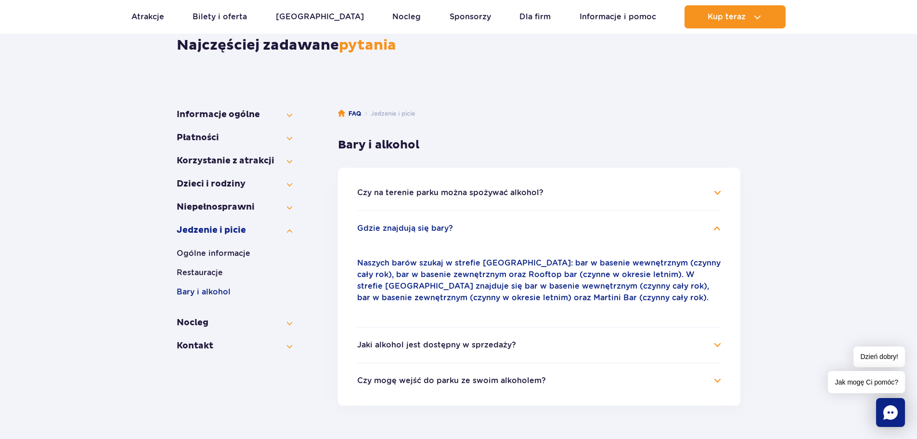
click at [540, 344] on h4 "Jaki alkohol jest dostępny w sprzedaży?" at bounding box center [539, 345] width 364 height 12
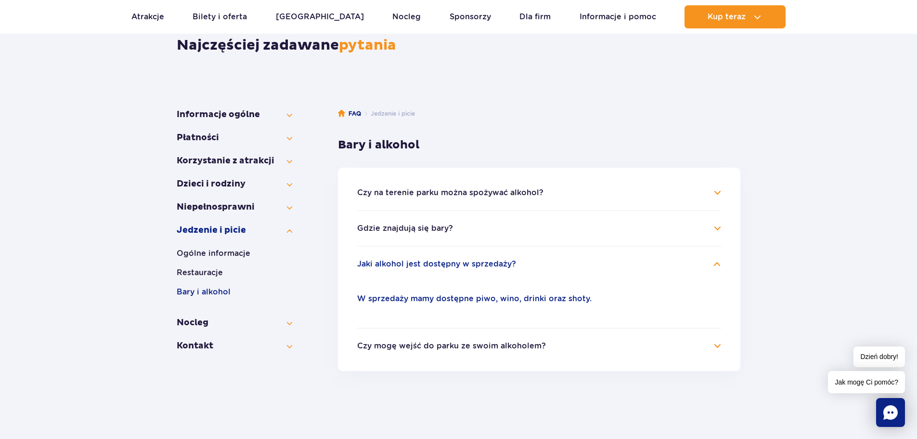
click at [507, 341] on button "Czy mogę wejść do parku ze swoim alkoholem?" at bounding box center [451, 345] width 189 height 9
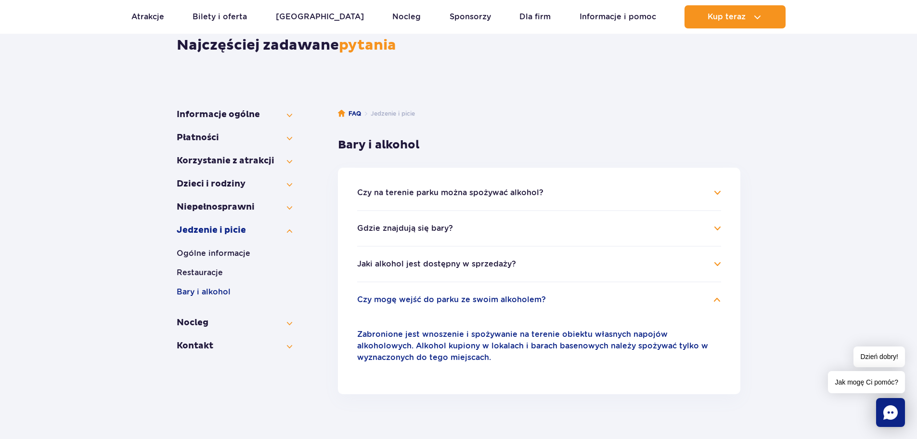
click at [517, 299] on button "Czy mogę wejść do parku ze swoim alkoholem?" at bounding box center [451, 299] width 189 height 9
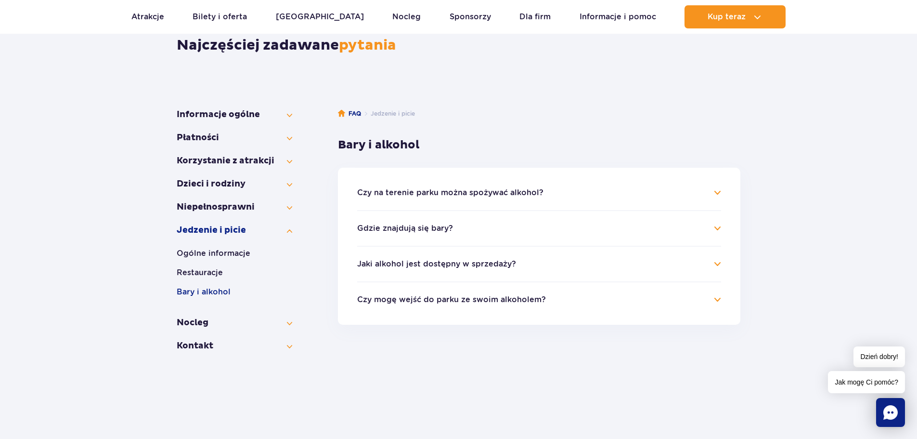
click at [470, 264] on button "Jaki alkohol jest dostępny w sprzedaży?" at bounding box center [436, 263] width 159 height 9
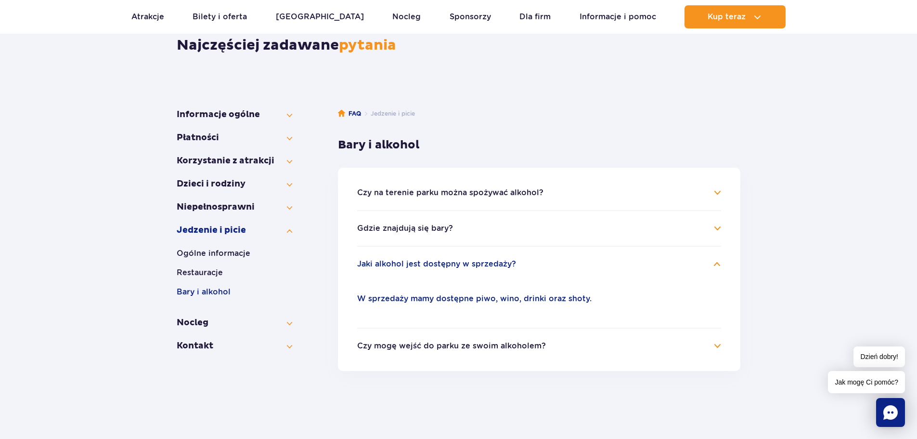
click at [496, 199] on li "Czy na terenie parku można spożywać alkohol? Na terenie parku wodnego jest możl…" at bounding box center [539, 198] width 364 height 23
click at [487, 193] on button "Czy na terenie parku można spożywać alkohol?" at bounding box center [450, 192] width 186 height 9
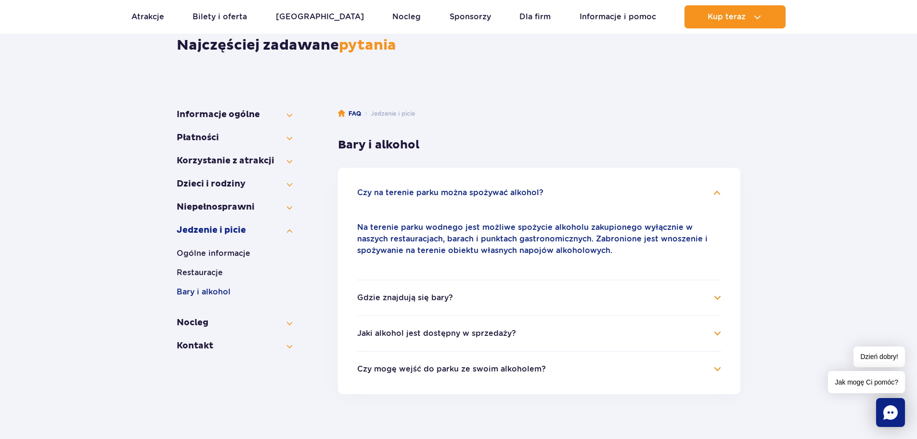
click at [491, 194] on button "Czy na terenie parku można spożywać alkohol?" at bounding box center [450, 192] width 186 height 9
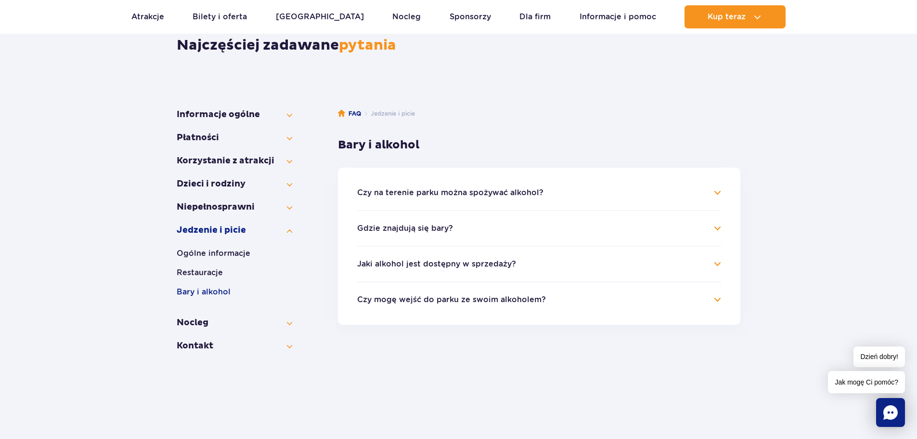
click at [412, 224] on button "Gdzie znajdują się bary?" at bounding box center [405, 228] width 96 height 9
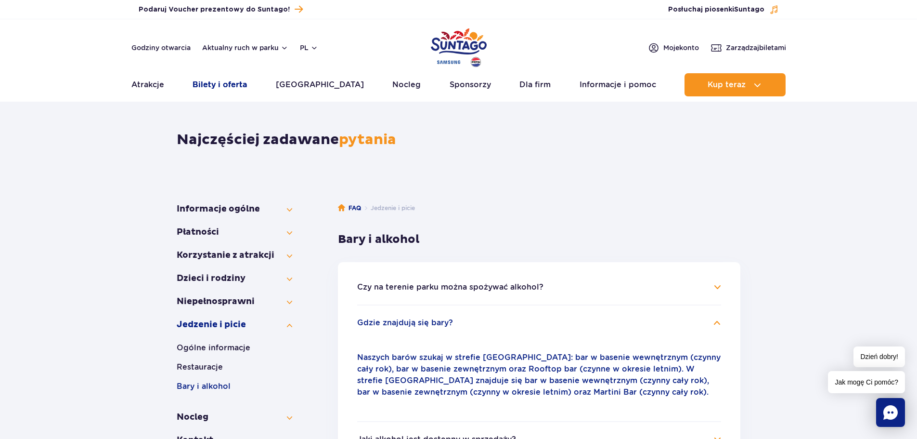
click at [233, 84] on link "Bilety i oferta" at bounding box center [220, 84] width 54 height 23
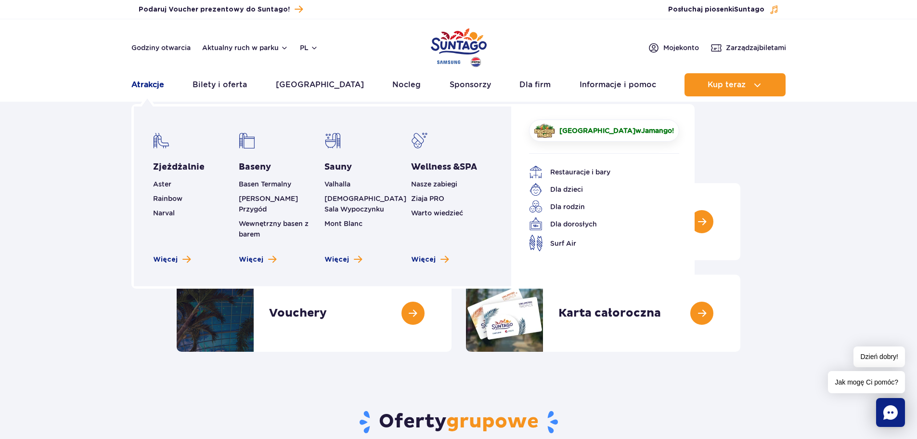
click at [155, 85] on link "Atrakcje" at bounding box center [147, 84] width 33 height 23
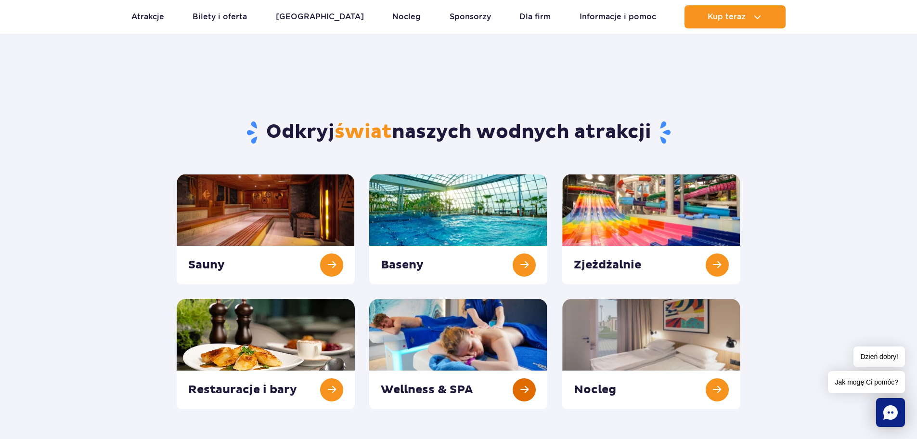
scroll to position [48, 0]
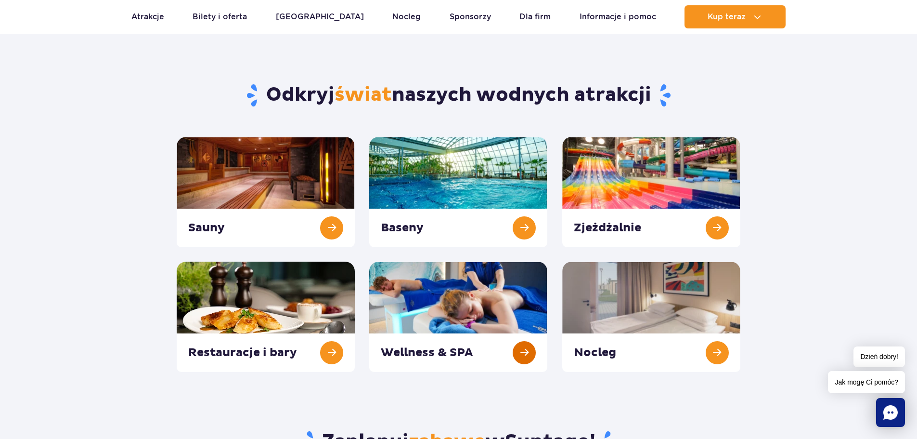
click at [482, 298] on link at bounding box center [458, 316] width 178 height 110
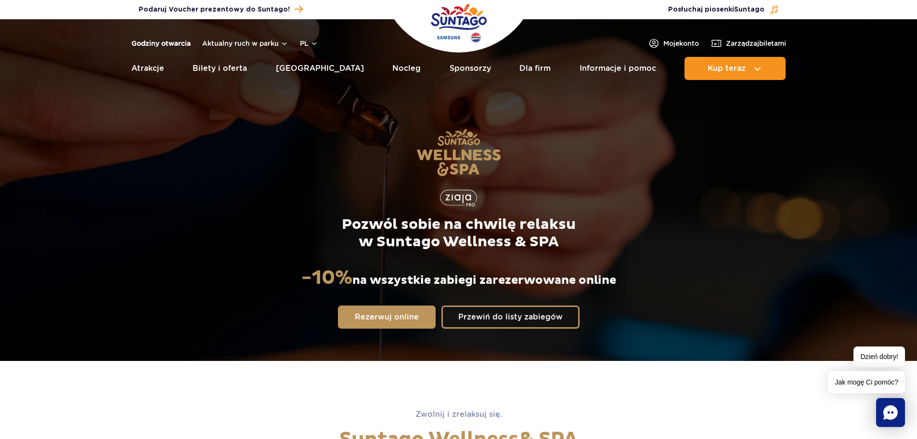
click at [165, 39] on div "Godziny otwarcia Aktualny ruch w parku pl PL EN UA" at bounding box center [224, 44] width 187 height 12
click at [167, 42] on link "Godziny otwarcia" at bounding box center [160, 44] width 59 height 10
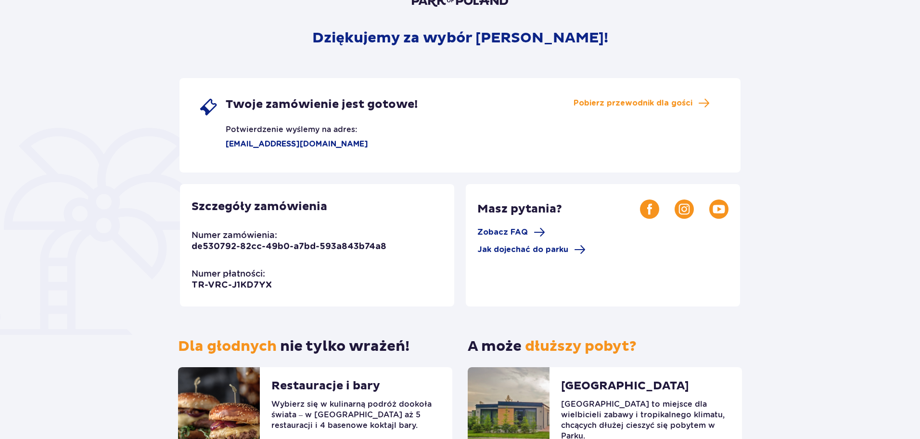
scroll to position [88, 0]
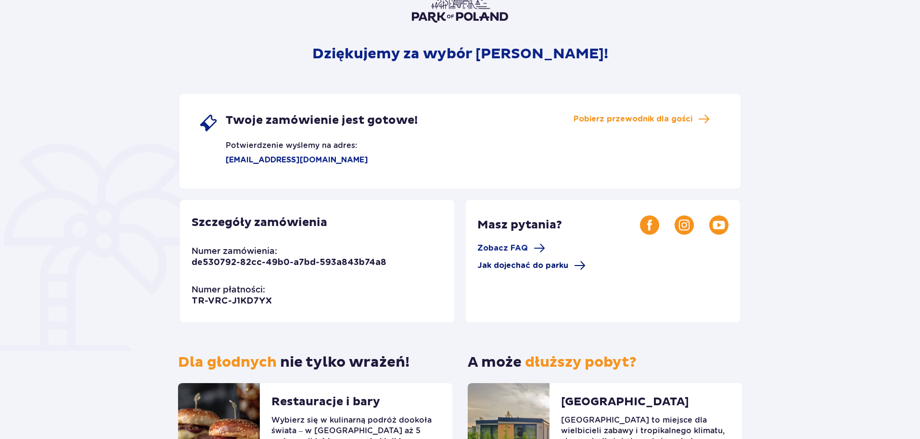
click at [520, 268] on span "Jak dojechać do parku" at bounding box center [523, 265] width 91 height 11
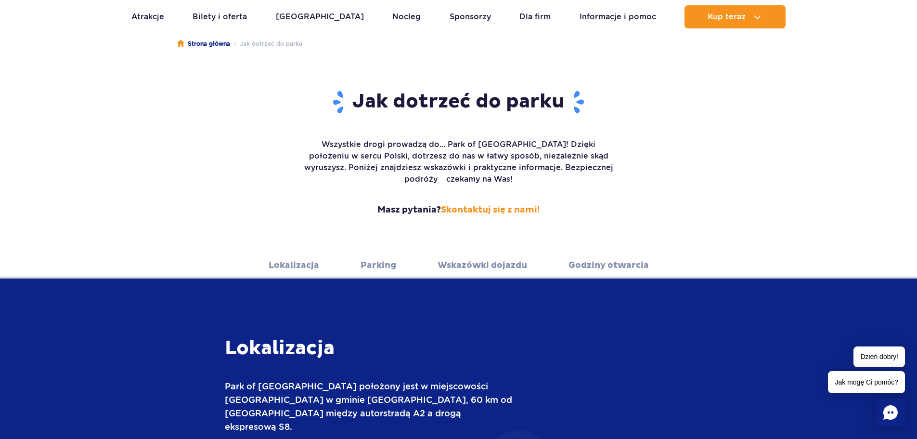
scroll to position [96, 0]
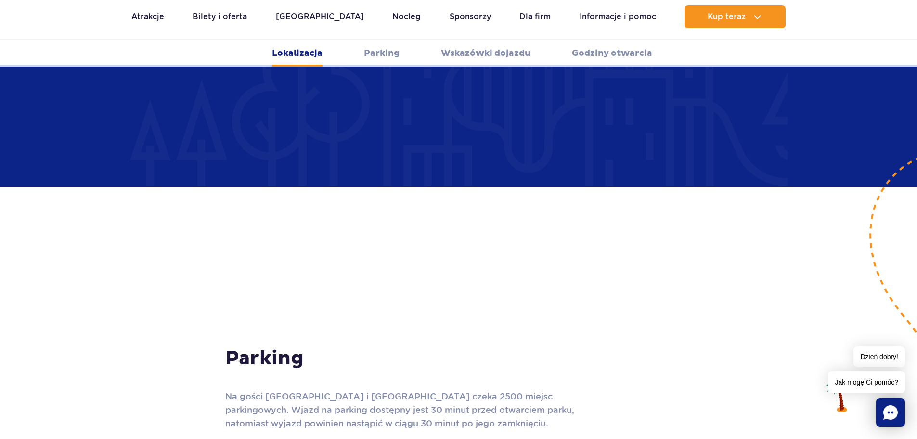
scroll to position [626, 0]
